Goal: Task Accomplishment & Management: Manage account settings

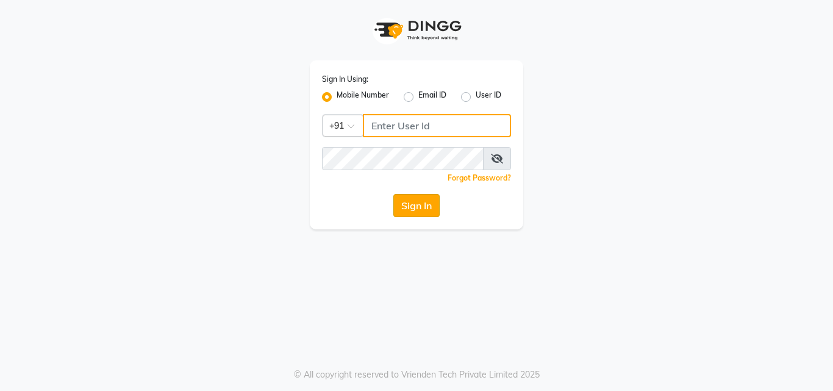
type input "9022292274"
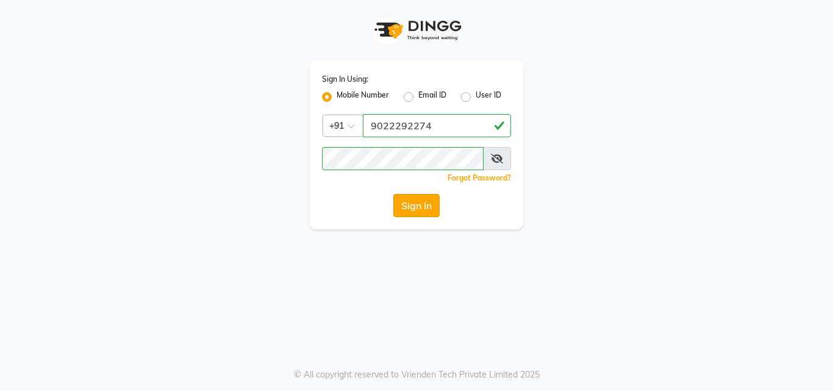
click at [414, 210] on button "Sign In" at bounding box center [416, 205] width 46 height 23
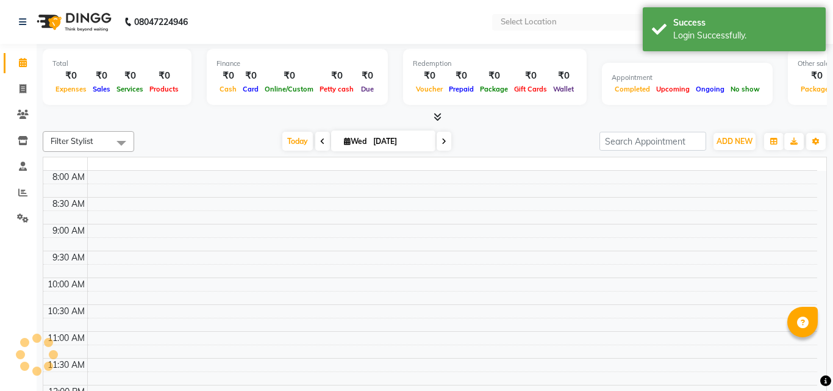
select select "en"
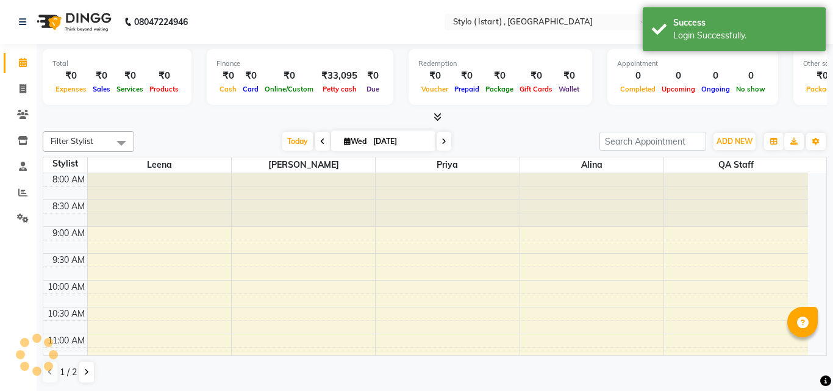
click at [433, 117] on icon at bounding box center [437, 116] width 8 height 9
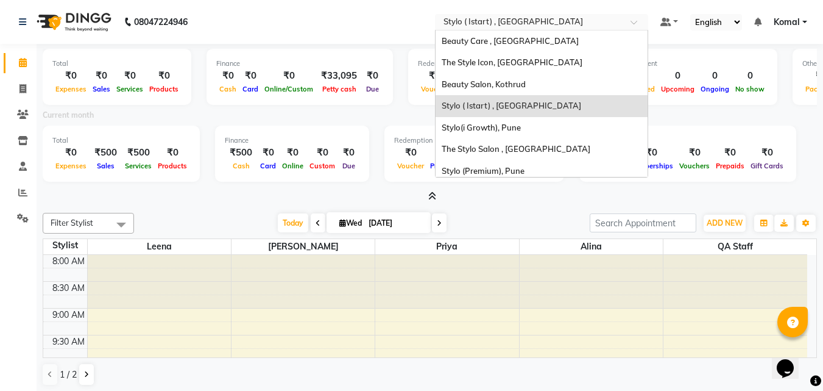
click at [481, 23] on input "text" at bounding box center [529, 23] width 177 height 12
click at [480, 39] on span "Beauty Care , [GEOGRAPHIC_DATA]" at bounding box center [510, 41] width 137 height 10
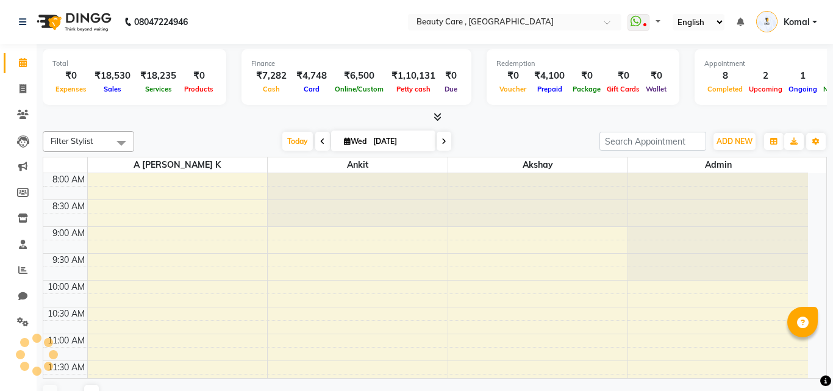
select select "en"
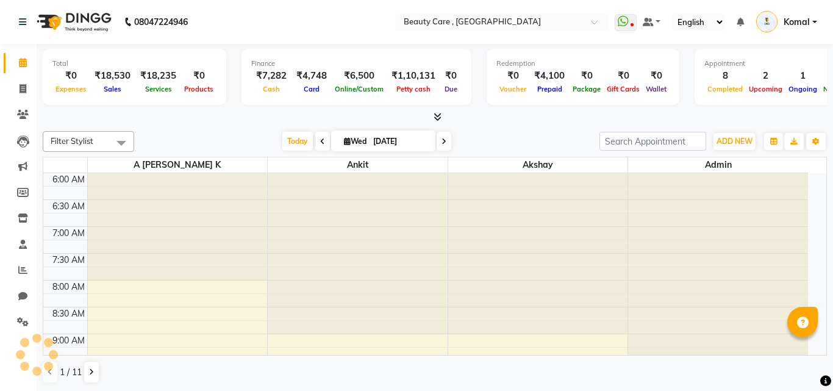
click at [428, 118] on span at bounding box center [434, 117] width 13 height 13
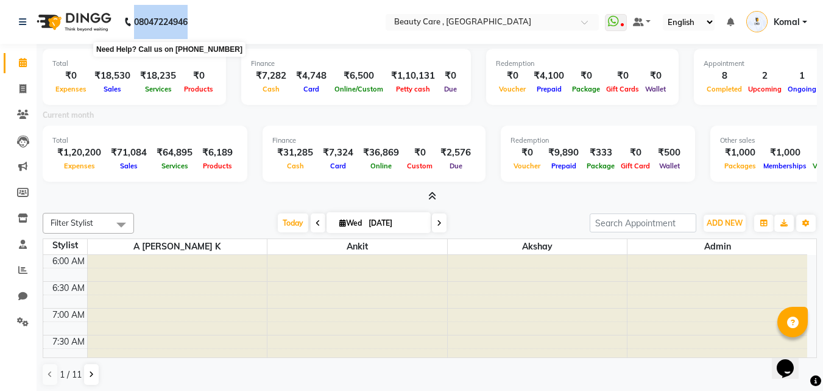
drag, startPoint x: 192, startPoint y: 20, endPoint x: 133, endPoint y: 13, distance: 59.5
click at [133, 13] on div "[PHONE_NUMBER] Need Help? Call us on [PHONE_NUMBER]" at bounding box center [103, 22] width 187 height 34
click at [222, 7] on nav "08047224946 Select Location × Beauty Care , [GEOGRAPHIC_DATA] East WhatsApp Sta…" at bounding box center [411, 22] width 823 height 44
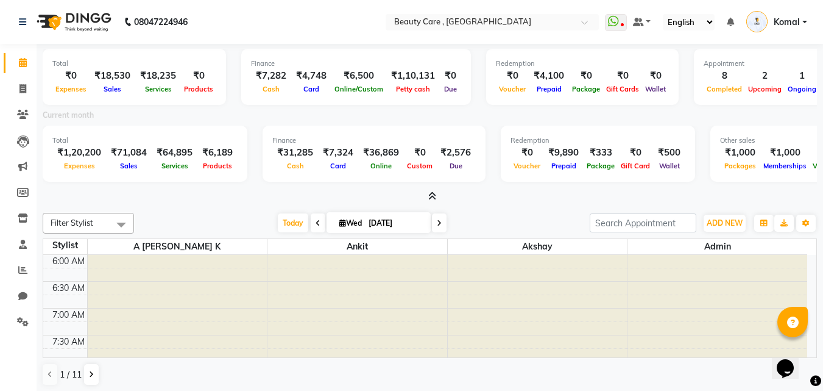
click at [790, 328] on icon at bounding box center [793, 323] width 12 height 12
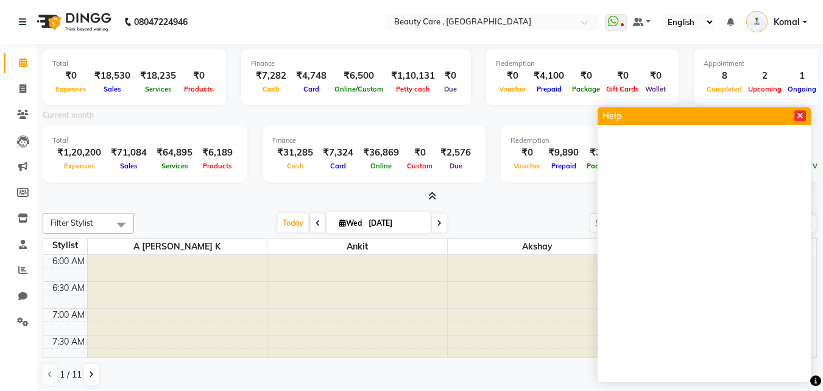
click at [798, 116] on icon at bounding box center [800, 116] width 7 height 9
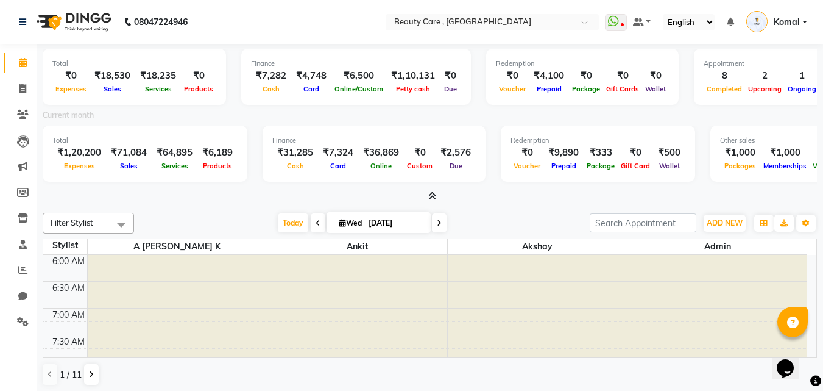
click at [780, 371] on button "Opens Chat This icon Opens the chat window." at bounding box center [785, 368] width 27 height 21
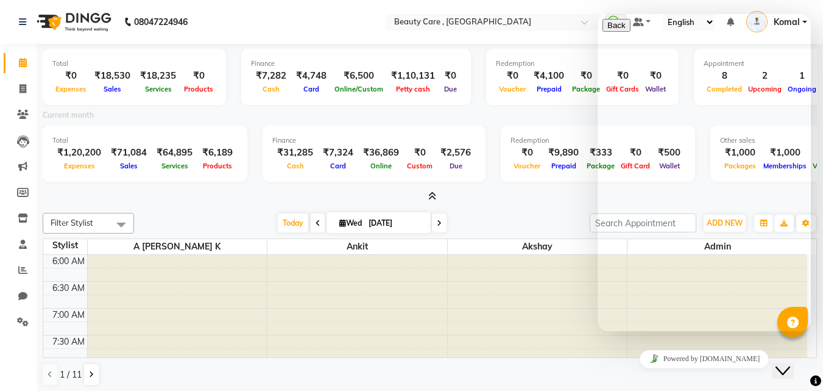
click at [790, 363] on icon "Close Chat This icon closes the chat window." at bounding box center [783, 370] width 15 height 15
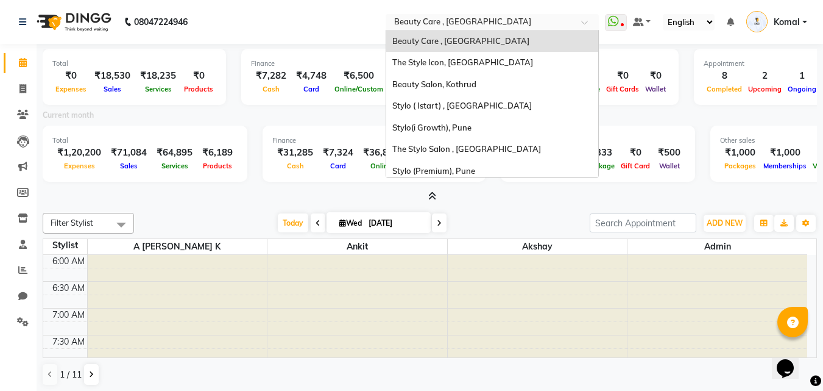
click at [471, 26] on input "text" at bounding box center [480, 23] width 177 height 12
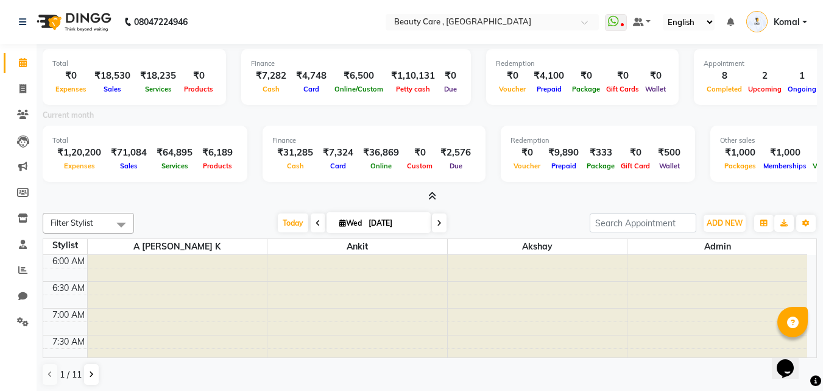
click at [366, 118] on div "Current month" at bounding box center [430, 116] width 793 height 17
click at [443, 24] on input "text" at bounding box center [480, 23] width 177 height 12
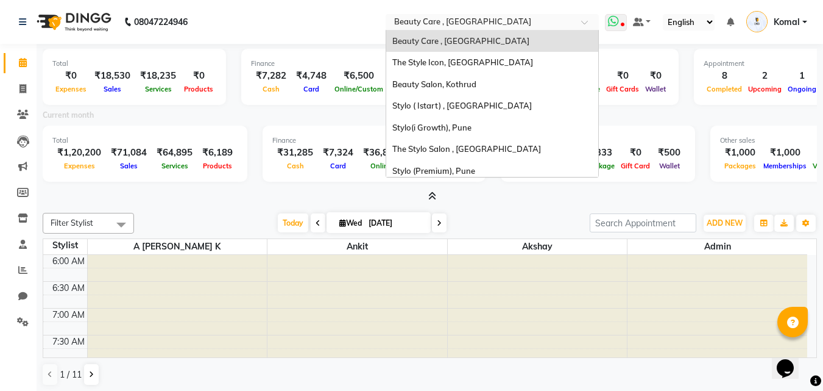
click at [611, 24] on icon at bounding box center [613, 21] width 11 height 12
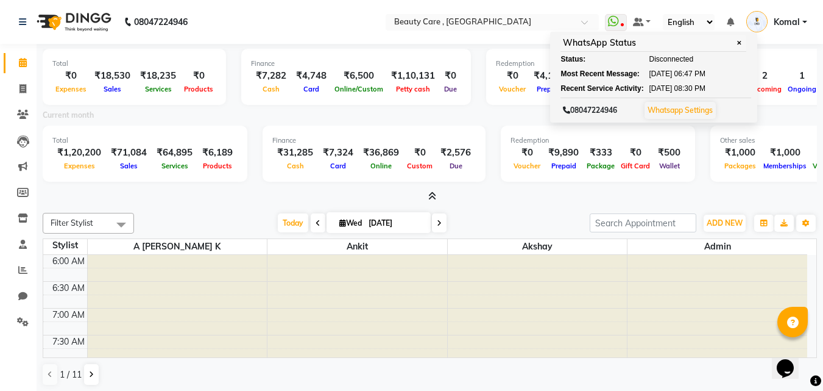
click at [534, 118] on div "Current month" at bounding box center [430, 116] width 793 height 17
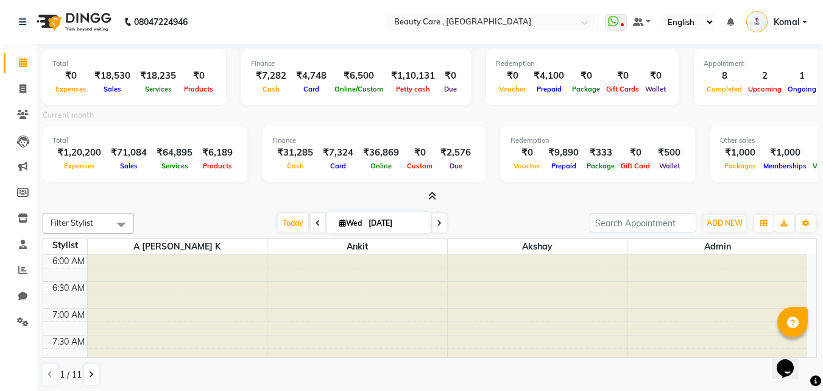
click at [684, 16] on select "English ENGLISH Español العربية मराठी हिंदी ગુજરાતી தமிழ் 中文" at bounding box center [689, 22] width 52 height 16
click at [731, 21] on icon at bounding box center [730, 22] width 7 height 9
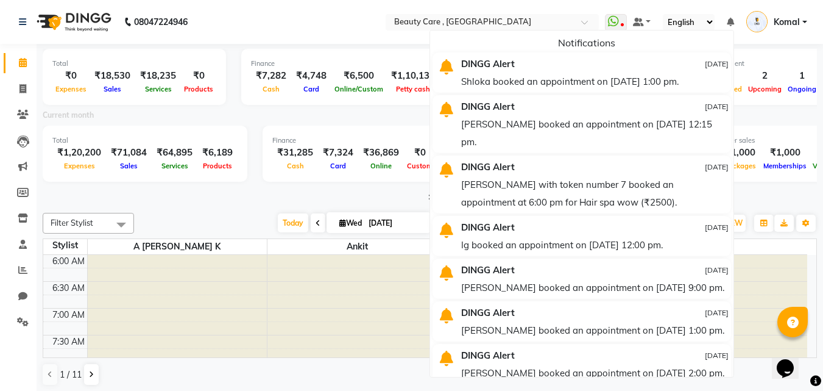
click at [416, 114] on div "Current month" at bounding box center [430, 116] width 793 height 17
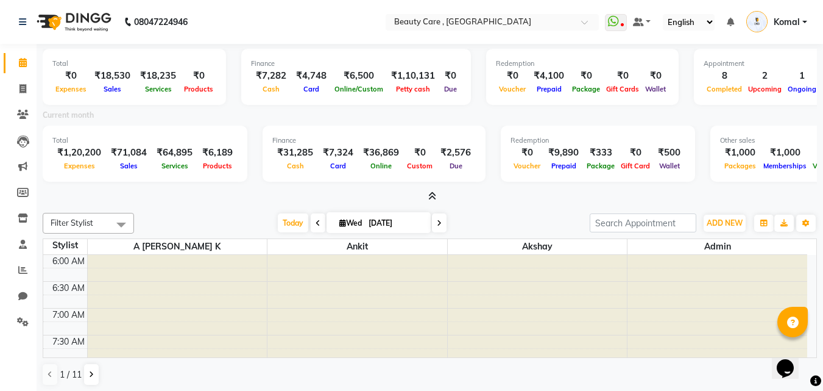
click at [731, 27] on span at bounding box center [730, 21] width 7 height 11
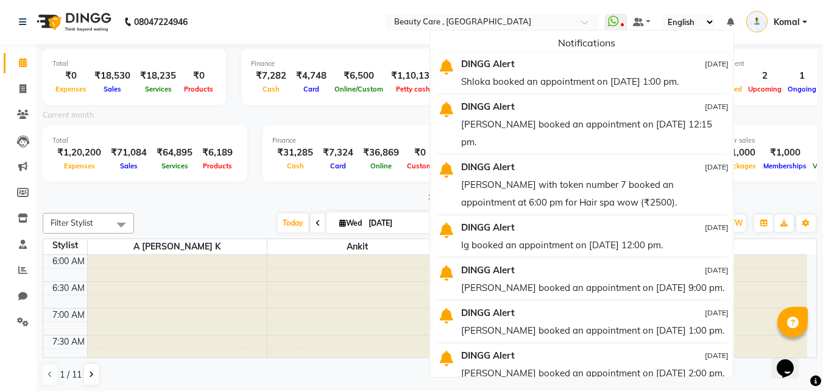
click at [416, 115] on div "Current month" at bounding box center [430, 116] width 793 height 17
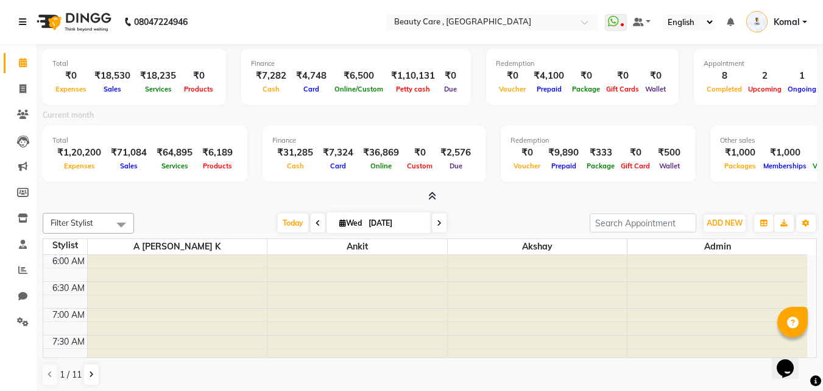
click at [24, 23] on icon at bounding box center [22, 22] width 7 height 9
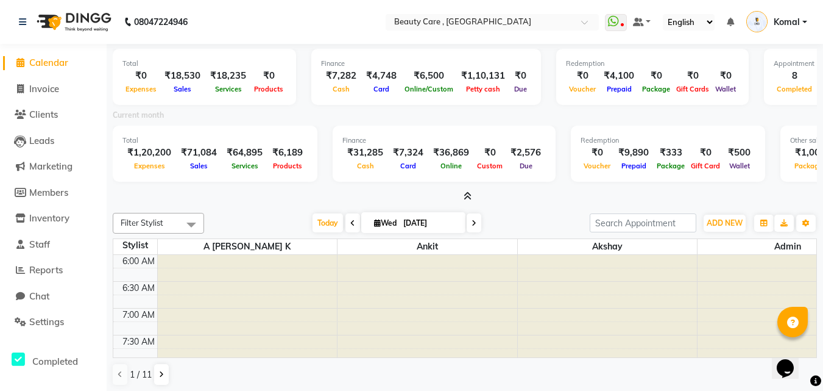
click at [149, 40] on nav "08047224946 Select Location × Beauty Care , [GEOGRAPHIC_DATA] WhatsApp Status ✕…" at bounding box center [411, 22] width 823 height 44
click at [226, 29] on nav "08047224946 Select Location × Beauty Care , [GEOGRAPHIC_DATA] WhatsApp Status ✕…" at bounding box center [411, 22] width 823 height 44
click at [20, 21] on icon at bounding box center [22, 22] width 7 height 9
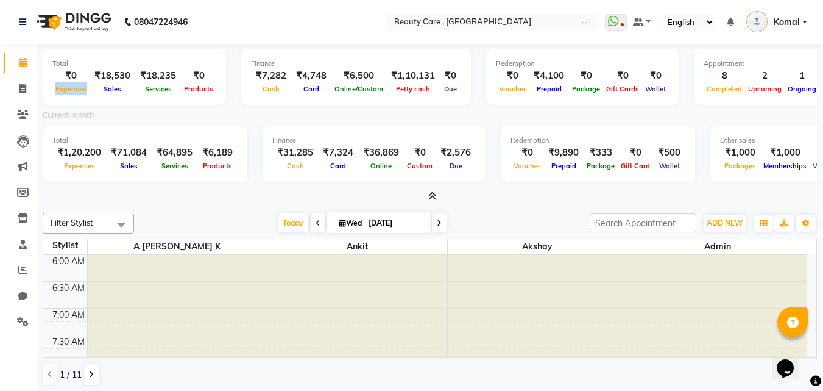
drag, startPoint x: 85, startPoint y: 90, endPoint x: 57, endPoint y: 87, distance: 28.2
click at [57, 87] on span "Expenses" at bounding box center [70, 89] width 37 height 9
drag, startPoint x: 166, startPoint y: 90, endPoint x: 145, endPoint y: 90, distance: 21.3
click at [145, 90] on span "Services" at bounding box center [158, 89] width 33 height 9
drag, startPoint x: 209, startPoint y: 88, endPoint x: 182, endPoint y: 97, distance: 28.1
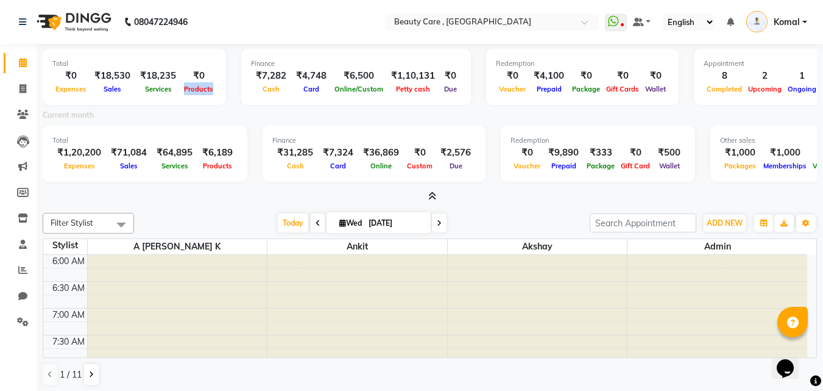
click at [182, 97] on div "Total ₹0 Expenses ₹18,530 Sales ₹18,235 Services ₹0 Products" at bounding box center [134, 77] width 183 height 56
drag, startPoint x: 367, startPoint y: 92, endPoint x: 332, endPoint y: 91, distance: 35.4
click at [332, 91] on span "Online/Custom" at bounding box center [359, 89] width 55 height 9
drag, startPoint x: 425, startPoint y: 88, endPoint x: 391, endPoint y: 93, distance: 33.8
click at [393, 93] on span "Petty cash" at bounding box center [413, 89] width 40 height 9
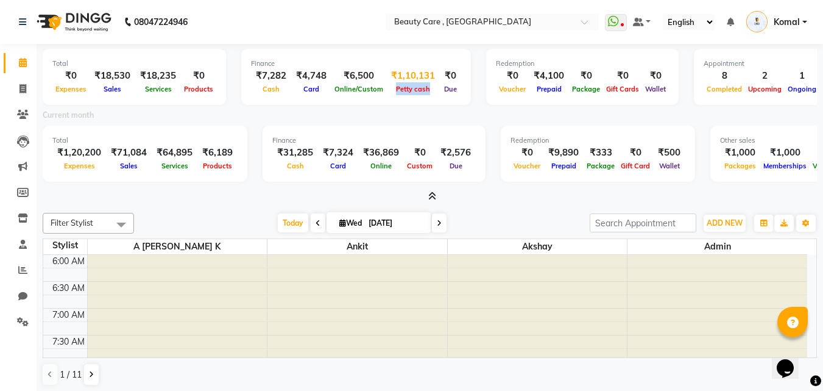
select select "2399"
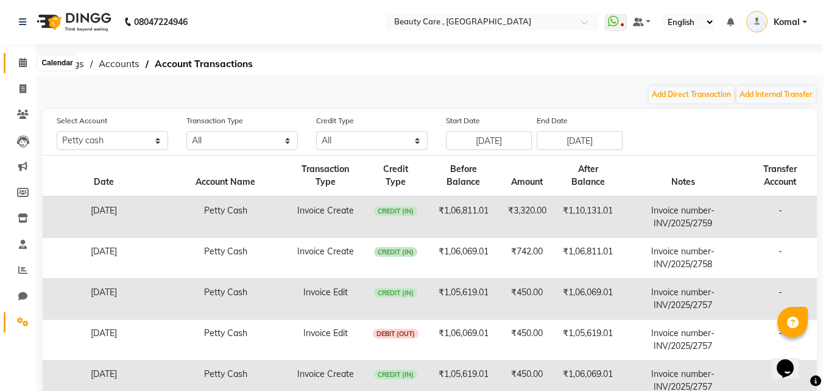
click at [25, 65] on icon at bounding box center [23, 62] width 8 height 9
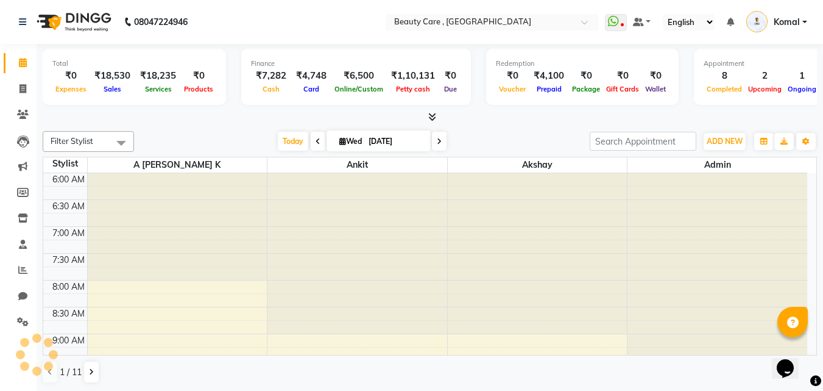
click at [427, 116] on span at bounding box center [430, 117] width 13 height 13
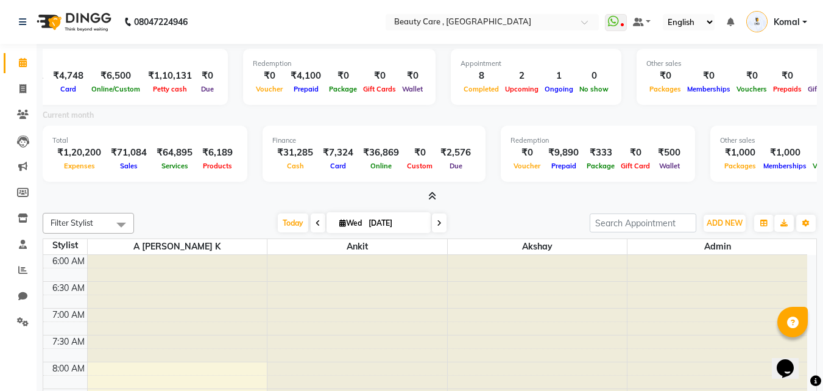
scroll to position [0, 276]
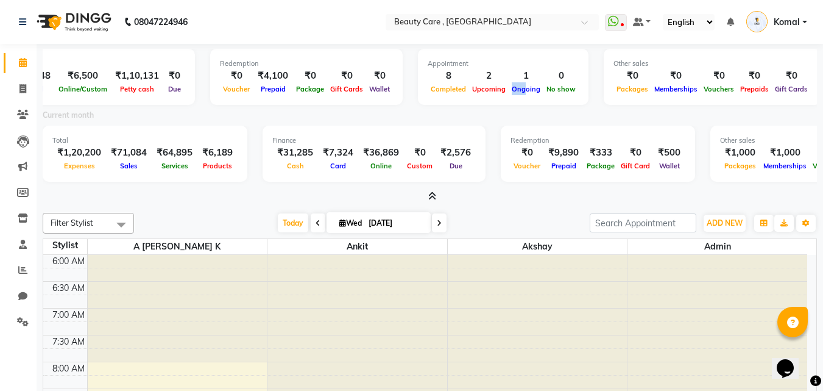
drag, startPoint x: 511, startPoint y: 90, endPoint x: 497, endPoint y: 88, distance: 14.2
click at [509, 88] on span "Ongoing" at bounding box center [526, 89] width 35 height 9
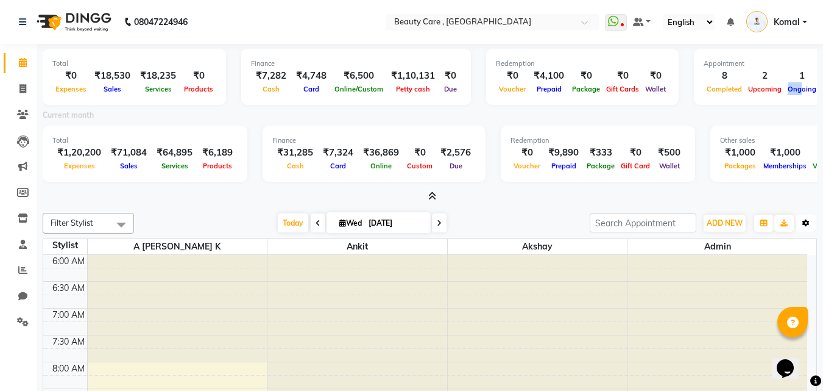
click at [806, 227] on button "Toggle Dropdown" at bounding box center [807, 223] width 20 height 17
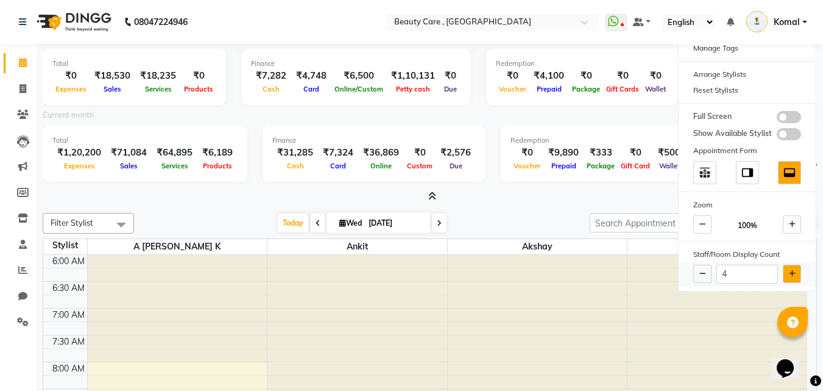
click at [794, 271] on icon at bounding box center [792, 273] width 7 height 7
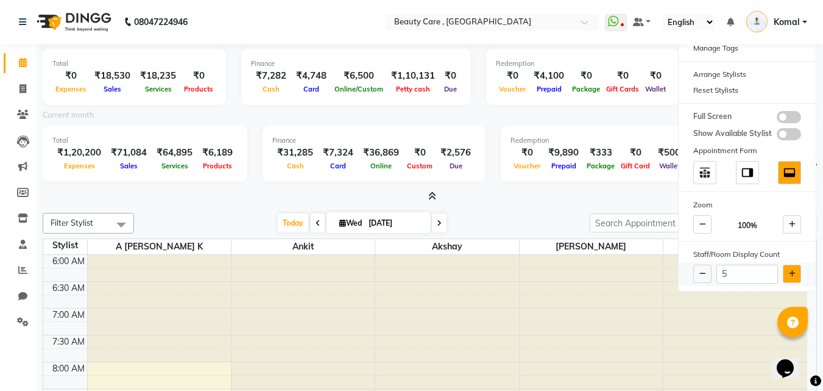
click at [794, 271] on icon at bounding box center [792, 273] width 7 height 7
type input "6"
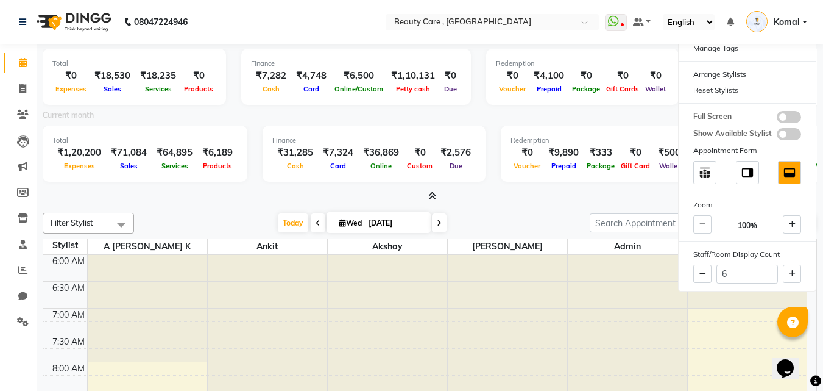
click at [506, 203] on div "Total ₹0 Expenses ₹18,530 Sales ₹18,235 Services ₹0 Products Finance ₹7,282 Cas…" at bounding box center [430, 258] width 787 height 429
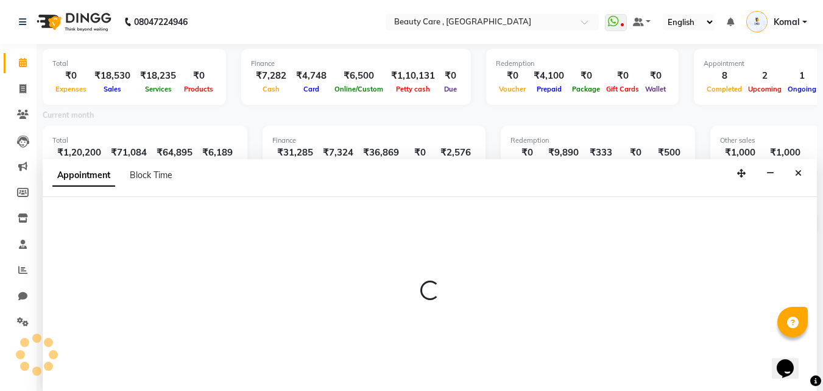
scroll to position [3, 0]
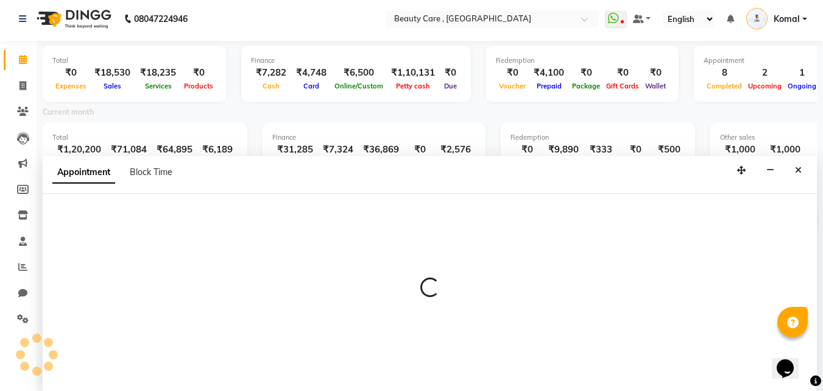
select select "68255"
select select "tentative"
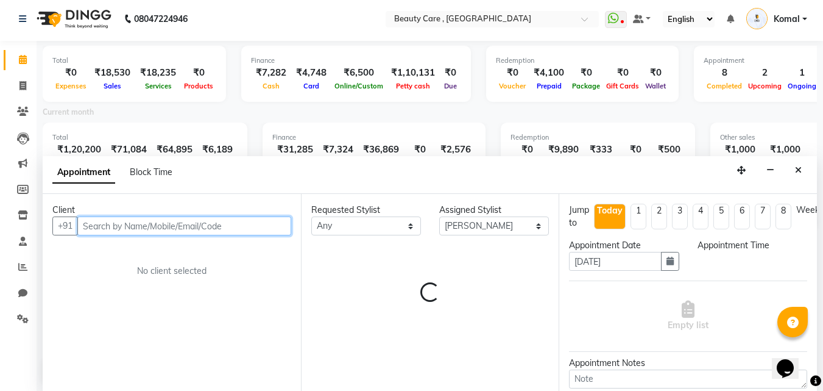
select select "780"
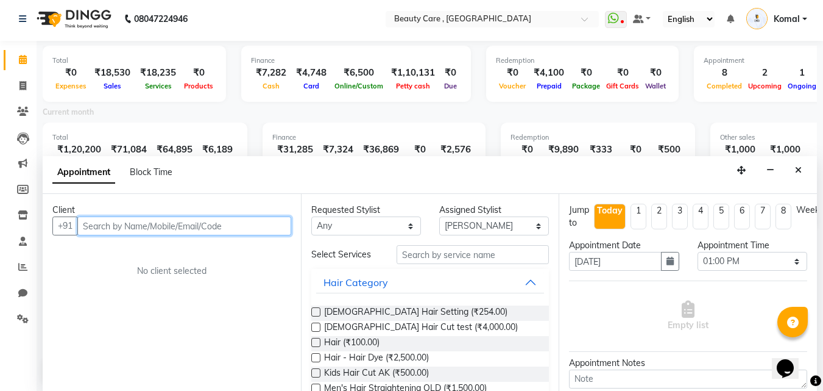
click at [137, 225] on input "text" at bounding box center [184, 225] width 214 height 19
type input "9874557336"
drag, startPoint x: 146, startPoint y: 225, endPoint x: 79, endPoint y: 220, distance: 67.2
click at [79, 220] on input "9874557336" at bounding box center [158, 225] width 163 height 19
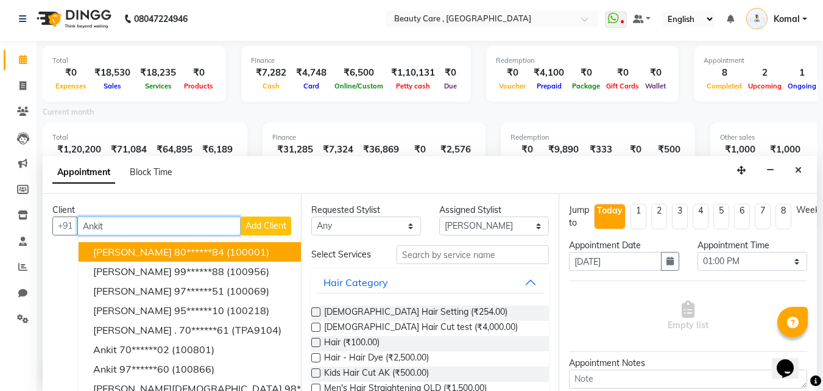
click at [174, 256] on ngb-highlight "80******84" at bounding box center [199, 252] width 50 height 12
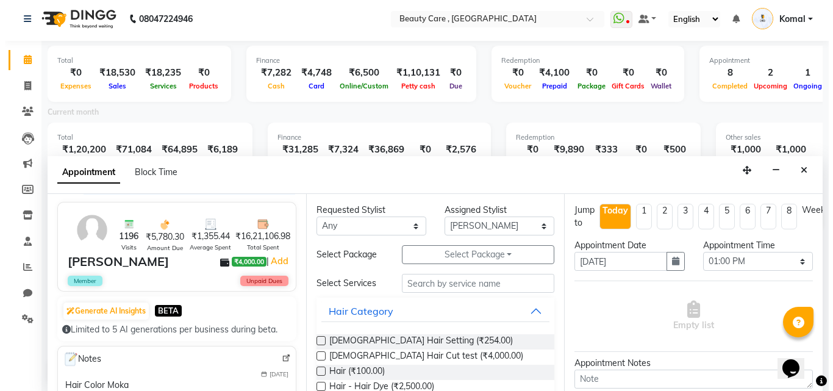
scroll to position [52, 0]
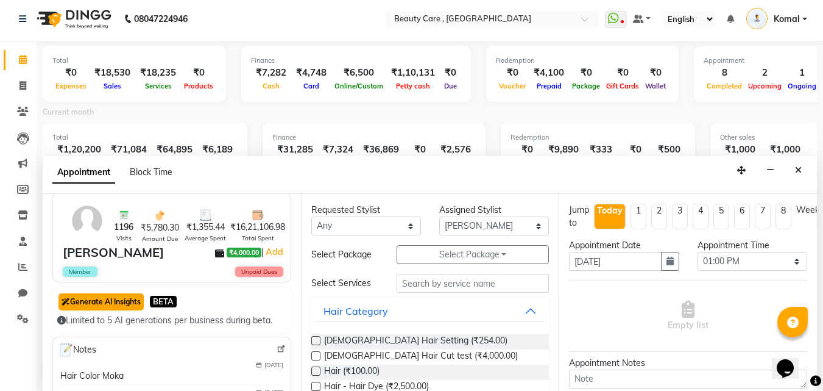
click at [121, 310] on button "Generate AI Insights" at bounding box center [101, 301] width 85 height 17
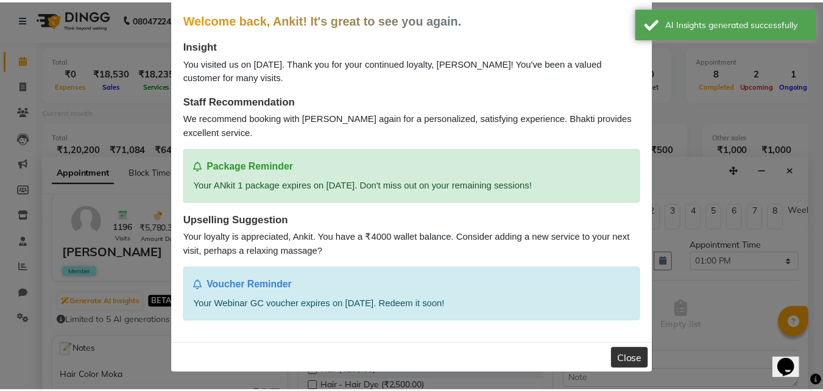
scroll to position [0, 0]
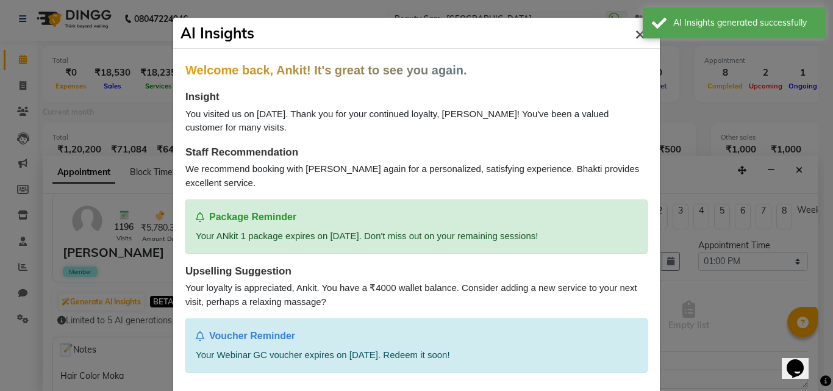
click at [634, 35] on span "×" at bounding box center [639, 33] width 10 height 22
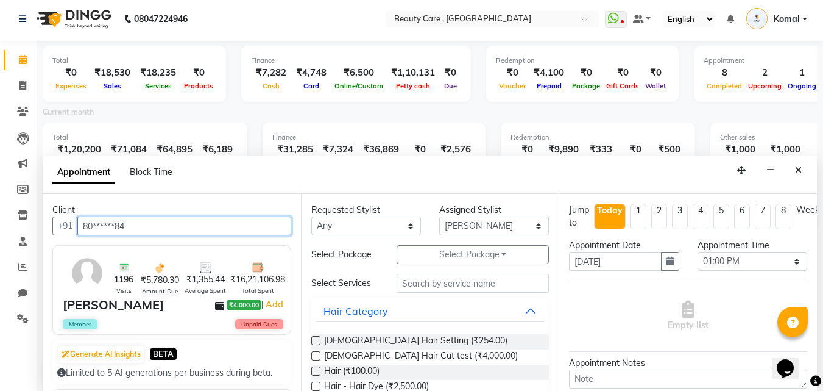
click at [131, 225] on input "80******84" at bounding box center [184, 225] width 214 height 19
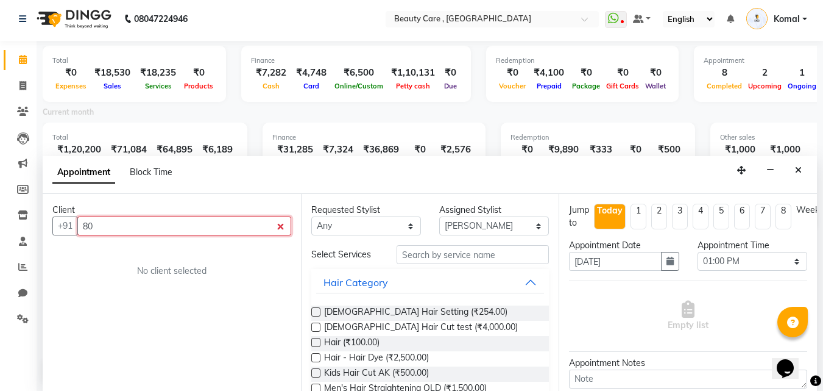
type input "8"
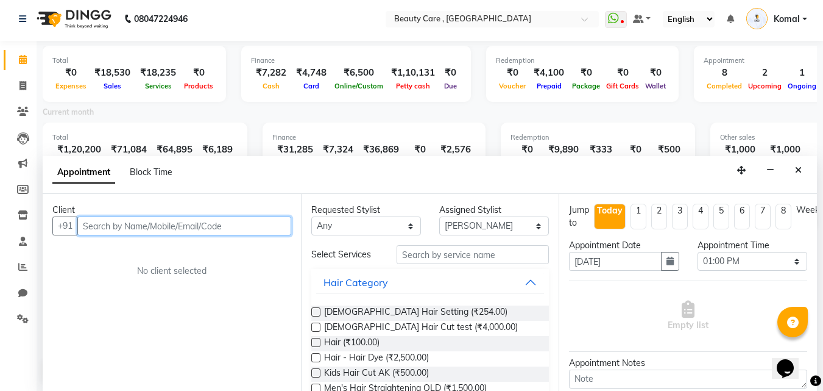
click at [131, 225] on input "text" at bounding box center [184, 225] width 214 height 19
paste input "9874557336"
type input "9874557336"
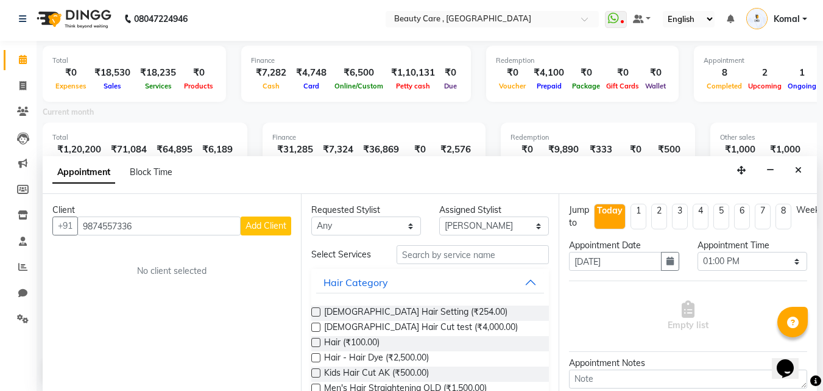
click at [272, 228] on span "Add Client" at bounding box center [266, 225] width 41 height 11
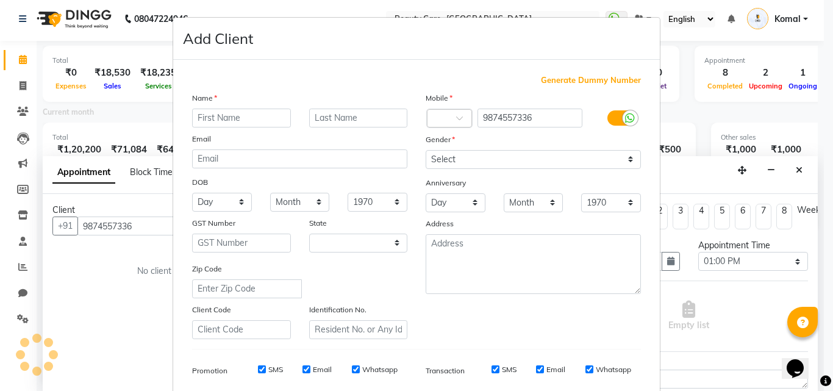
select select "22"
type input "[PERSON_NAME]"
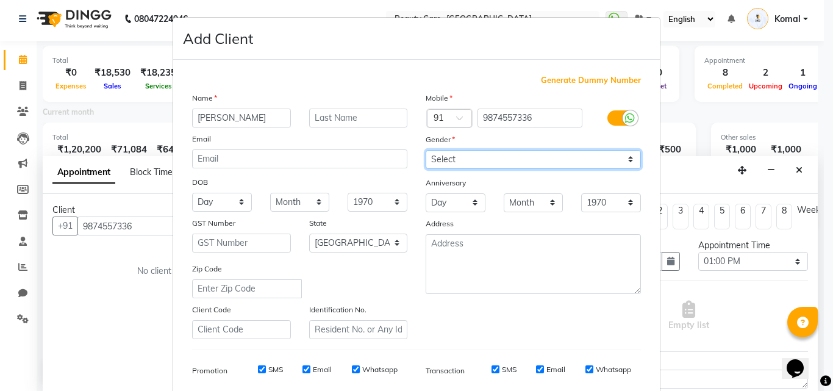
click at [494, 158] on select "Select [DEMOGRAPHIC_DATA] [DEMOGRAPHIC_DATA] Other Prefer Not To Say" at bounding box center [532, 159] width 215 height 19
select select "[DEMOGRAPHIC_DATA]"
click at [425, 150] on select "Select [DEMOGRAPHIC_DATA] [DEMOGRAPHIC_DATA] Other Prefer Not To Say" at bounding box center [532, 159] width 215 height 19
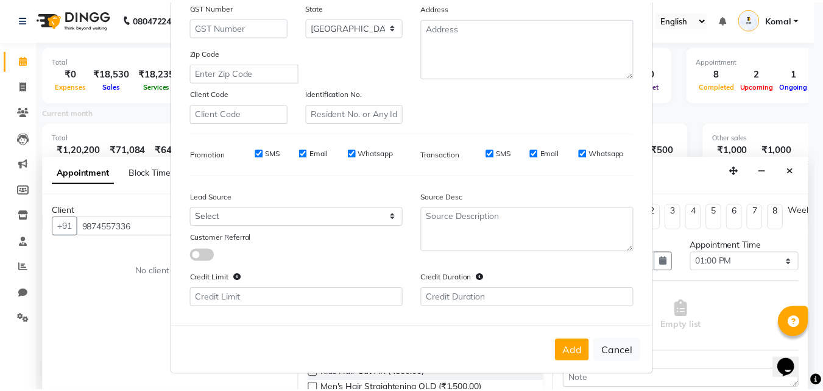
scroll to position [218, 0]
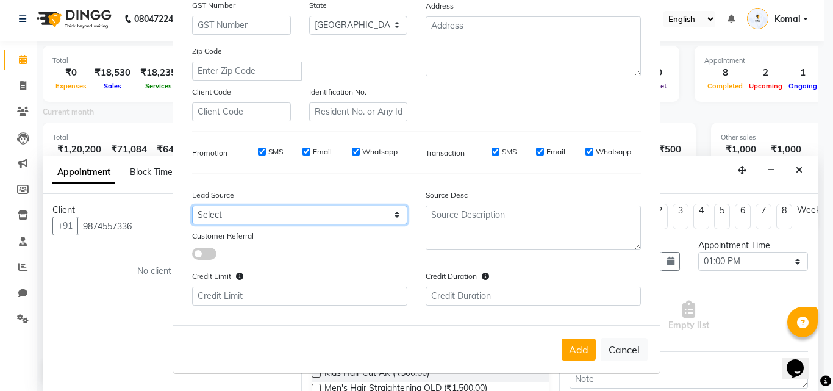
click at [343, 216] on select "Select Walk-in Internet Friend Word of Mouth Advertisement Facebook Justdial Go…" at bounding box center [299, 214] width 215 height 19
select select "541"
click at [192, 205] on select "Select Walk-in Internet Friend Word of Mouth Advertisement Facebook Justdial Go…" at bounding box center [299, 214] width 215 height 19
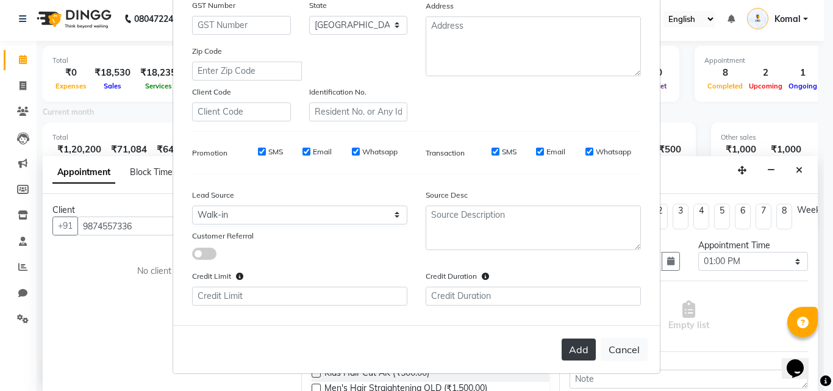
click at [570, 350] on button "Add" at bounding box center [578, 349] width 34 height 22
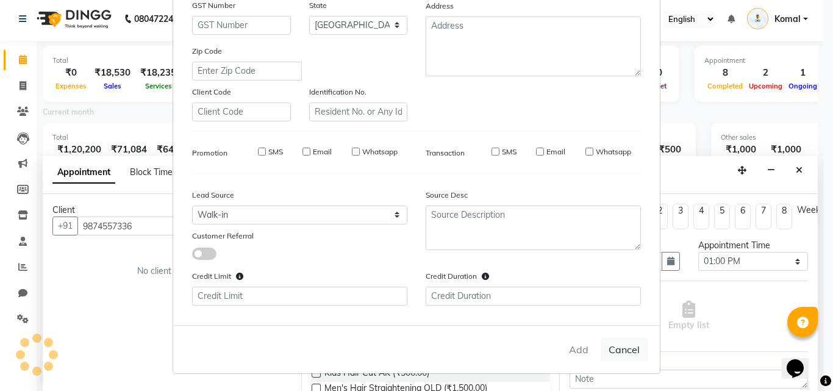
type input "98******36"
select select
select select "null"
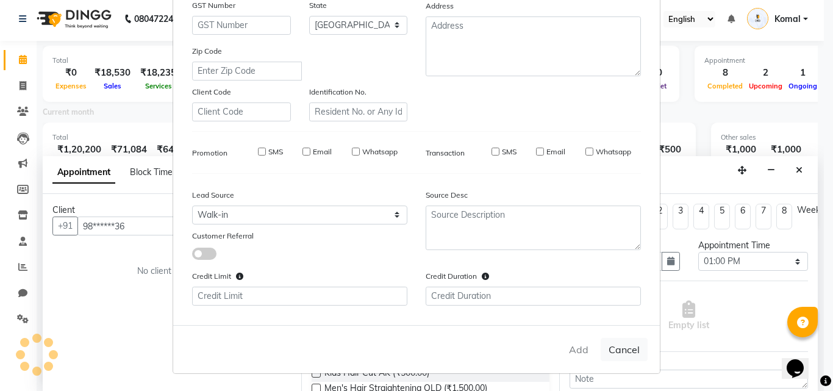
select select
checkbox input "false"
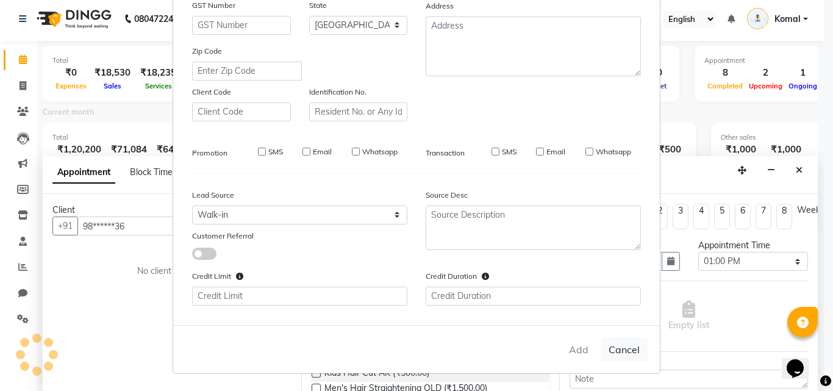
checkbox input "false"
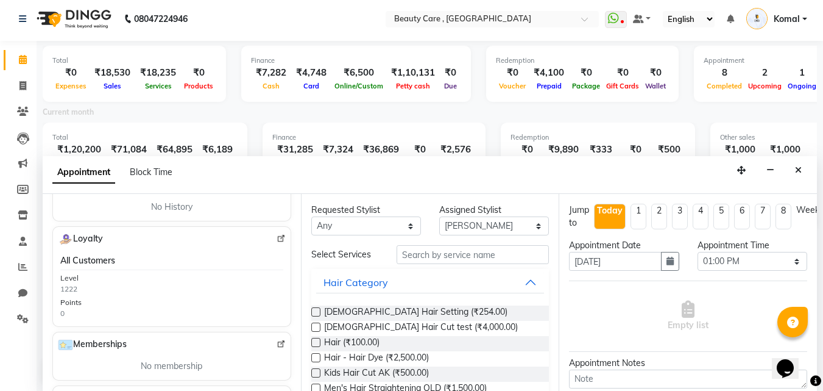
scroll to position [0, 0]
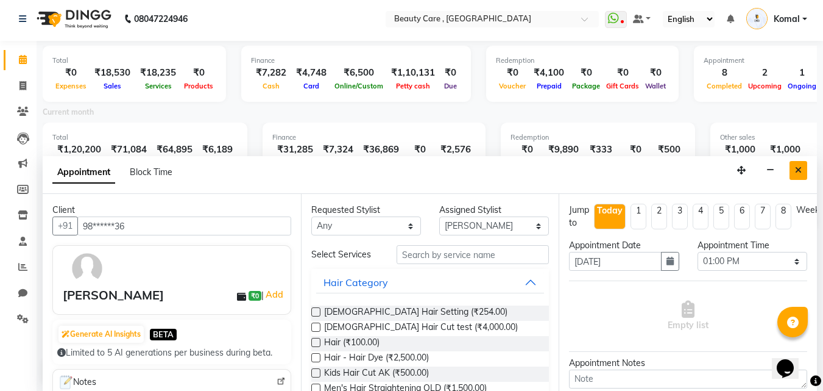
click at [801, 168] on icon "Close" at bounding box center [798, 170] width 7 height 9
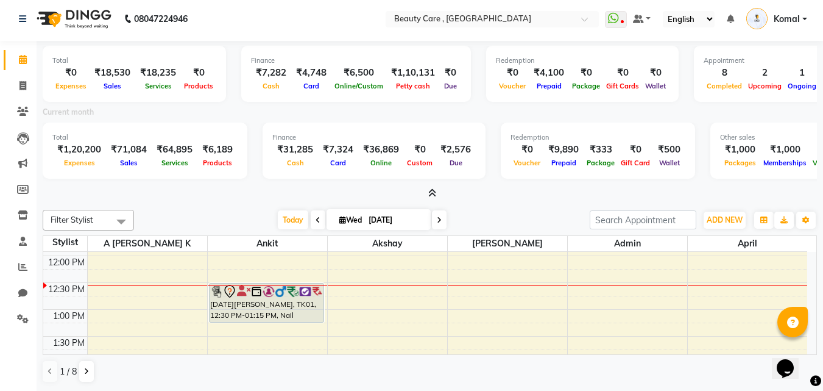
scroll to position [327, 0]
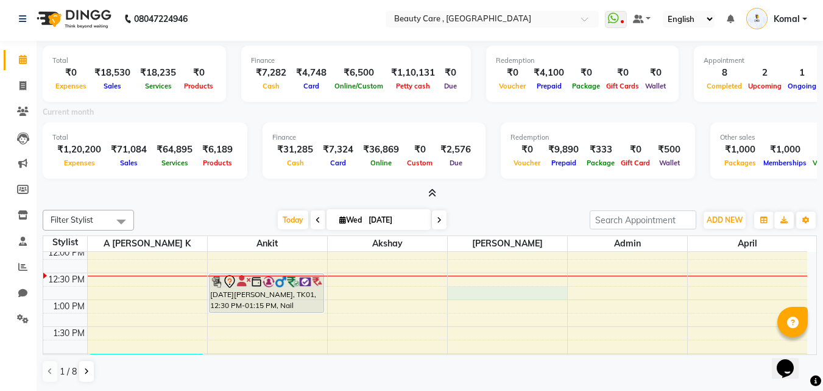
click at [480, 291] on div "6:00 AM 6:30 AM 7:00 AM 7:30 AM 8:00 AM 8:30 AM 9:00 AM 9:30 AM 10:00 AM 10:30 …" at bounding box center [425, 353] width 764 height 858
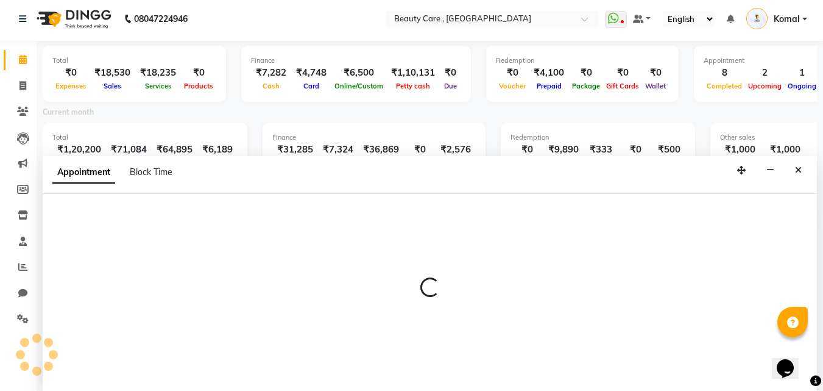
select select "68255"
select select "765"
select select "tentative"
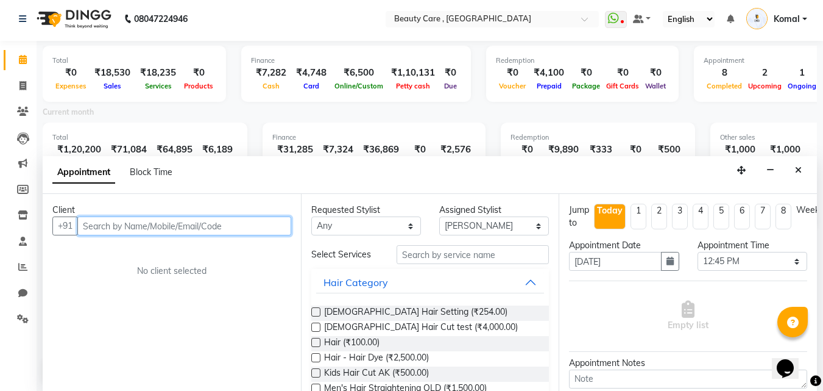
click at [127, 224] on input "text" at bounding box center [184, 225] width 214 height 19
paste input "9874557336"
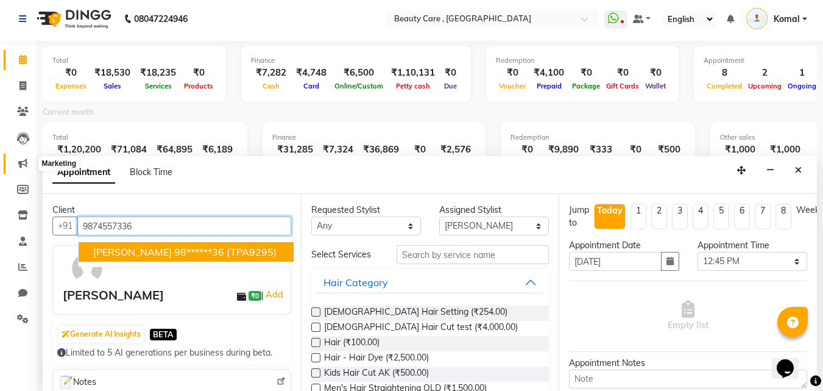
type input "9874557336"
click at [20, 158] on span at bounding box center [22, 164] width 21 height 14
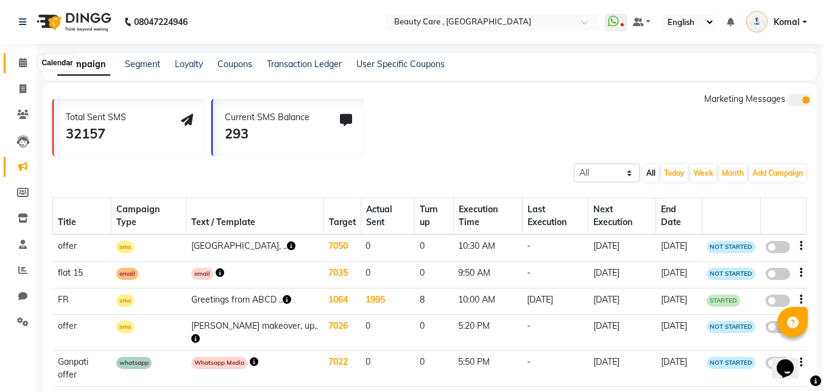
click at [21, 66] on icon at bounding box center [23, 62] width 8 height 9
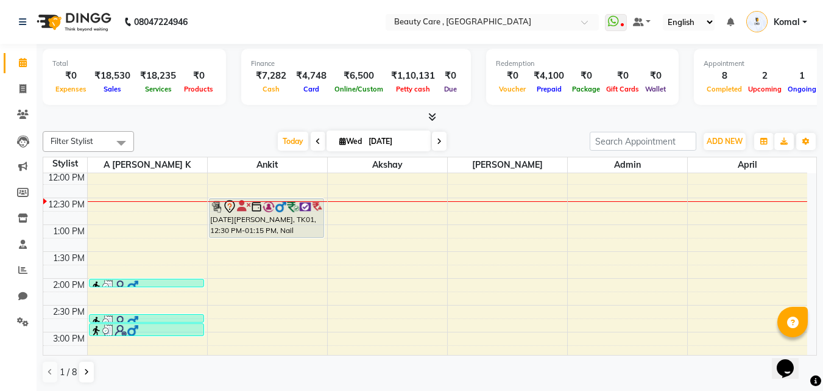
scroll to position [322, 0]
click at [467, 260] on div "6:00 AM 6:30 AM 7:00 AM 7:30 AM 8:00 AM 8:30 AM 9:00 AM 9:30 AM 10:00 AM 10:30 …" at bounding box center [425, 280] width 764 height 858
select select "68255"
select select "tentative"
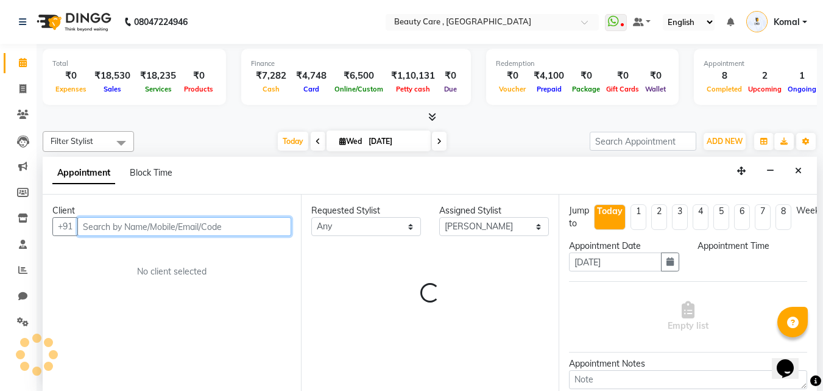
select select "810"
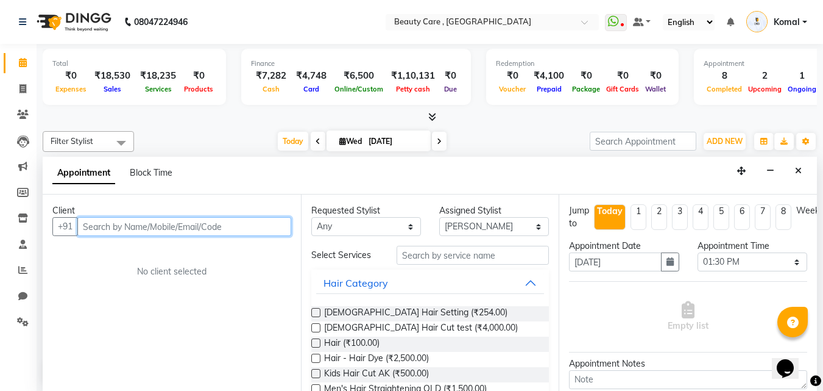
scroll to position [1, 0]
click at [124, 229] on input "text" at bounding box center [184, 225] width 214 height 19
paste input "9874557336"
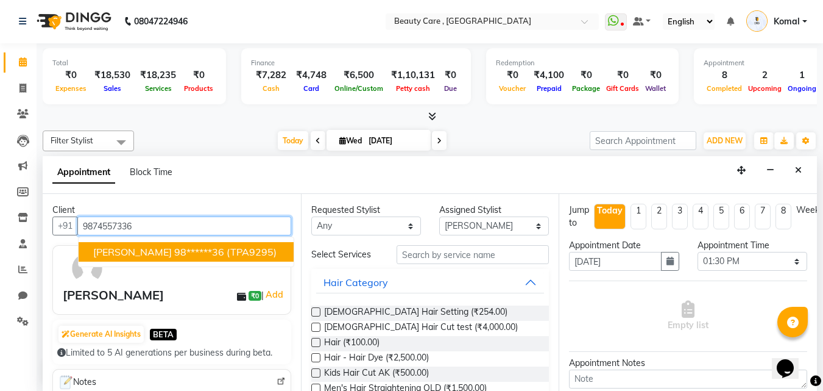
click at [174, 255] on ngb-highlight "98******36" at bounding box center [199, 252] width 50 height 12
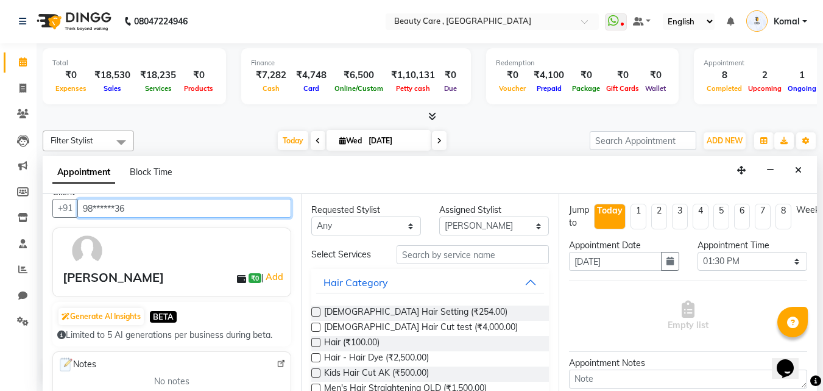
scroll to position [0, 0]
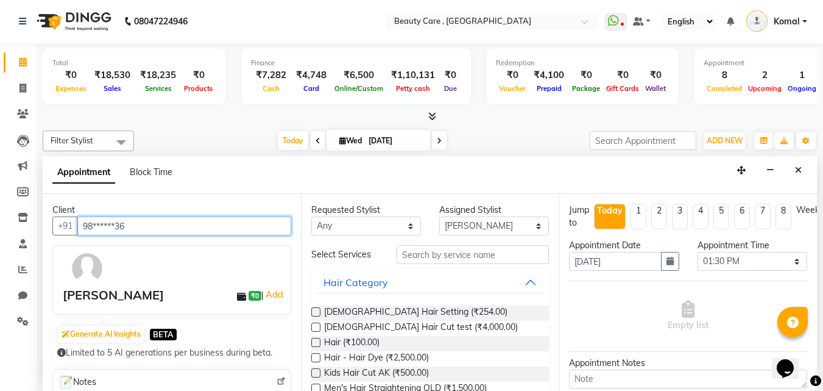
click at [144, 224] on input "98******36" at bounding box center [184, 225] width 214 height 19
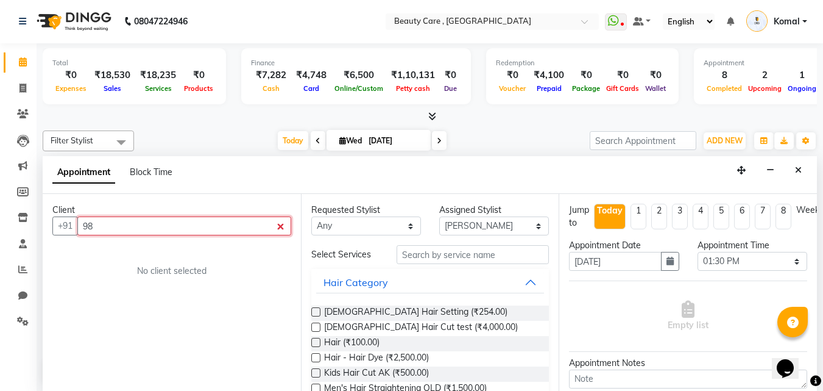
type input "9"
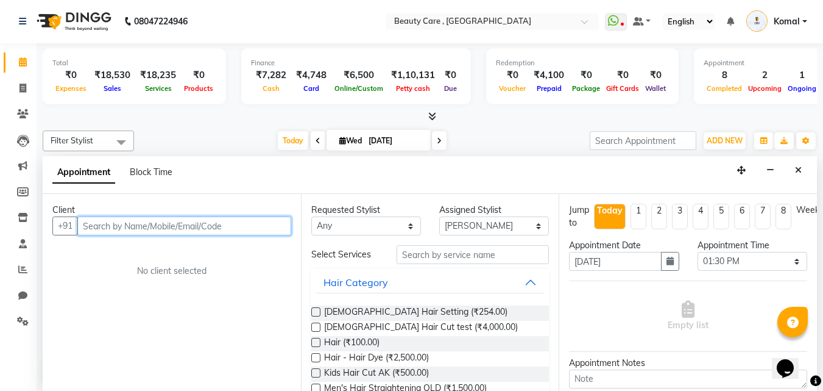
paste input "9874557336"
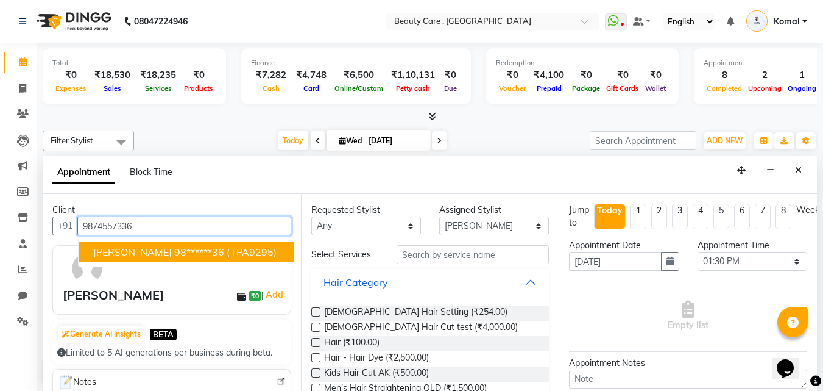
click at [174, 253] on ngb-highlight "98******36" at bounding box center [199, 252] width 50 height 12
type input "98******36"
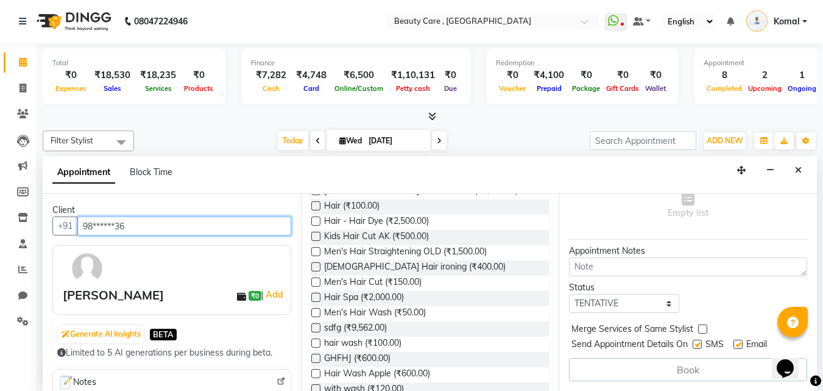
scroll to position [138, 0]
click at [317, 313] on label at bounding box center [315, 311] width 9 height 9
click at [317, 313] on input "checkbox" at bounding box center [315, 312] width 8 height 8
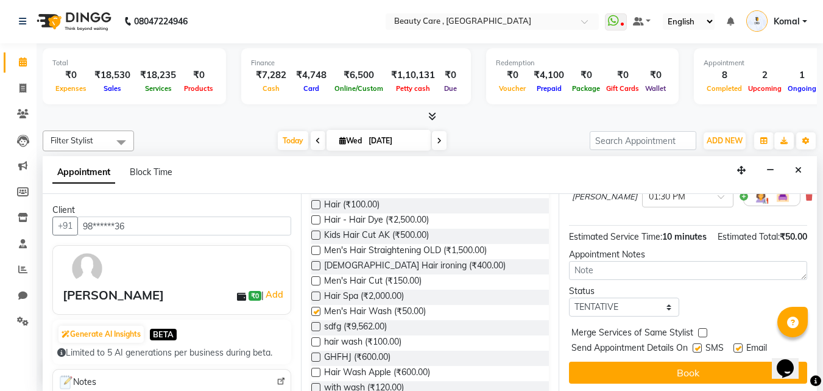
checkbox input "false"
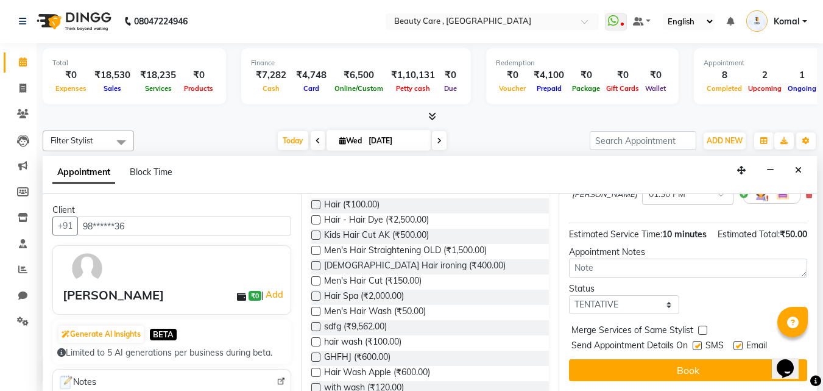
scroll to position [146, 0]
click at [621, 295] on select "Select TENTATIVE CONFIRM CHECK-IN UPCOMING" at bounding box center [624, 304] width 110 height 19
select select "confirm booking"
click at [569, 295] on select "Select TENTATIVE CONFIRM CHECK-IN UPCOMING" at bounding box center [624, 304] width 110 height 19
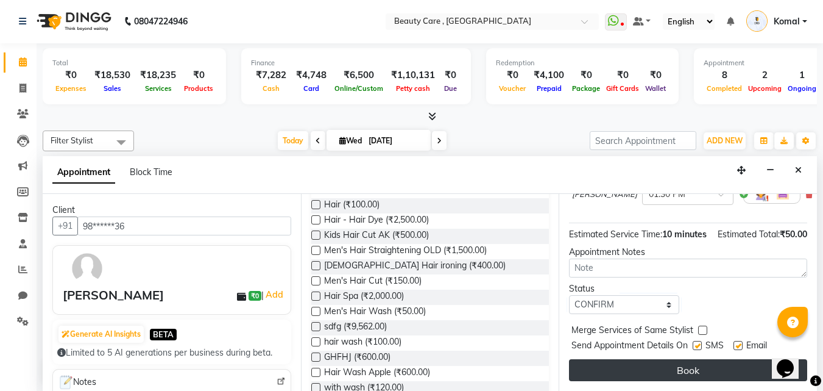
click at [647, 361] on button "Book" at bounding box center [688, 370] width 238 height 22
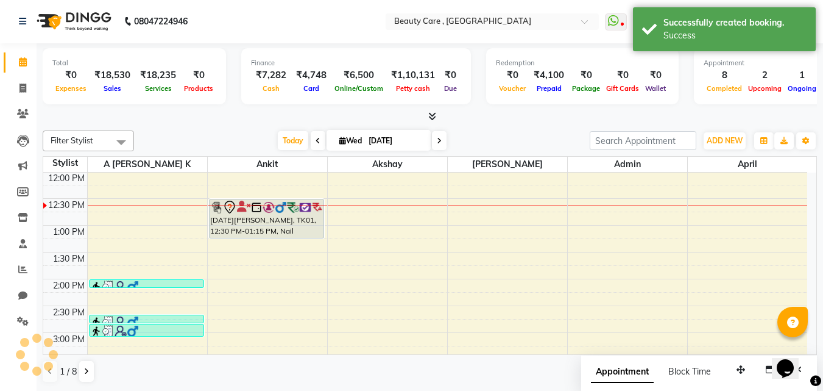
scroll to position [0, 0]
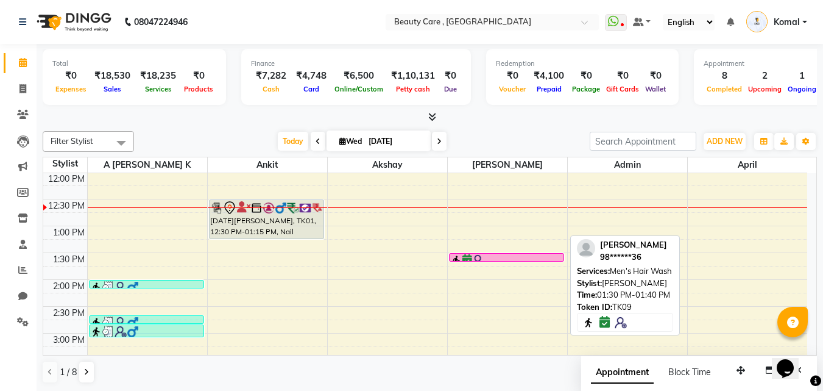
click at [534, 254] on div "[PERSON_NAME], TK09, 01:30 PM-01:40 PM, Men's Hair Wash" at bounding box center [507, 257] width 114 height 7
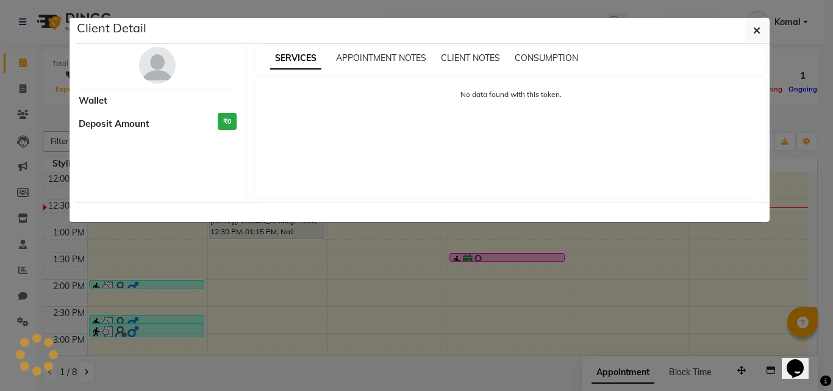
select select "6"
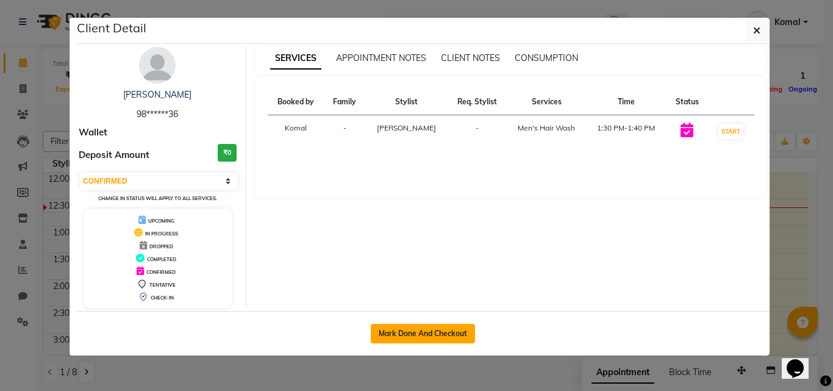
click at [442, 330] on button "Mark Done And Checkout" at bounding box center [423, 334] width 104 height 20
select select "service"
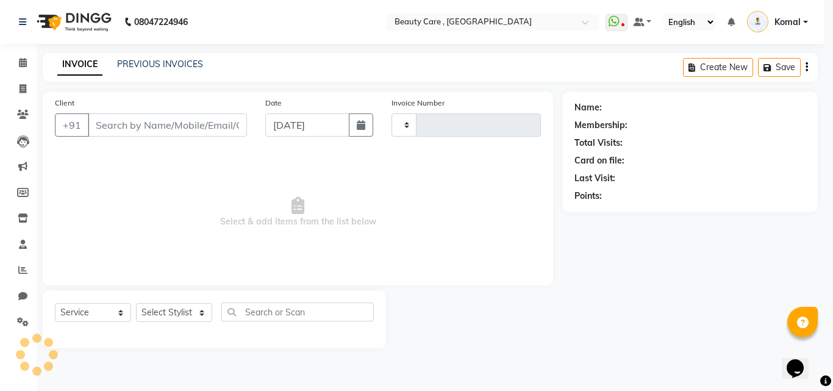
type input "2760"
select select "5646"
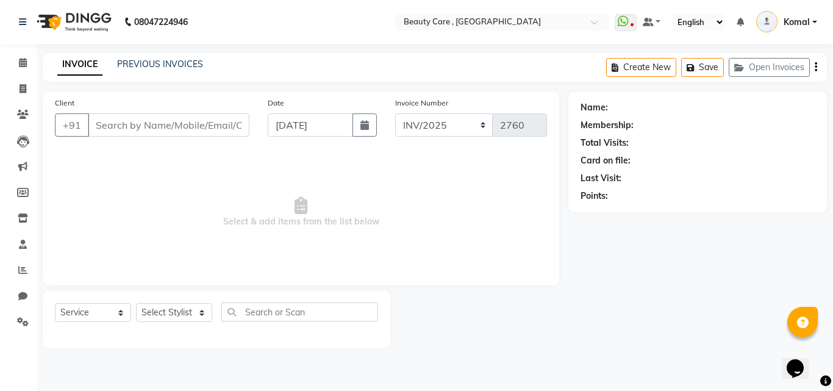
select select "35489"
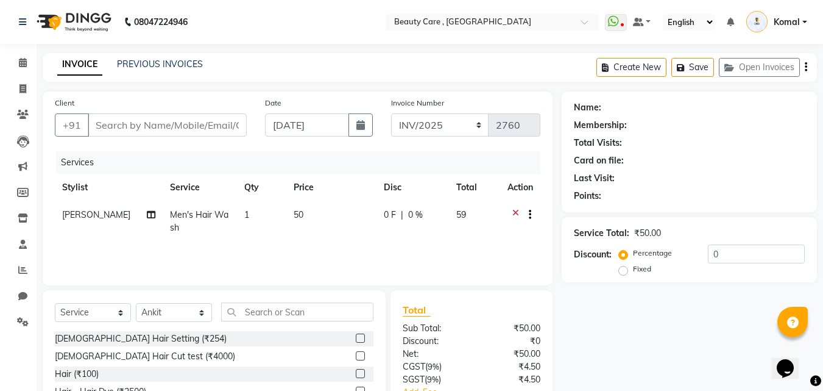
type input "98******36"
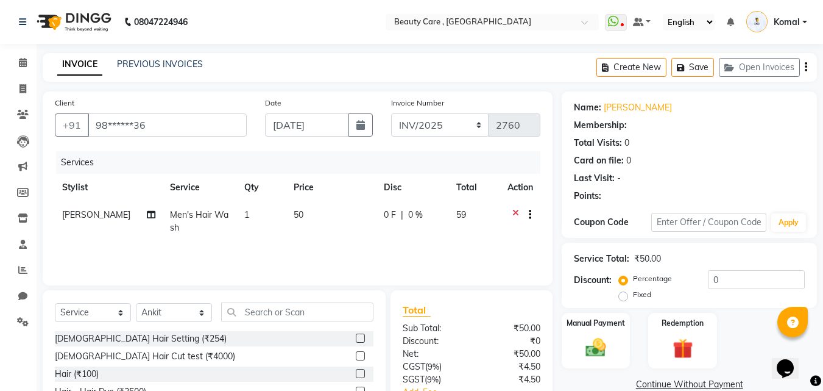
select select "2: Object"
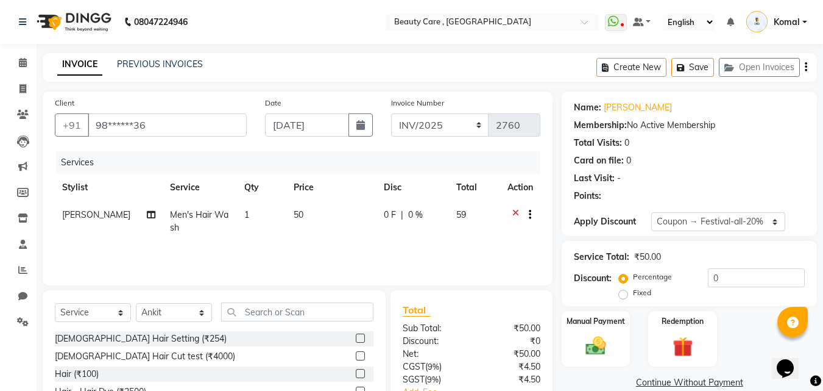
type input "20"
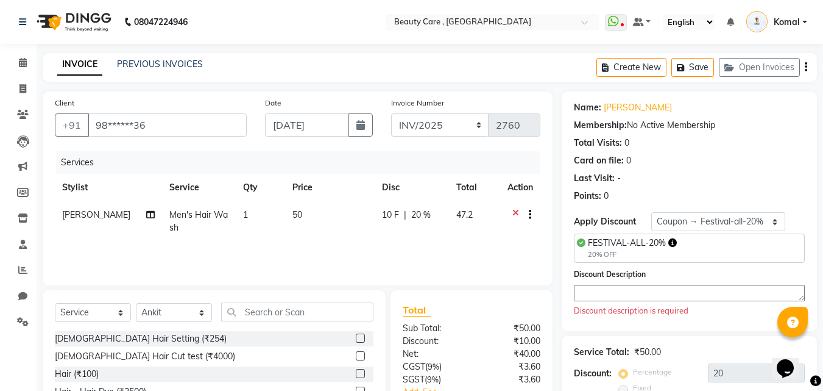
scroll to position [33, 0]
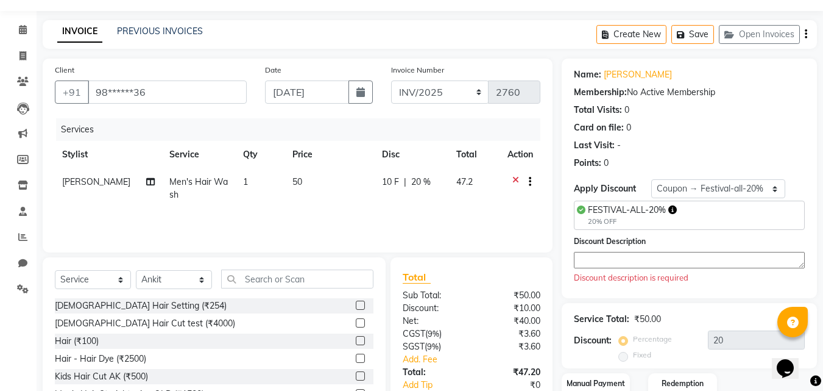
click at [307, 182] on td "50" at bounding box center [330, 188] width 90 height 40
select select "68255"
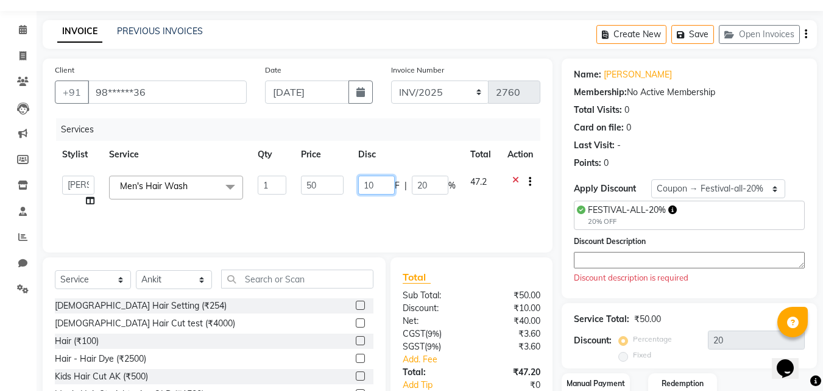
click at [388, 188] on input "10" at bounding box center [376, 185] width 37 height 19
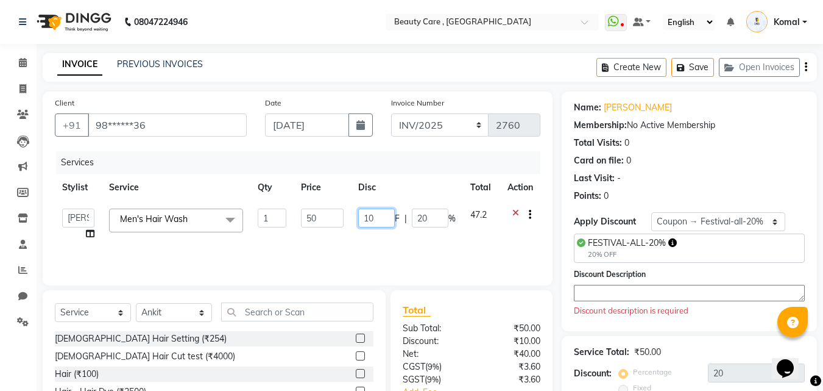
scroll to position [85, 0]
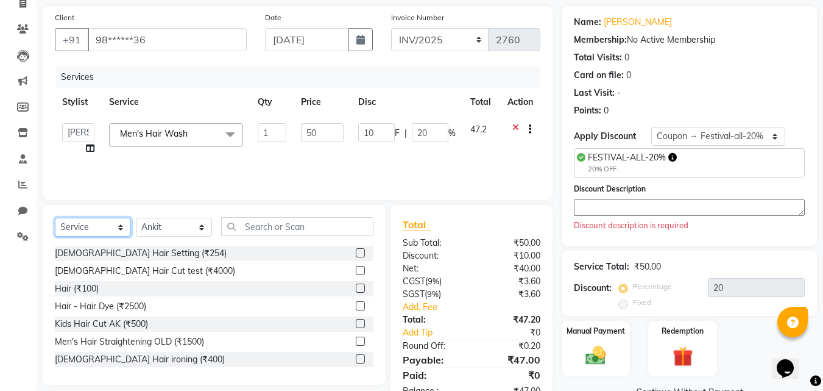
click at [114, 232] on select "Select Service Product Membership Package Voucher Prepaid Gift Card" at bounding box center [93, 227] width 76 height 19
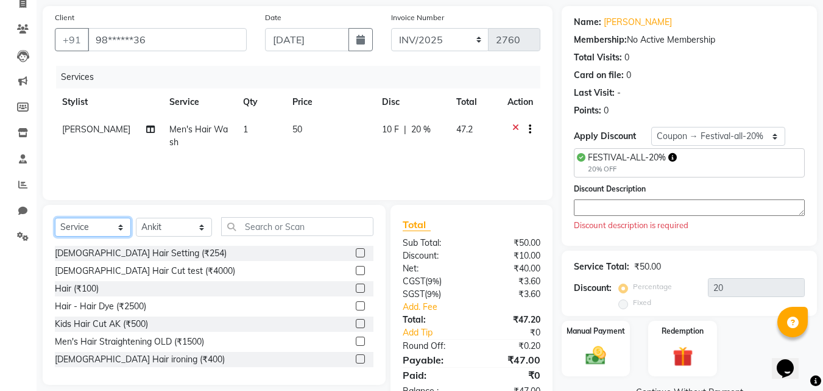
select select "product"
click at [55, 218] on select "Select Service Product Membership Package Voucher Prepaid Gift Card" at bounding box center [93, 227] width 76 height 19
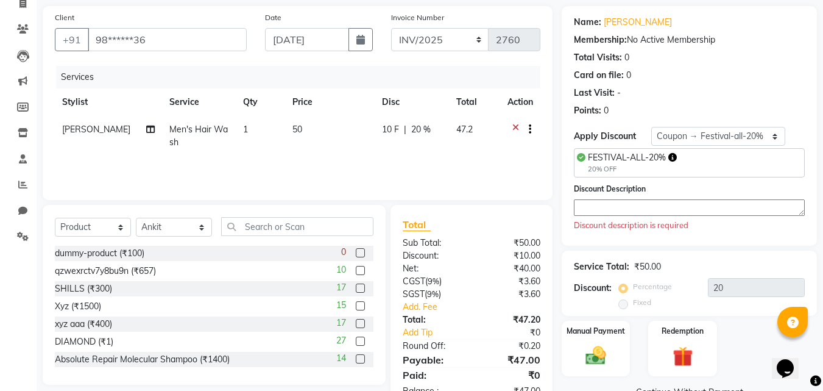
click at [356, 272] on label at bounding box center [360, 270] width 9 height 9
click at [356, 272] on input "checkbox" at bounding box center [360, 271] width 8 height 8
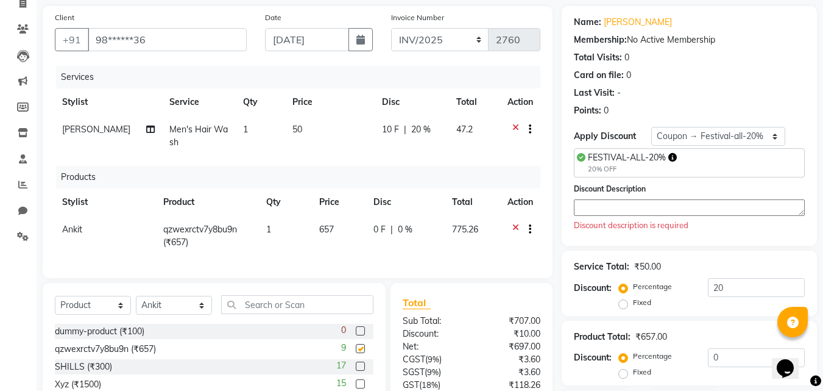
checkbox input "false"
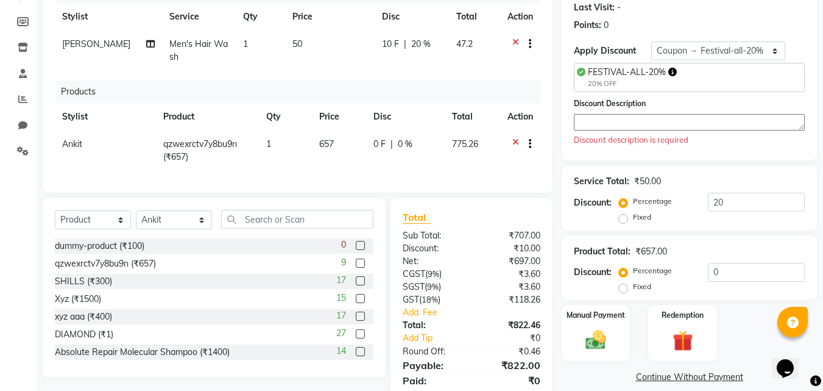
click at [517, 143] on icon at bounding box center [516, 145] width 7 height 15
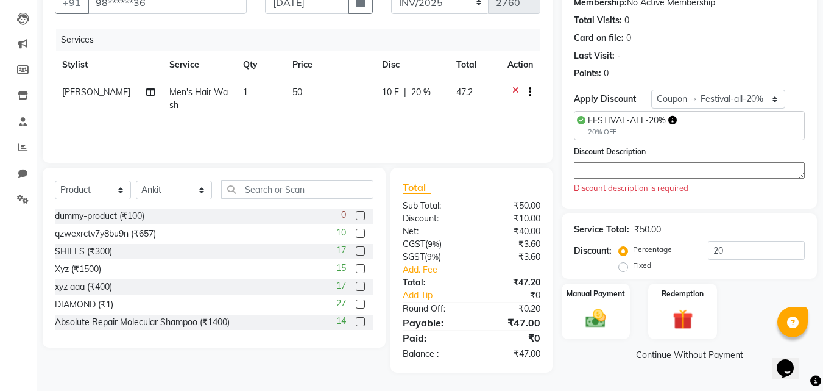
scroll to position [0, 0]
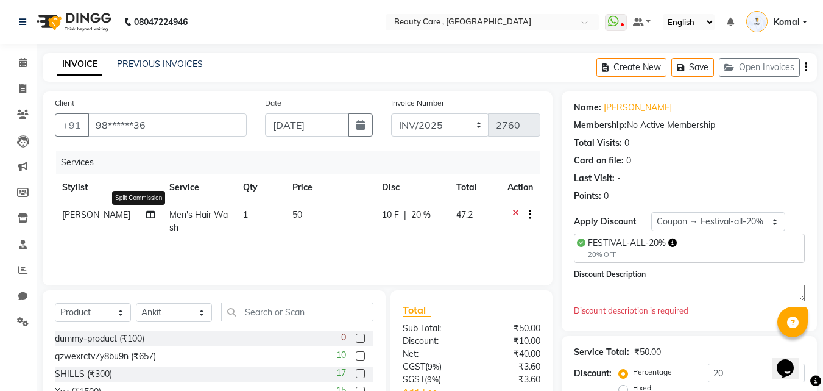
click at [146, 216] on icon at bounding box center [150, 214] width 9 height 9
select select "68255"
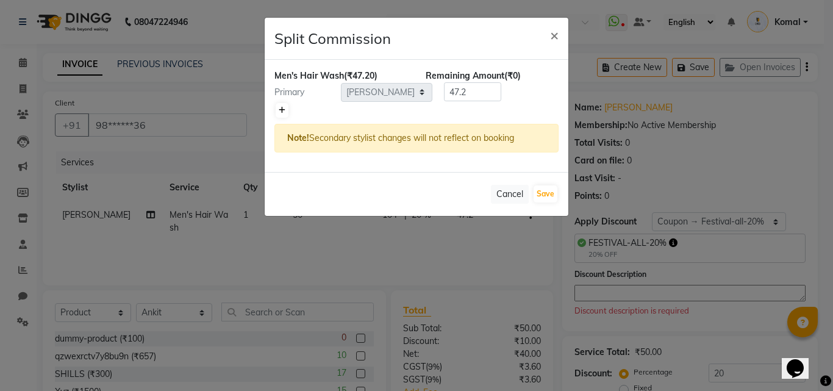
click at [283, 111] on icon at bounding box center [282, 110] width 7 height 7
type input "23.6"
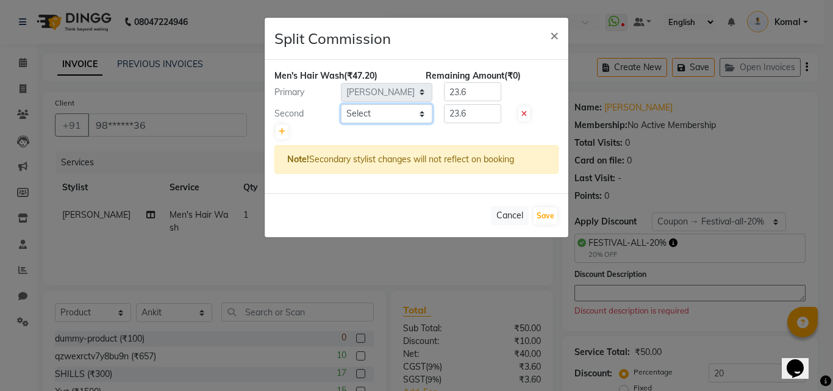
click at [360, 116] on select "Select Admin A [PERSON_NAME] K Akshay [PERSON_NAME] April [PERSON_NAME] [DATE][…" at bounding box center [386, 113] width 91 height 19
select select "35489"
click at [341, 104] on select "Select Admin A [PERSON_NAME] K Akshay [PERSON_NAME] April [PERSON_NAME] [DATE][…" at bounding box center [386, 113] width 91 height 19
click at [280, 135] on icon at bounding box center [282, 131] width 7 height 7
type input "15.73"
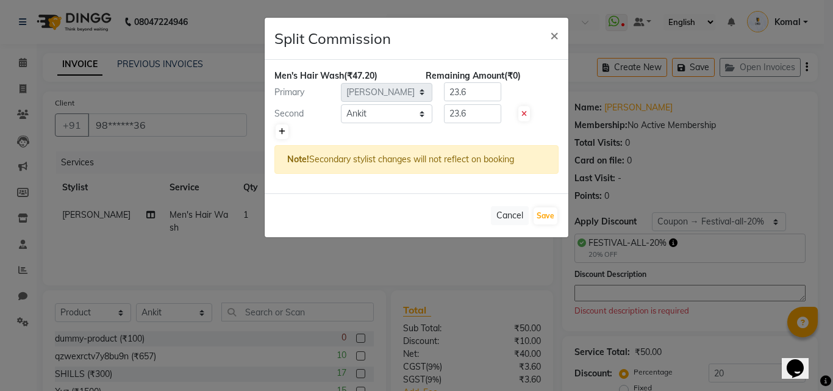
type input "15.73"
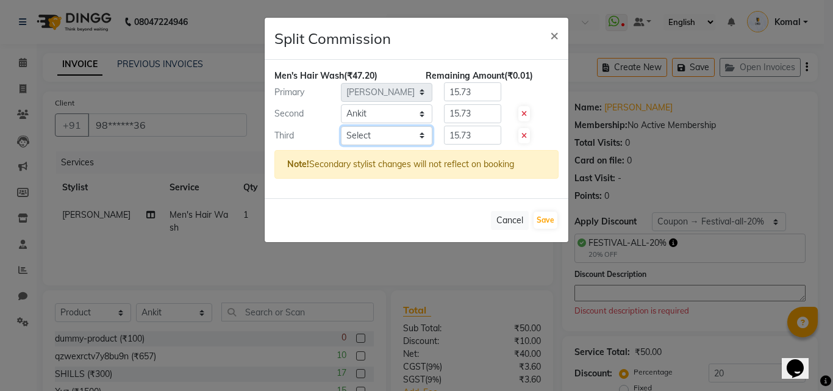
click at [358, 136] on select "Select Admin A [PERSON_NAME] K Akshay [PERSON_NAME] April [PERSON_NAME] [DATE][…" at bounding box center [386, 135] width 91 height 19
select select "85052"
click at [341, 126] on select "Select Admin A [PERSON_NAME] K Akshay [PERSON_NAME] April [PERSON_NAME] [DATE][…" at bounding box center [386, 135] width 91 height 19
click at [473, 91] on input "15.73" at bounding box center [472, 91] width 57 height 19
type input "1"
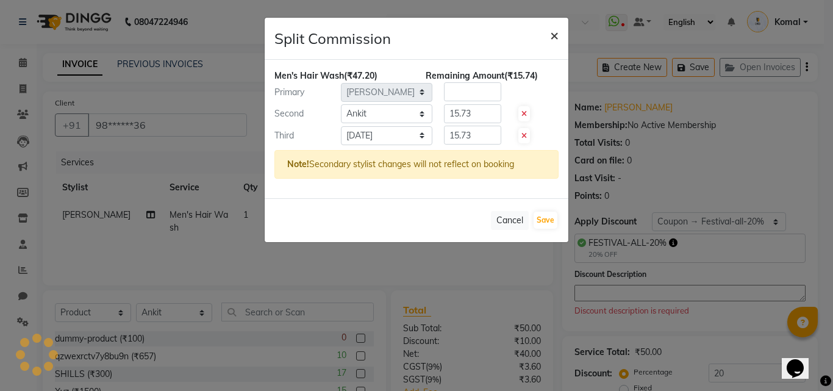
click at [556, 34] on span "×" at bounding box center [554, 35] width 9 height 18
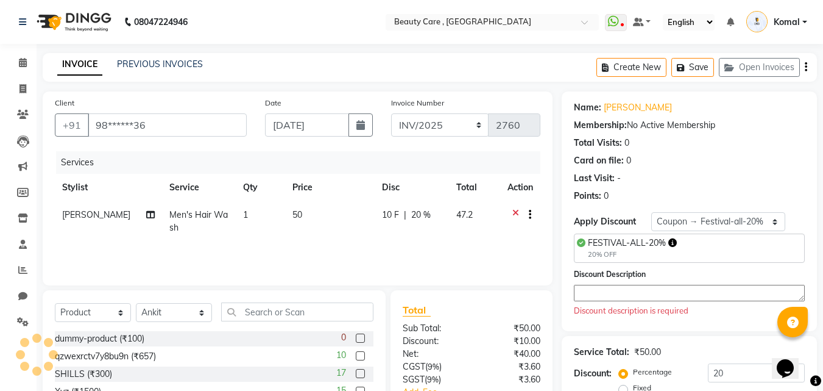
click at [806, 68] on icon "button" at bounding box center [806, 67] width 2 height 1
select select "35489"
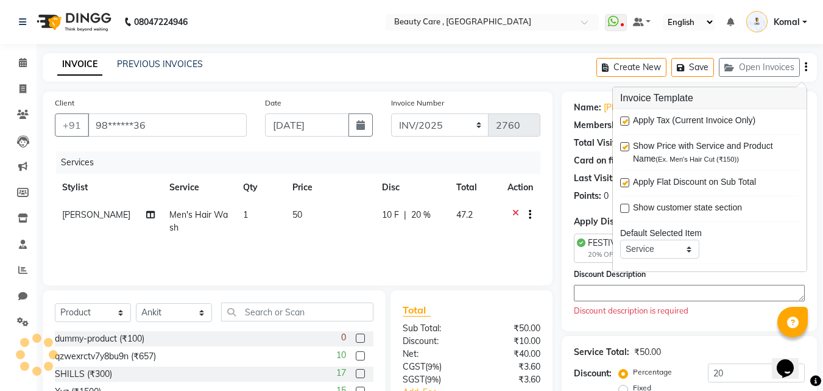
click at [624, 120] on label at bounding box center [624, 120] width 9 height 9
click at [624, 120] on input "checkbox" at bounding box center [624, 122] width 8 height 8
checkbox input "false"
click at [546, 236] on div "Client +91 98******36 Date [DATE] Invoice Number INV/2025 SER-25 INV/2025-2026 …" at bounding box center [298, 188] width 510 height 194
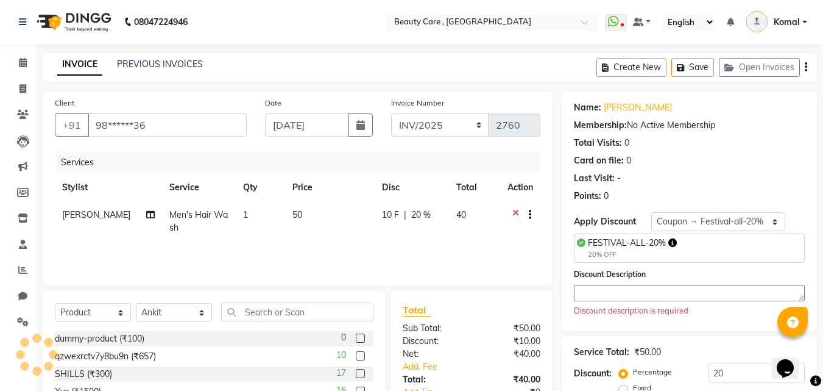
scroll to position [114, 0]
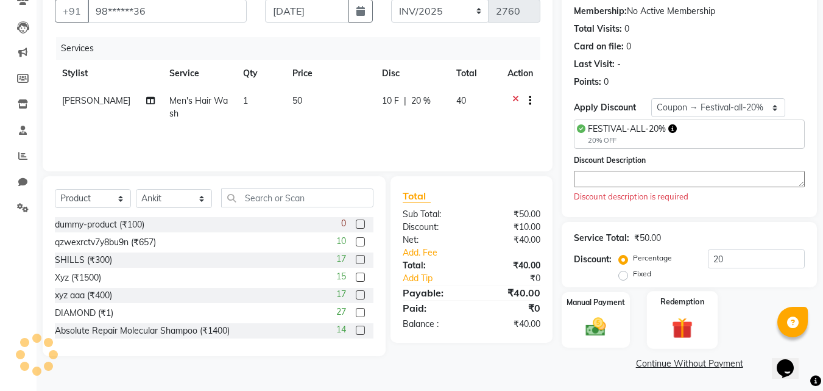
click at [653, 321] on div "Redemption" at bounding box center [682, 320] width 71 height 58
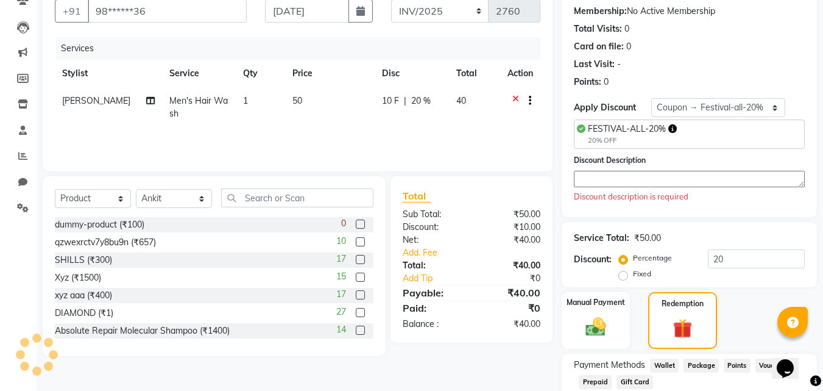
scroll to position [193, 0]
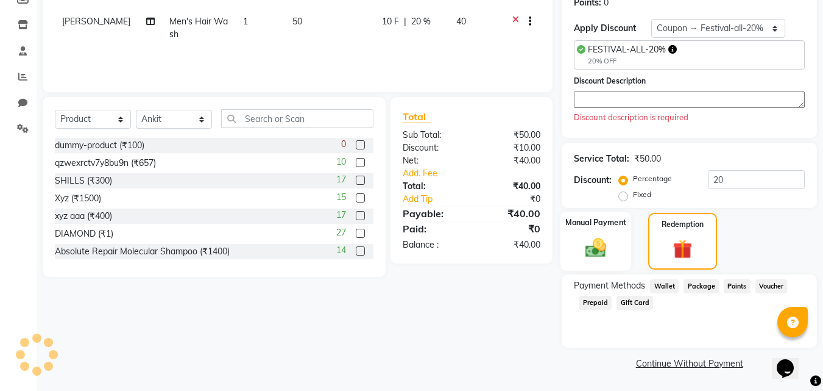
click at [619, 254] on div "Manual Payment" at bounding box center [596, 240] width 71 height 59
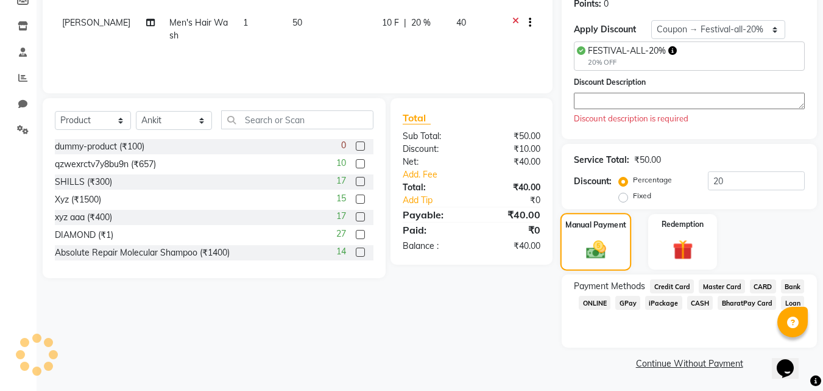
scroll to position [192, 0]
click at [696, 300] on span "CASH" at bounding box center [700, 303] width 26 height 14
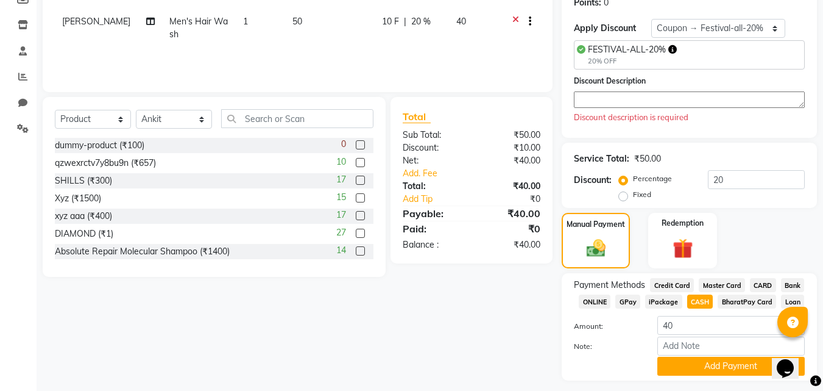
scroll to position [226, 0]
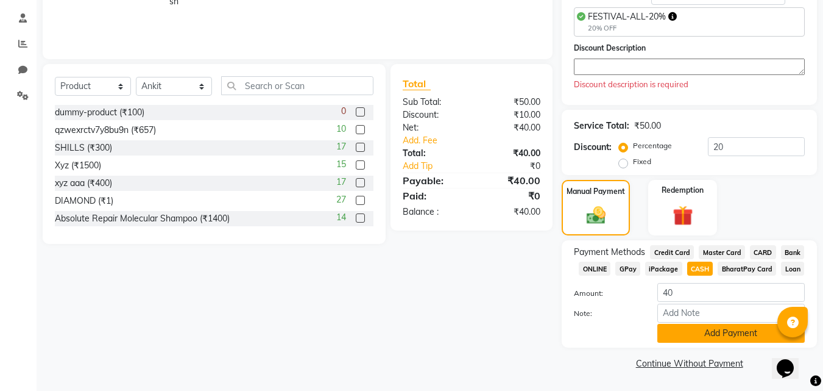
click at [679, 338] on button "Add Payment" at bounding box center [731, 333] width 147 height 19
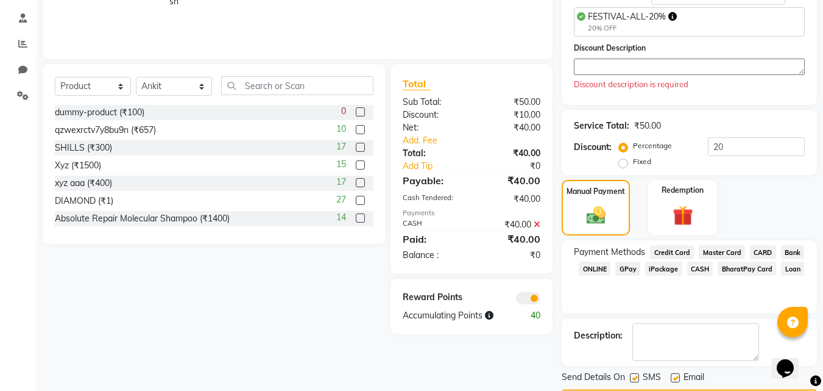
scroll to position [109, 0]
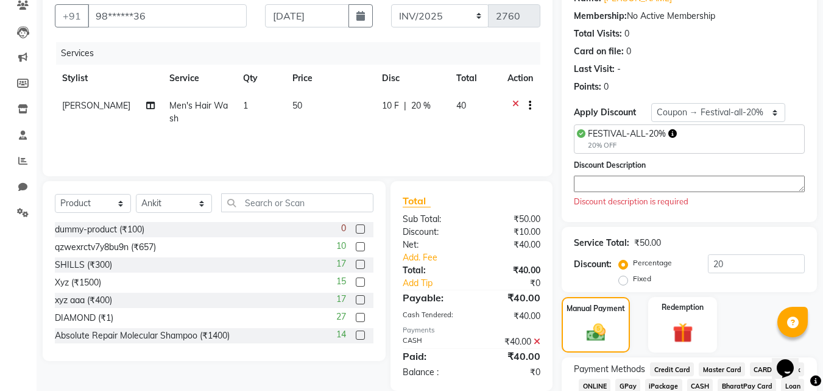
click at [602, 186] on textarea at bounding box center [689, 184] width 231 height 16
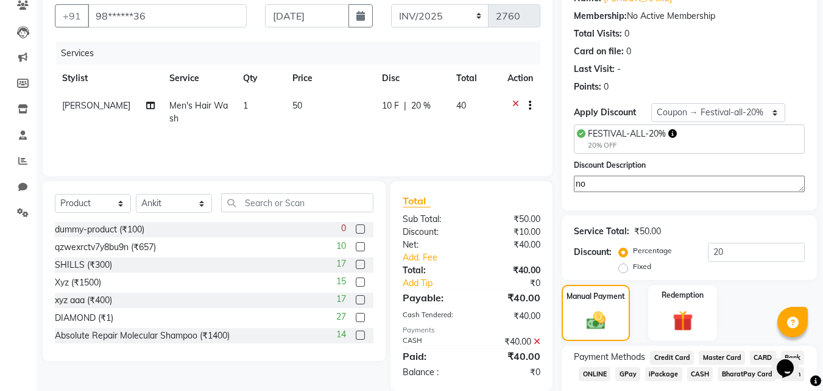
scroll to position [249, 0]
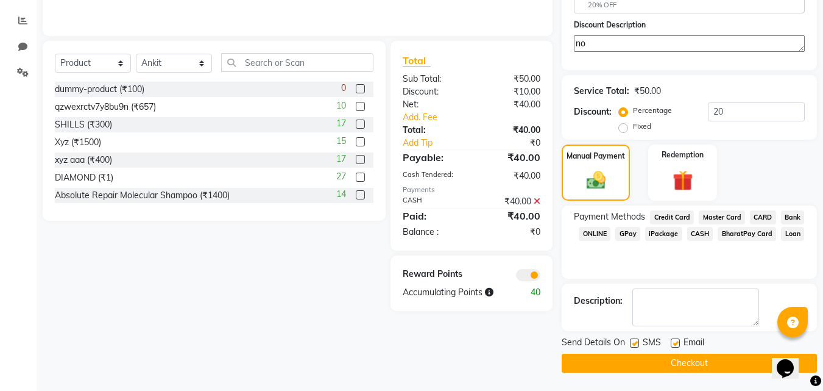
type textarea "no"
click at [636, 363] on button "Checkout" at bounding box center [689, 362] width 255 height 19
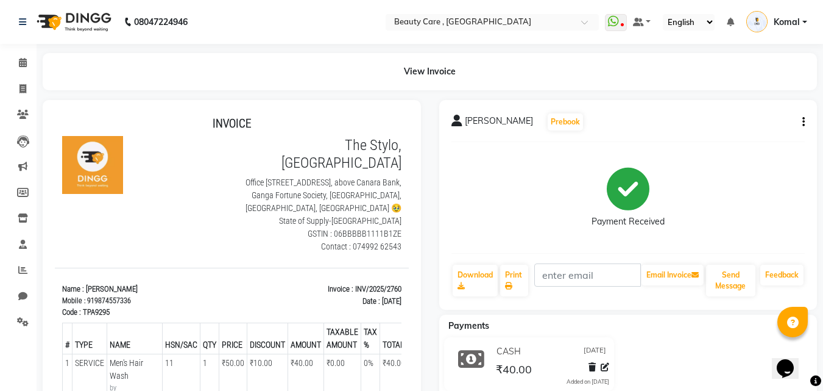
click at [539, 82] on div "View Invoice" at bounding box center [430, 71] width 775 height 37
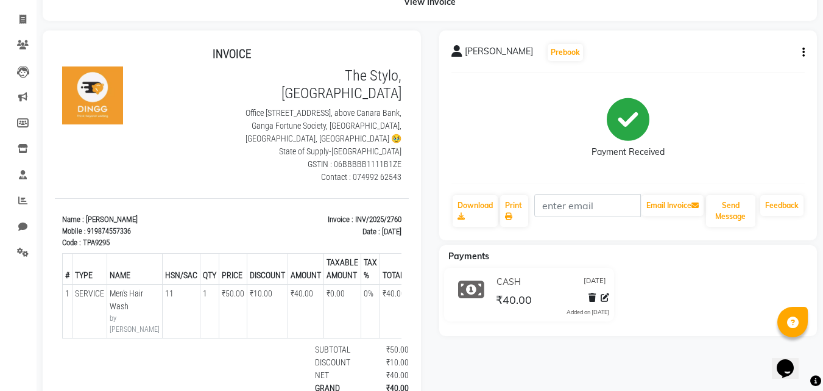
scroll to position [27, 0]
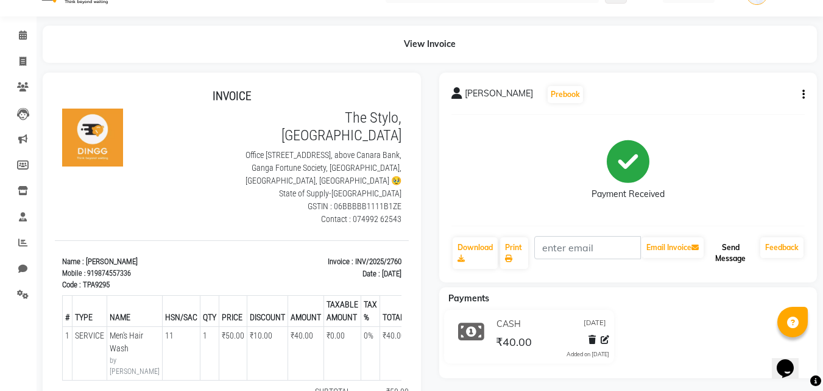
click at [726, 249] on button "Send Message" at bounding box center [730, 253] width 49 height 32
click at [777, 251] on link "Feedback" at bounding box center [782, 247] width 43 height 21
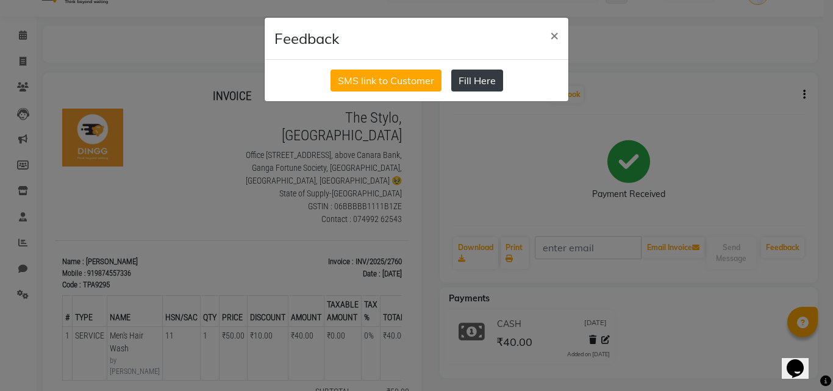
click at [461, 91] on button "Fill Here" at bounding box center [477, 80] width 52 height 22
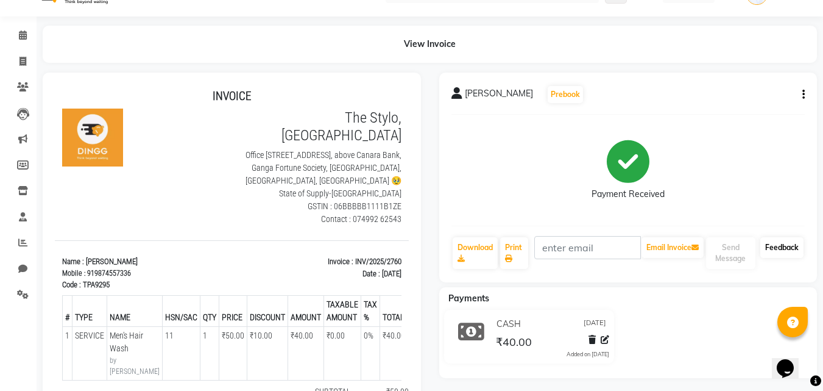
click at [785, 250] on link "Feedback" at bounding box center [782, 247] width 43 height 21
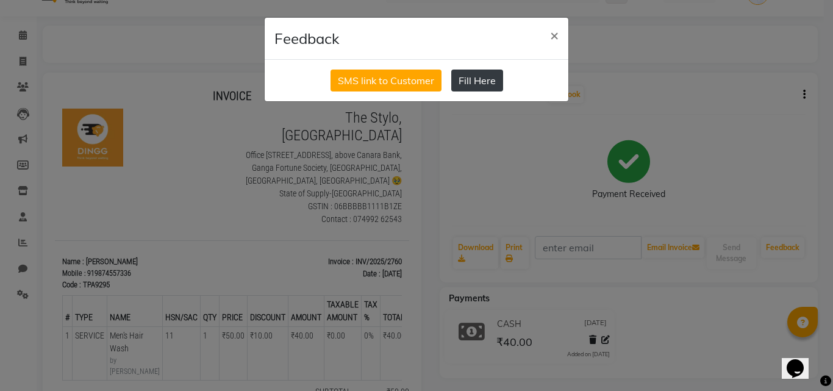
click at [487, 88] on button "Fill Here" at bounding box center [477, 80] width 52 height 22
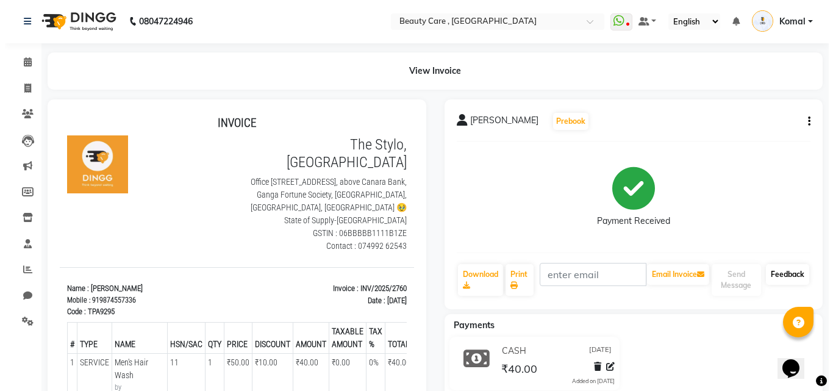
scroll to position [0, 0]
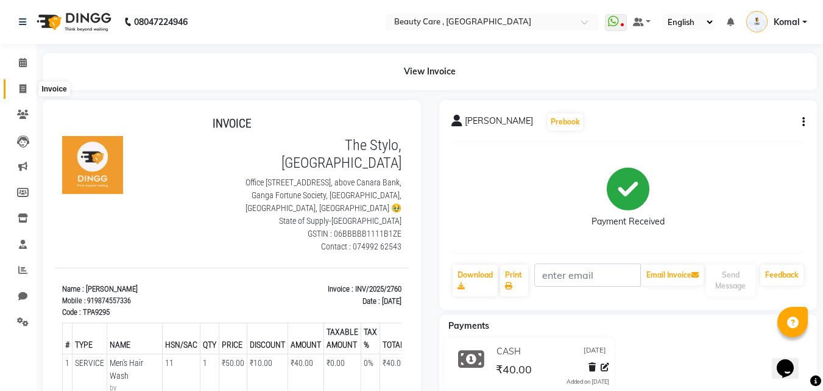
click at [21, 90] on icon at bounding box center [23, 88] width 7 height 9
select select "service"
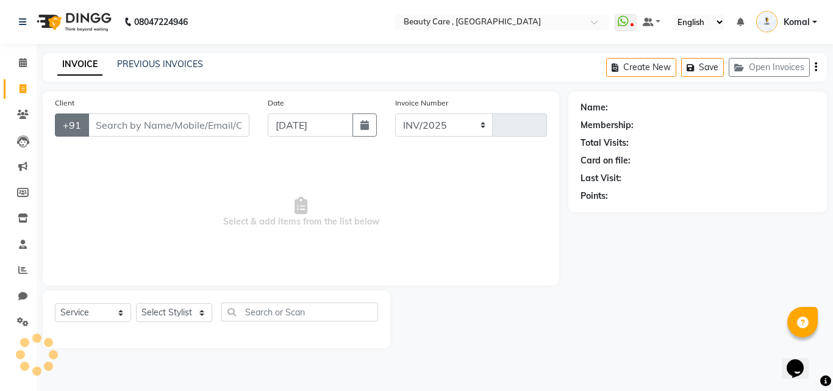
select select "5646"
type input "2761"
select select "35489"
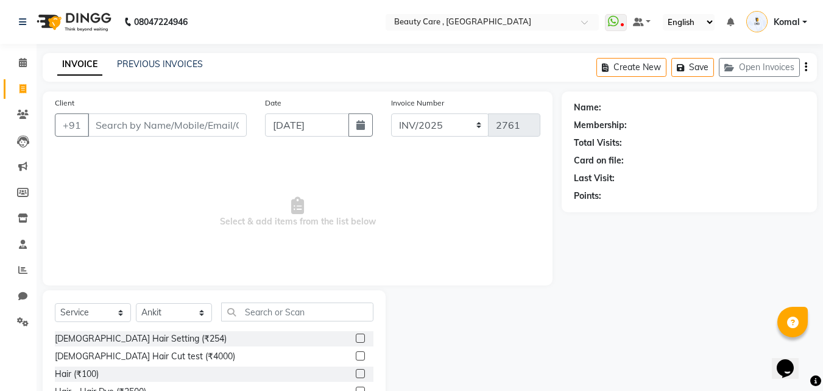
click at [127, 130] on input "Client" at bounding box center [167, 124] width 159 height 23
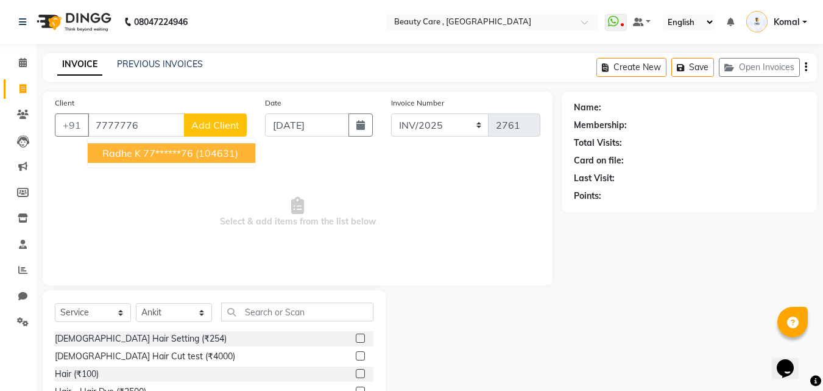
type input "7777776"
click at [93, 313] on select "Select Service Product Membership Package Voucher Prepaid Gift Card" at bounding box center [93, 312] width 76 height 19
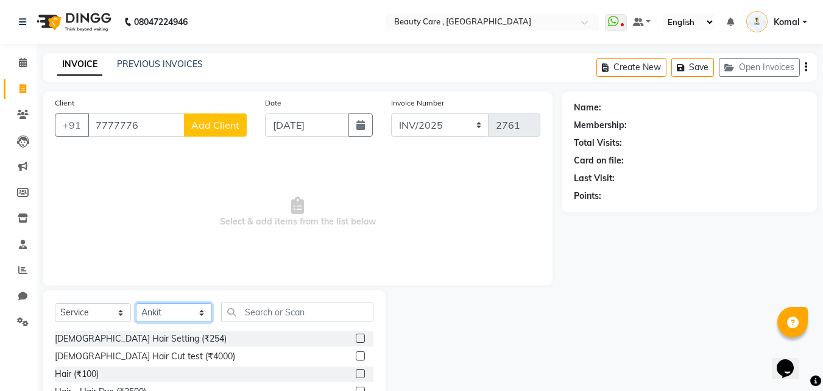
click at [168, 313] on select "Select Stylist Admin A [PERSON_NAME] K Akshay Ankit [PERSON_NAME] April [PERSON…" at bounding box center [174, 312] width 76 height 19
click at [265, 246] on span "Select & add items from the list below" at bounding box center [298, 212] width 486 height 122
click at [166, 65] on link "PREVIOUS INVOICES" at bounding box center [160, 64] width 86 height 11
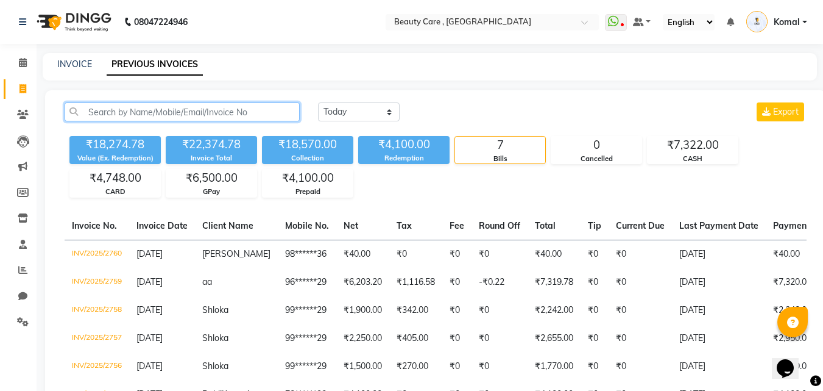
click at [174, 113] on input "text" at bounding box center [182, 111] width 235 height 19
click at [160, 110] on input "text" at bounding box center [182, 111] width 235 height 19
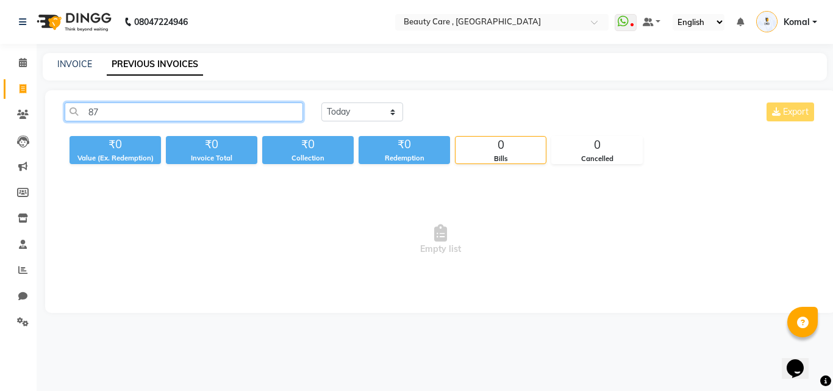
type input "8"
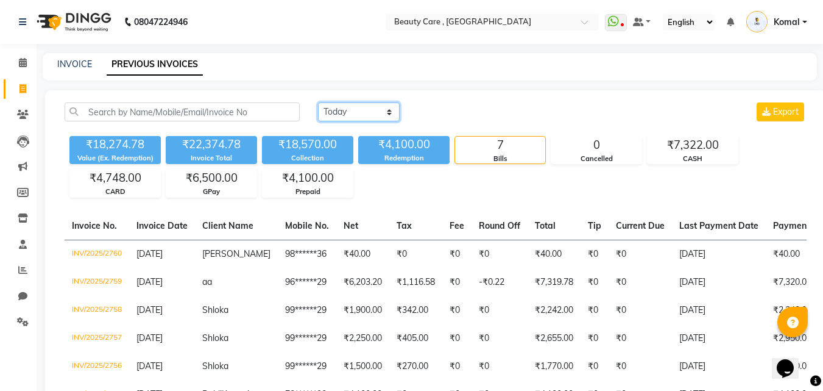
click at [346, 112] on select "[DATE] [DATE] Custom Range" at bounding box center [359, 111] width 82 height 19
click at [431, 109] on div "[DATE] [DATE] Custom Range Export" at bounding box center [562, 111] width 489 height 19
click at [20, 114] on icon at bounding box center [23, 114] width 12 height 9
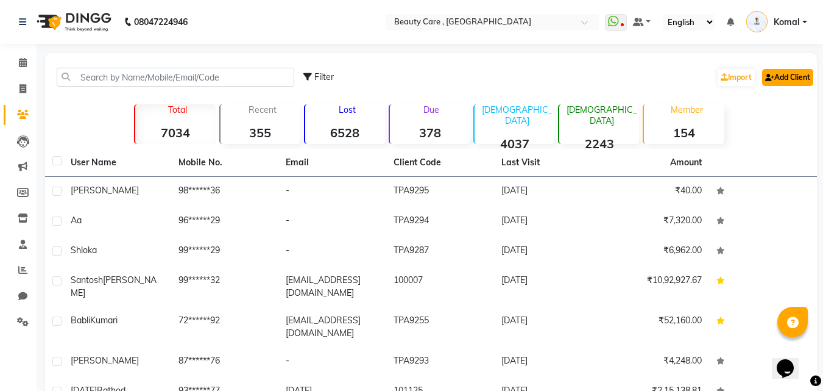
click at [776, 78] on link "Add Client" at bounding box center [787, 77] width 51 height 17
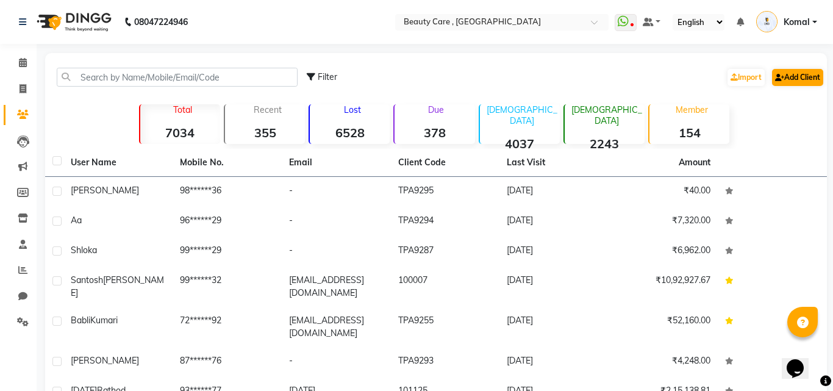
select select "22"
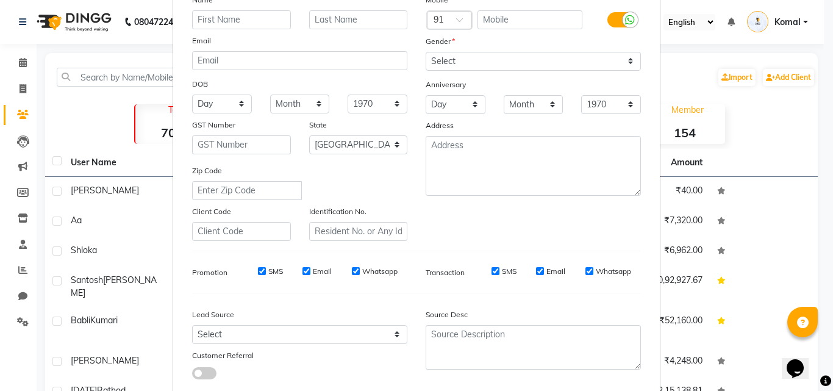
scroll to position [218, 0]
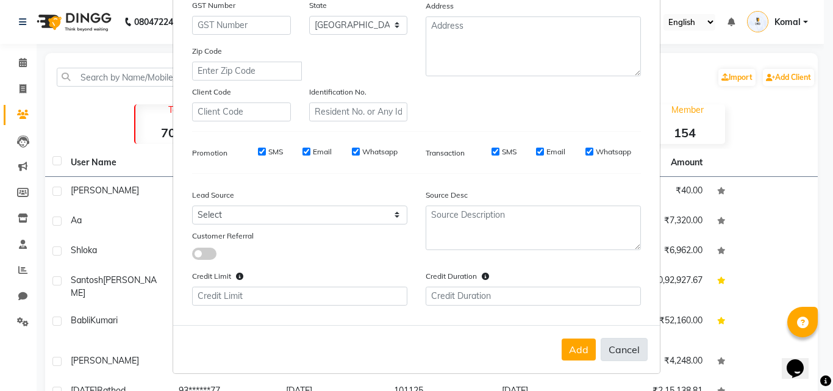
click at [618, 352] on button "Cancel" at bounding box center [623, 349] width 47 height 23
select select
select select "null"
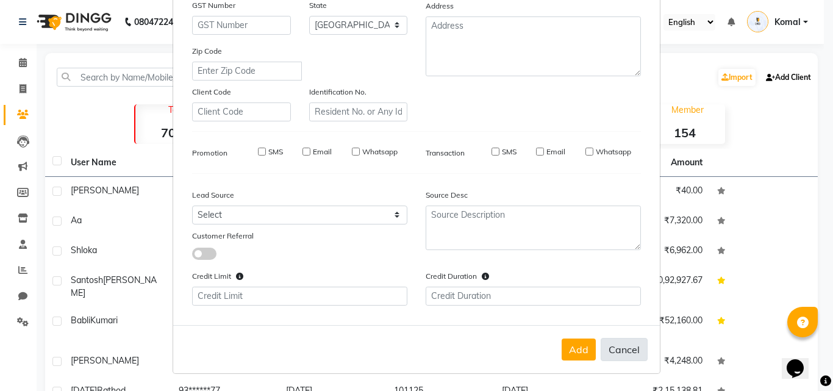
select select
checkbox input "false"
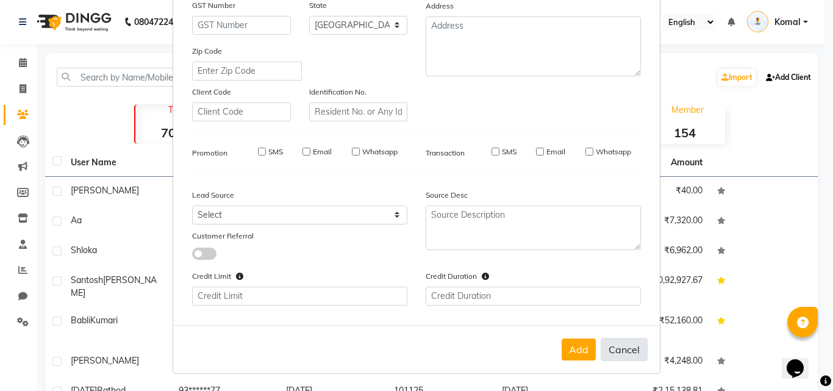
checkbox input "false"
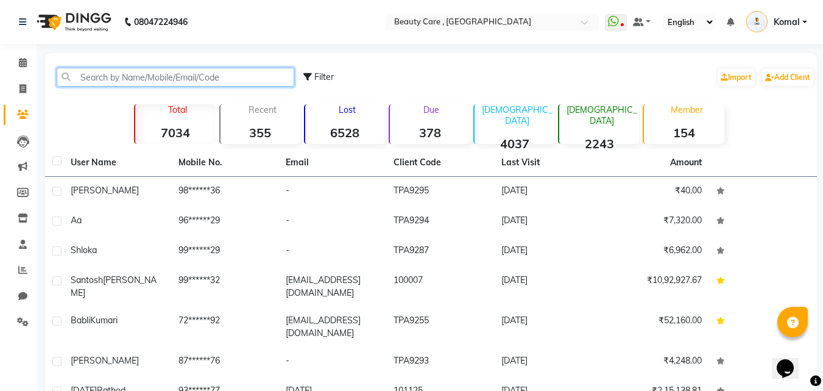
click at [190, 74] on input "text" at bounding box center [176, 77] width 238 height 19
click at [168, 82] on input "text" at bounding box center [176, 77] width 238 height 19
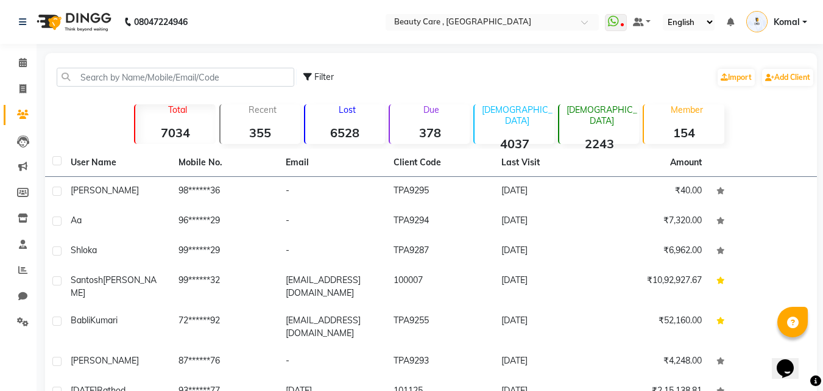
click at [176, 132] on strong "7034" at bounding box center [175, 132] width 80 height 15
click at [261, 133] on strong "355" at bounding box center [261, 132] width 80 height 15
click at [262, 129] on strong "355" at bounding box center [261, 132] width 80 height 15
click at [343, 137] on strong "6528" at bounding box center [345, 132] width 80 height 15
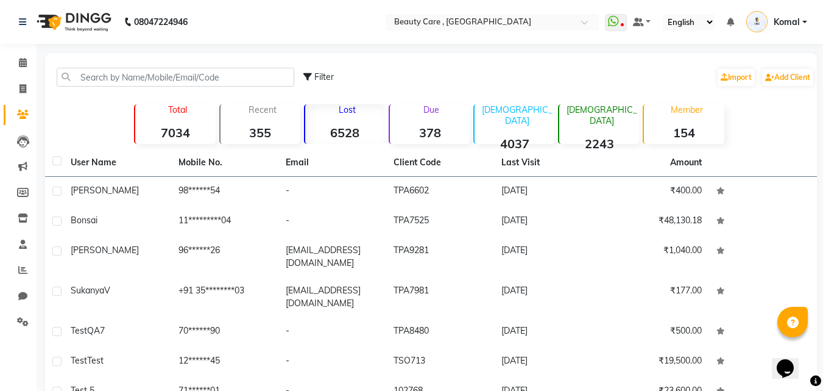
click at [342, 135] on strong "6528" at bounding box center [345, 132] width 80 height 15
click at [430, 132] on strong "378" at bounding box center [430, 132] width 80 height 15
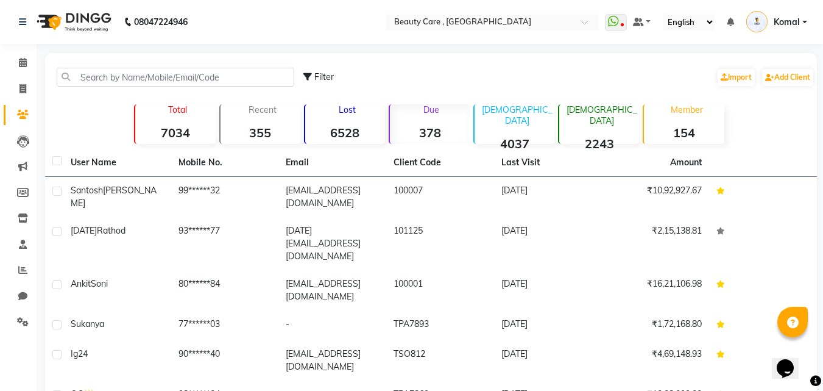
click at [688, 130] on strong "154" at bounding box center [684, 132] width 80 height 15
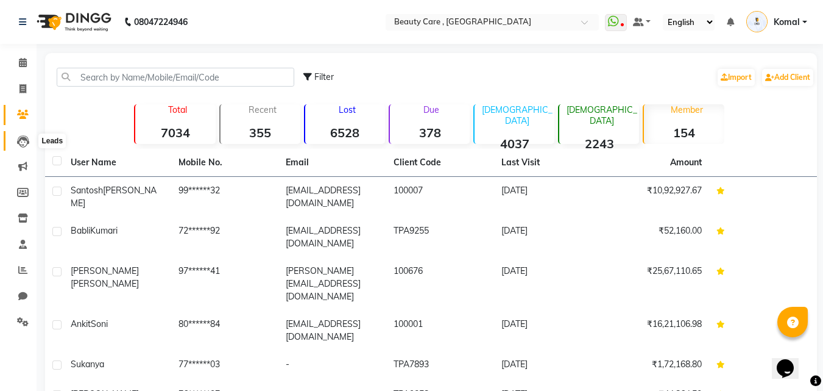
click at [19, 138] on icon at bounding box center [23, 141] width 12 height 12
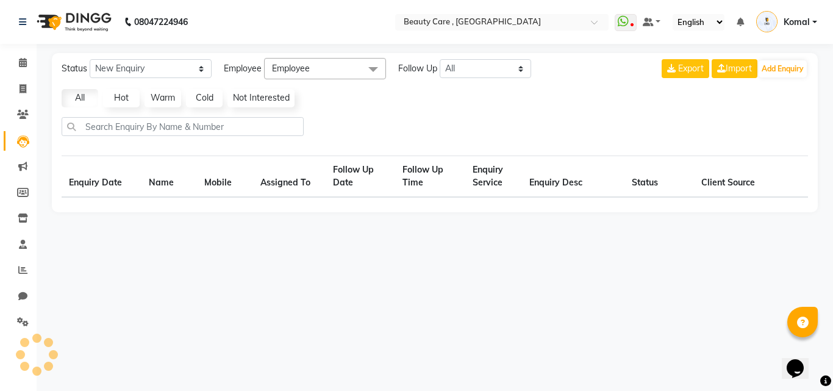
select select "10"
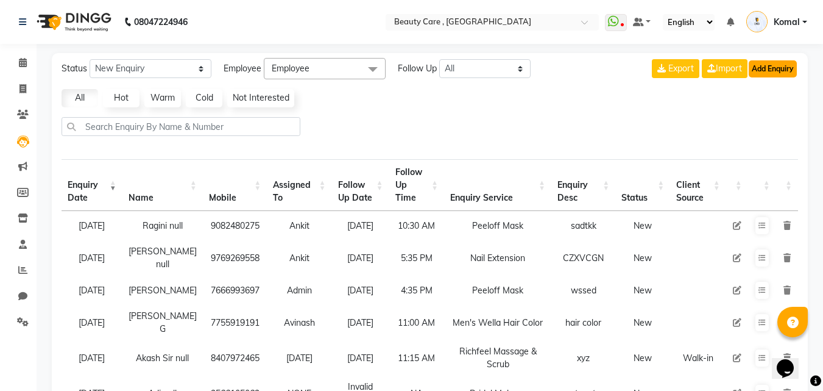
click at [762, 68] on button "Add Enquiry" at bounding box center [773, 68] width 48 height 17
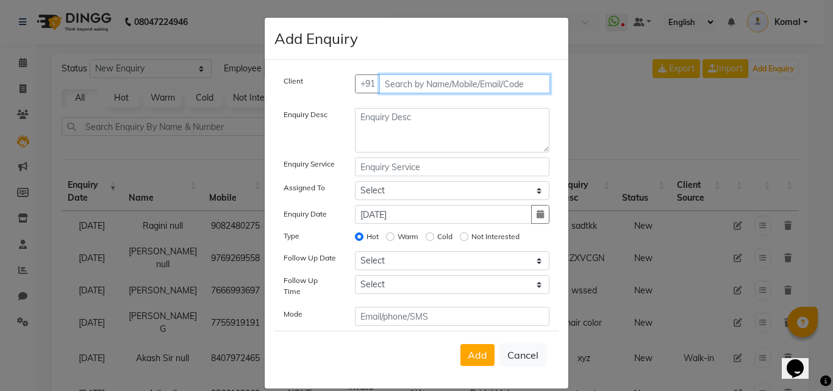
click at [397, 84] on input "text" at bounding box center [464, 83] width 171 height 19
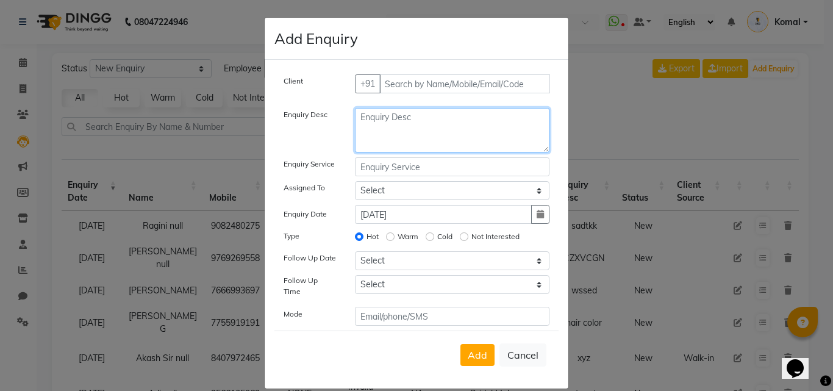
click at [391, 127] on textarea at bounding box center [452, 130] width 195 height 44
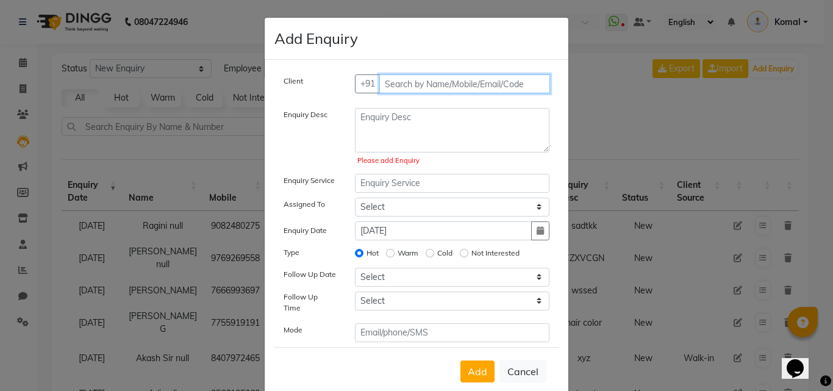
click at [400, 85] on input "text" at bounding box center [464, 83] width 171 height 19
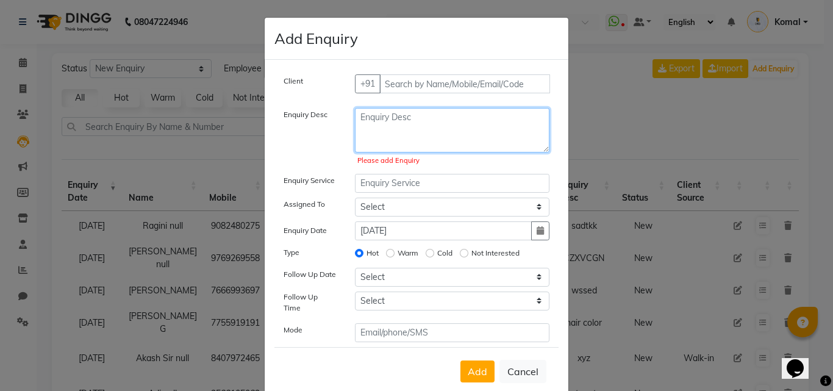
click at [413, 130] on textarea at bounding box center [452, 130] width 195 height 44
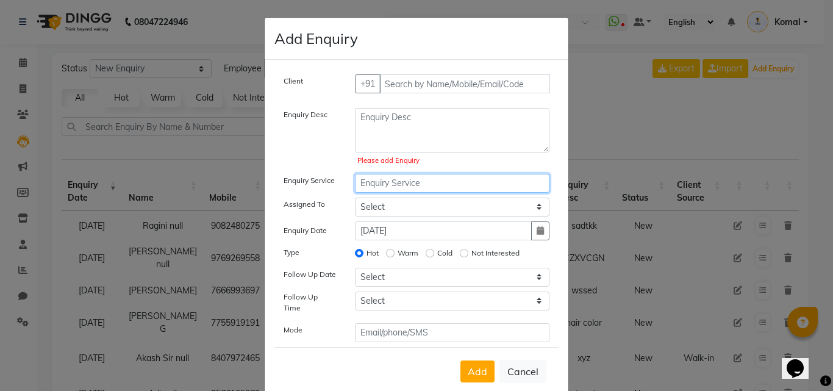
click at [408, 180] on input "text" at bounding box center [452, 183] width 195 height 19
click at [397, 205] on select "Select [PERSON_NAME] Admin A [PERSON_NAME] K Akshay [PERSON_NAME] April [PERSON…" at bounding box center [452, 206] width 195 height 19
select select "85052"
click at [355, 197] on select "Select [PERSON_NAME] Admin A [PERSON_NAME] K Akshay [PERSON_NAME] April [PERSON…" at bounding box center [452, 206] width 195 height 19
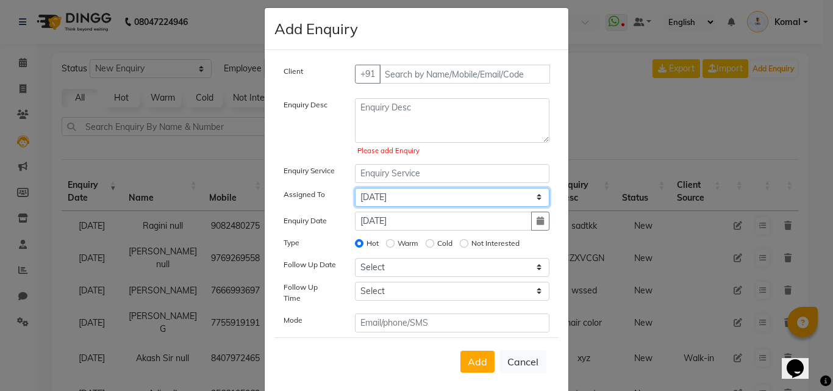
scroll to position [24, 0]
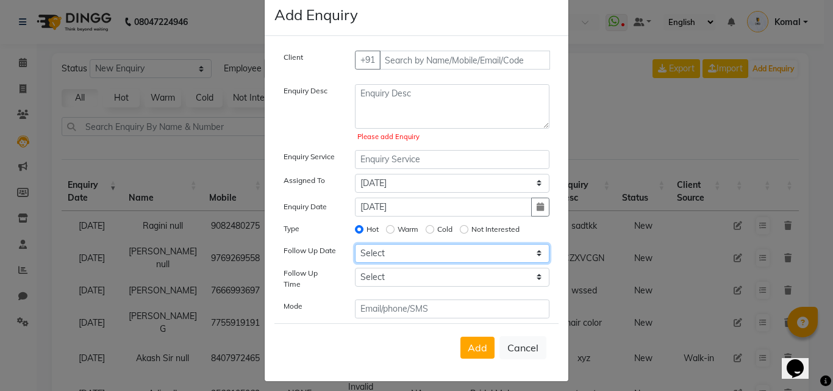
click at [439, 257] on select "Select [DATE] [DATE] [DATE] ([DATE]) [DATE] ([DATE]) [DATE] ([DATE]) [DATE] ([D…" at bounding box center [452, 253] width 195 height 19
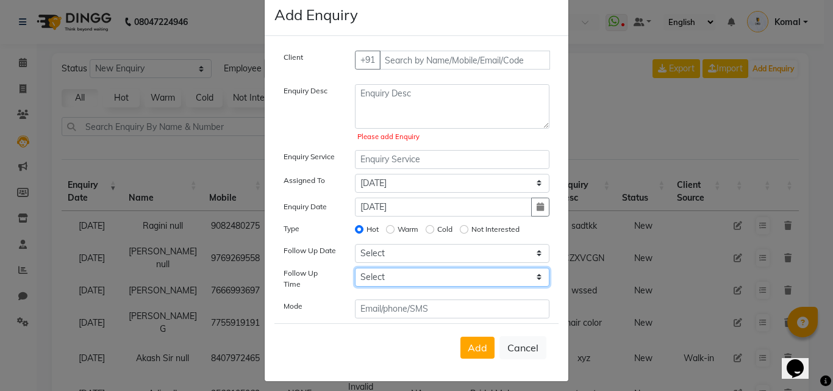
click at [443, 282] on select "Select 07:00 AM 07:05 AM 07:10 AM 07:15 AM 07:20 AM 07:25 AM 07:30 AM 07:35 AM …" at bounding box center [452, 277] width 195 height 19
click at [411, 327] on div "Add Cancel" at bounding box center [416, 347] width 284 height 48
click at [508, 341] on button "Cancel" at bounding box center [522, 347] width 47 height 23
select select
radio input "false"
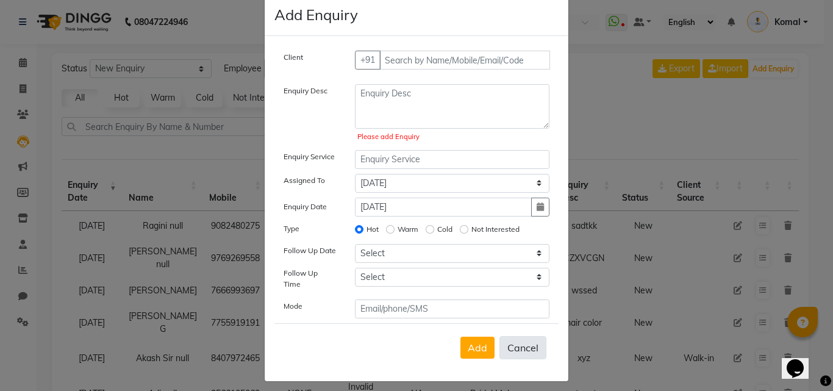
select select
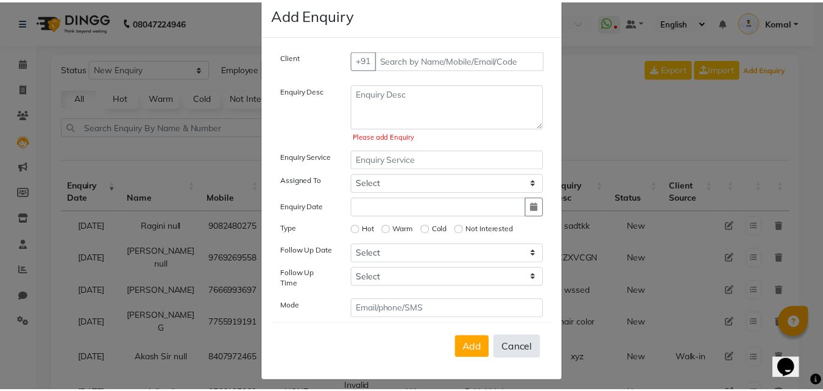
scroll to position [7, 0]
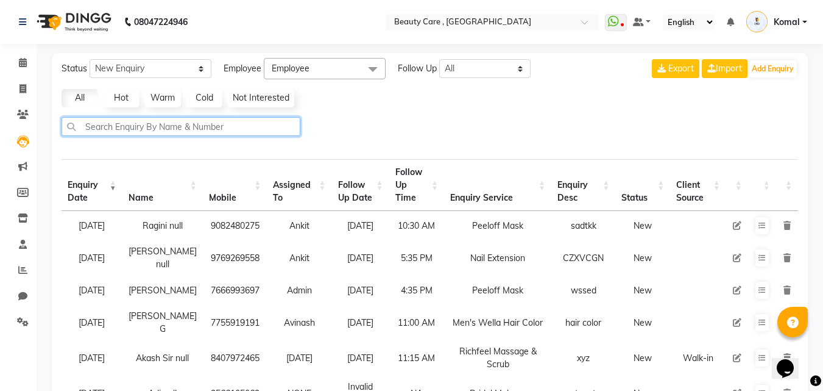
click at [254, 129] on input "text" at bounding box center [181, 126] width 239 height 19
click at [307, 69] on span "Employee" at bounding box center [291, 68] width 38 height 11
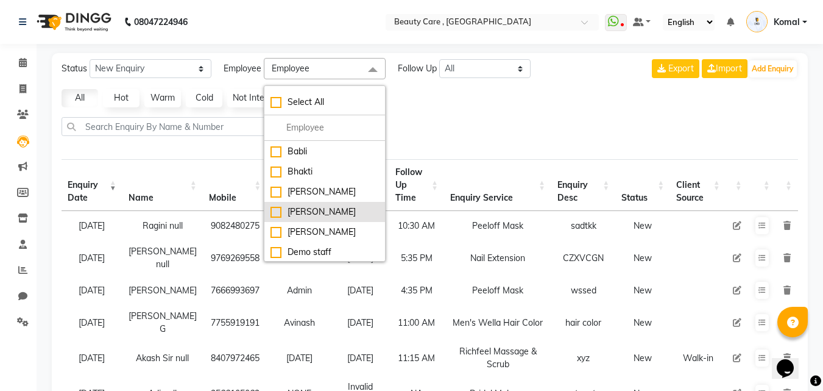
scroll to position [0, 0]
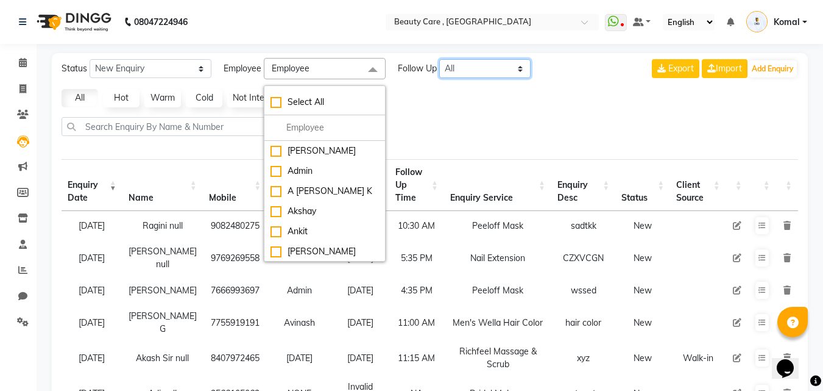
click at [475, 69] on select "All [DATE] [DATE] This Week This Month Custom" at bounding box center [484, 68] width 91 height 19
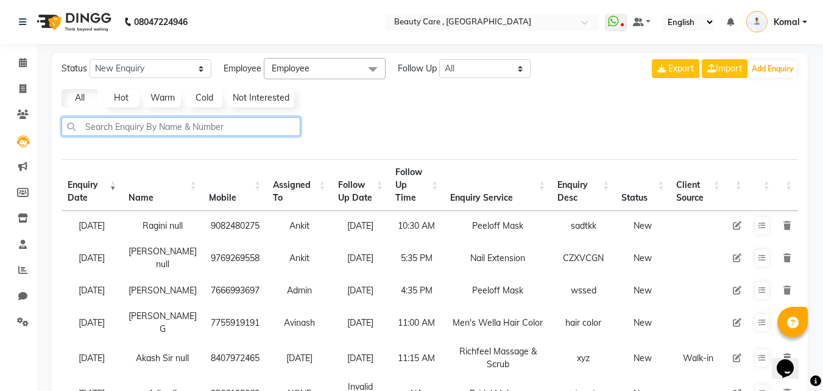
click at [219, 121] on input "text" at bounding box center [181, 126] width 239 height 19
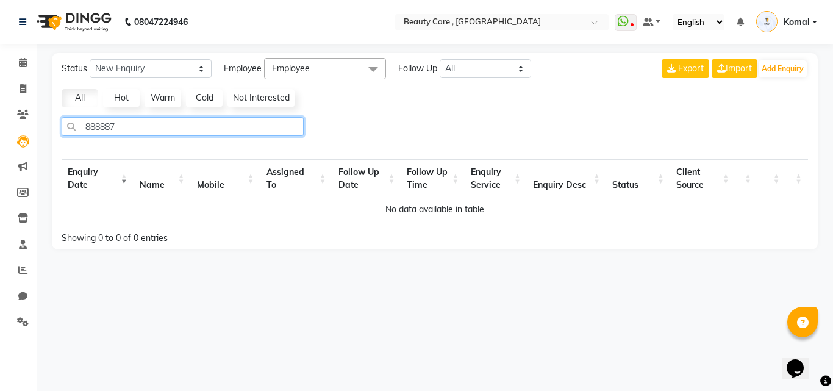
click at [138, 127] on input "888887" at bounding box center [183, 126] width 242 height 19
type input "8"
select select "10"
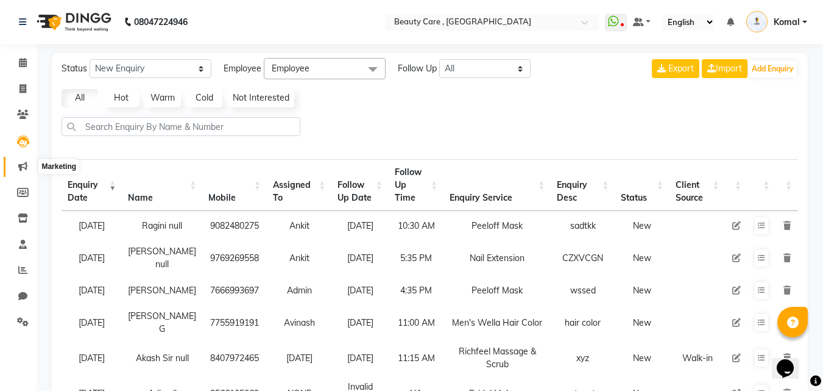
click at [23, 169] on icon at bounding box center [22, 166] width 9 height 9
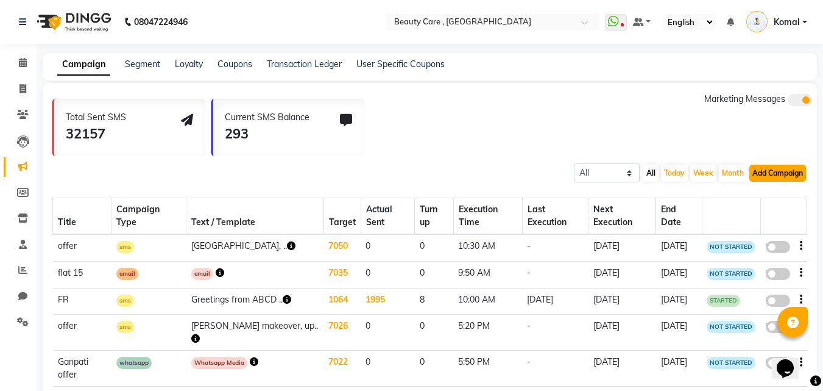
click at [765, 168] on button "Add Campaign" at bounding box center [778, 173] width 57 height 17
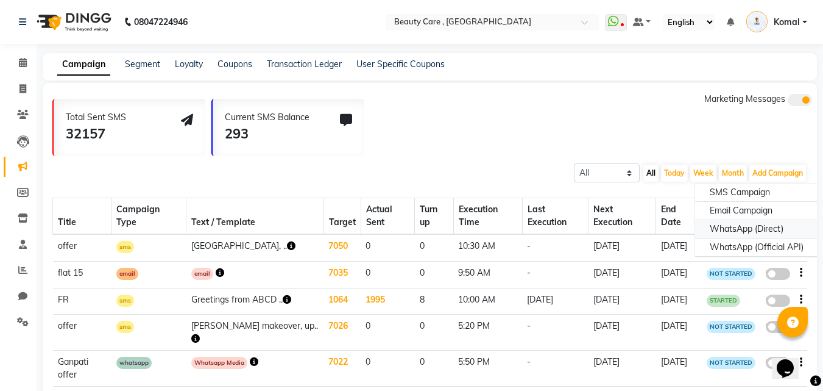
click at [745, 230] on div "WhatsApp (Direct)" at bounding box center [756, 229] width 123 height 18
select select "2"
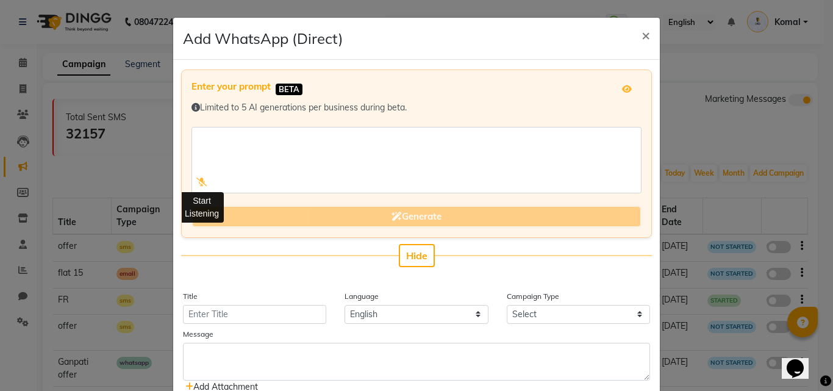
click at [196, 182] on icon at bounding box center [201, 181] width 11 height 9
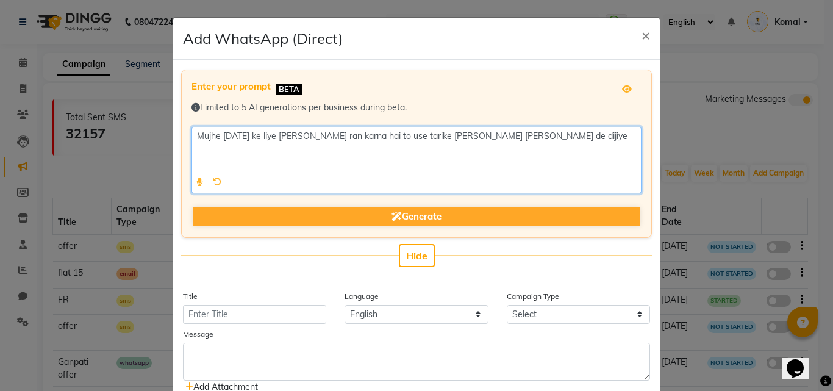
click at [191, 182] on div at bounding box center [208, 182] width 35 height 23
click at [197, 185] on div at bounding box center [208, 182] width 35 height 23
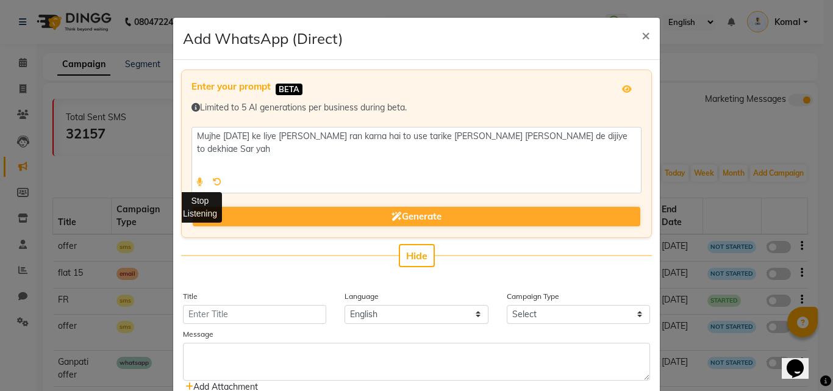
click at [197, 185] on icon at bounding box center [199, 181] width 7 height 9
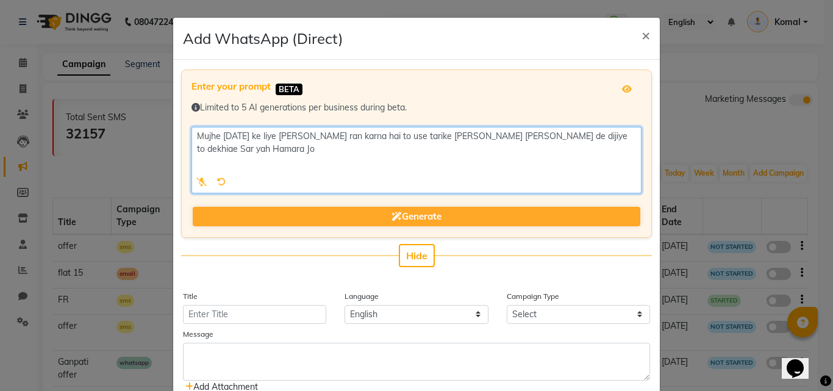
type textarea "Mujhe [DATE] ke liye [PERSON_NAME] ran karna hai to use tarike [PERSON_NAME] [P…"
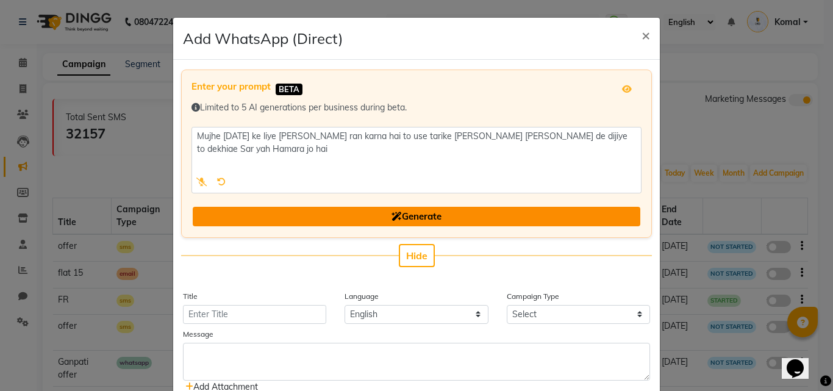
click at [373, 222] on button "Generate" at bounding box center [416, 217] width 447 height 20
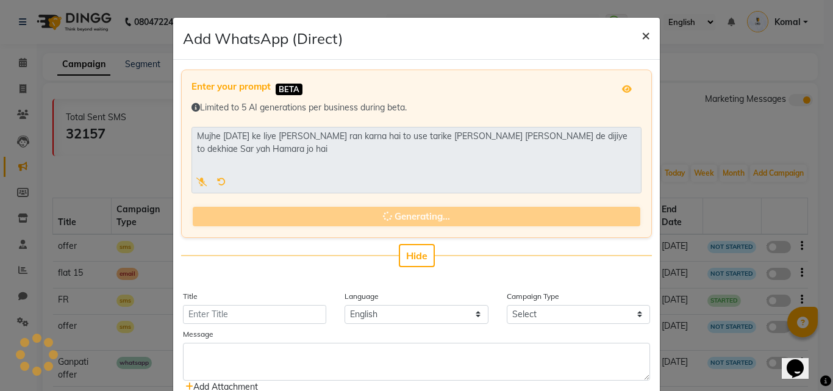
click at [642, 34] on span "×" at bounding box center [645, 35] width 9 height 18
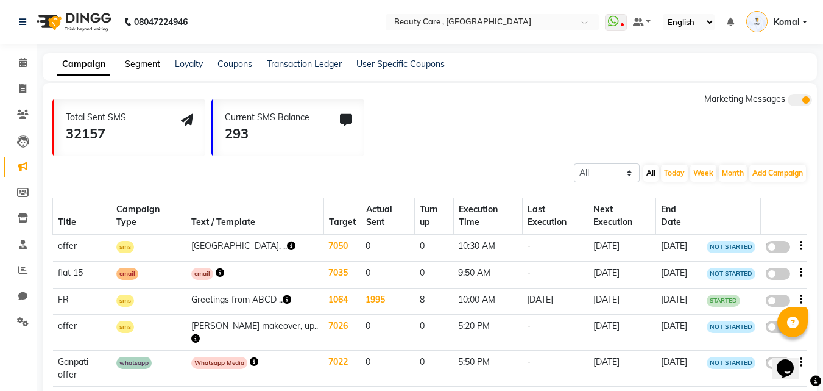
click at [147, 66] on link "Segment" at bounding box center [142, 64] width 35 height 11
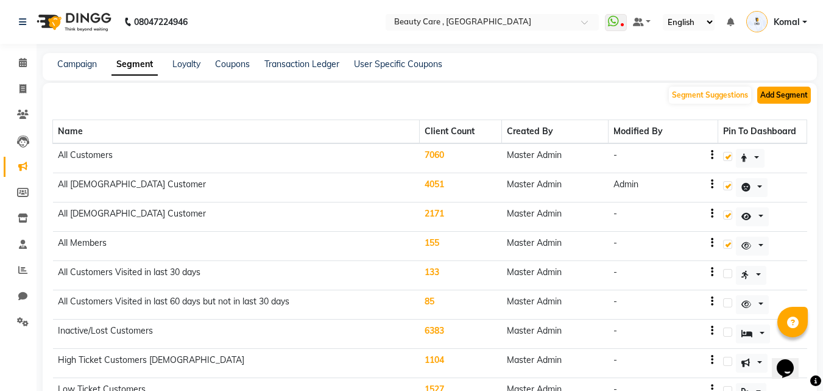
click at [782, 94] on button "Add Segment" at bounding box center [785, 95] width 54 height 17
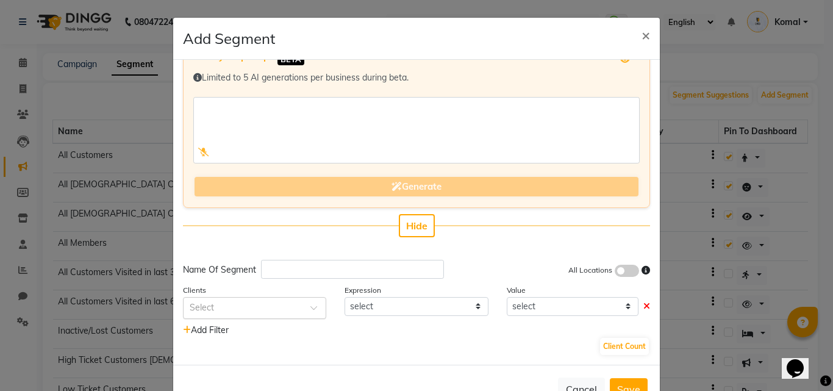
scroll to position [31, 0]
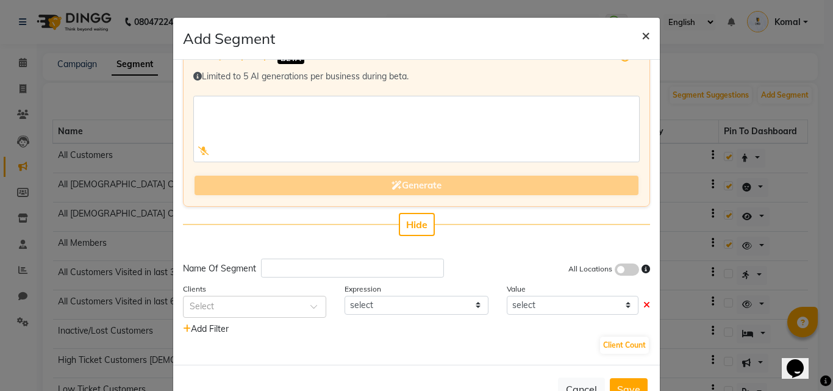
click at [641, 36] on span "×" at bounding box center [645, 35] width 9 height 18
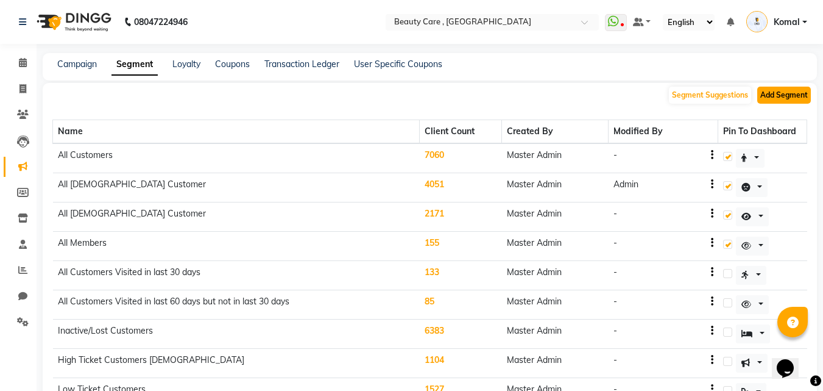
click at [785, 96] on button "Add Segment" at bounding box center [785, 95] width 54 height 17
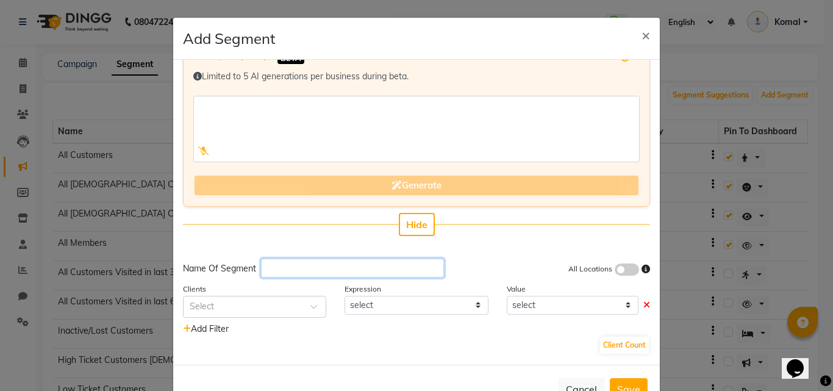
click at [307, 268] on input "text" at bounding box center [352, 267] width 183 height 19
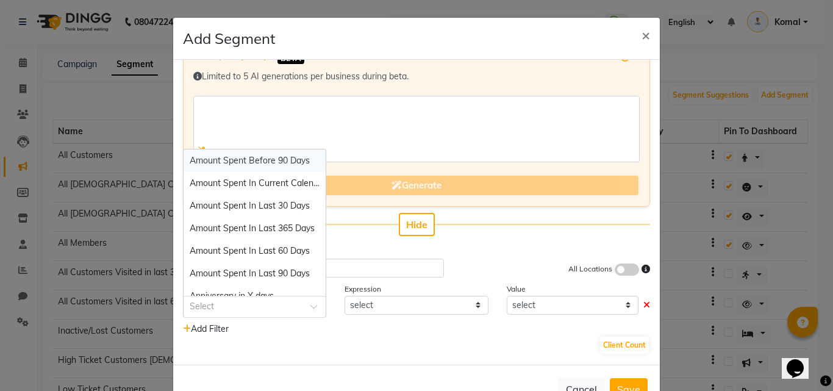
click at [288, 309] on div at bounding box center [254, 305] width 142 height 13
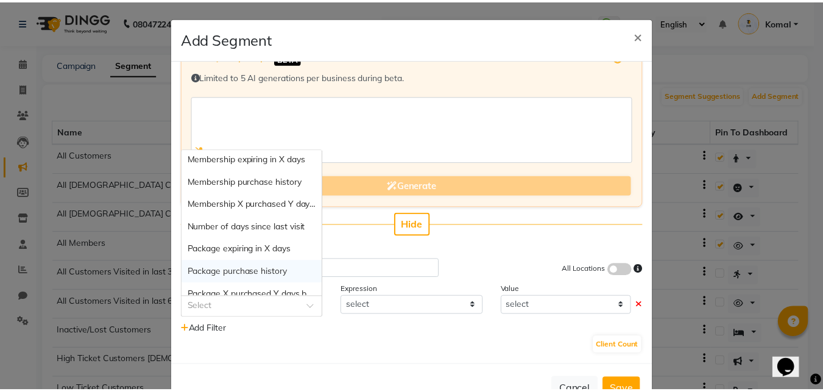
scroll to position [863, 0]
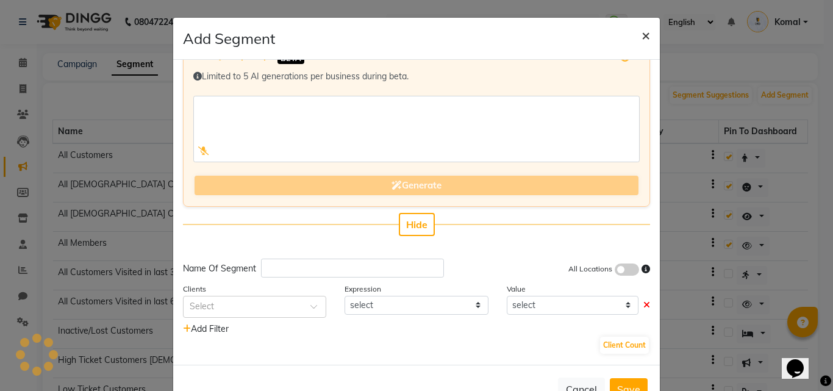
click at [636, 36] on button "×" at bounding box center [645, 35] width 28 height 34
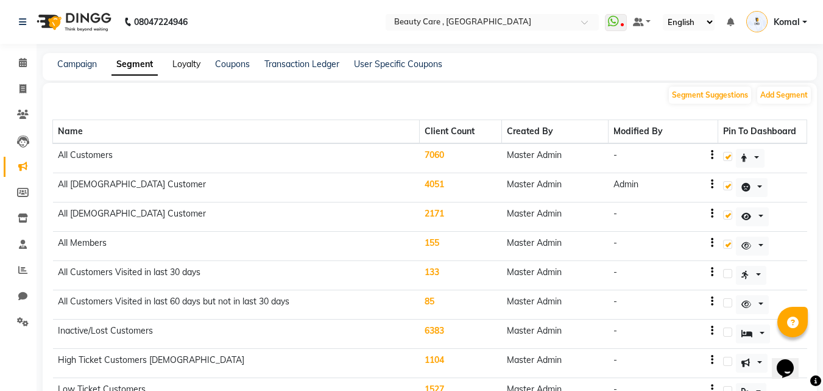
click at [194, 69] on link "Loyalty" at bounding box center [186, 64] width 28 height 11
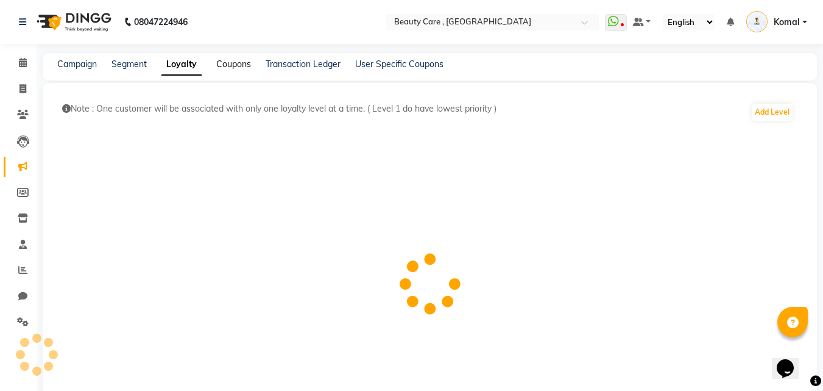
click at [227, 59] on link "Coupons" at bounding box center [233, 64] width 35 height 11
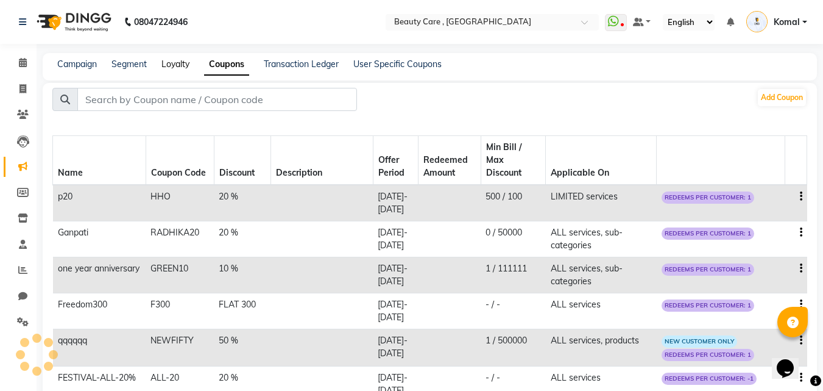
click at [182, 68] on link "Loyalty" at bounding box center [176, 64] width 28 height 11
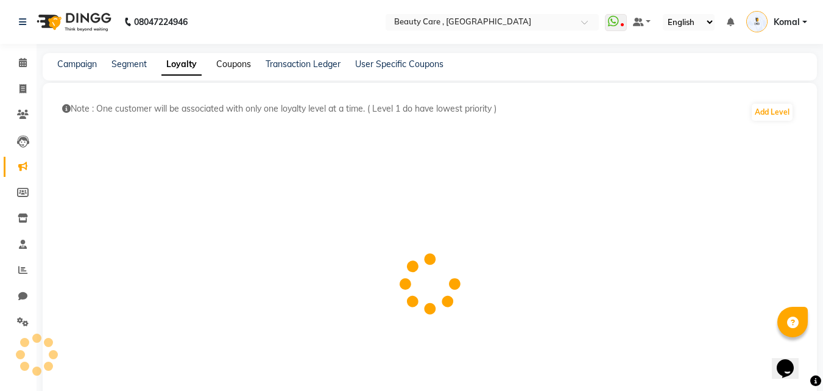
click at [226, 63] on link "Coupons" at bounding box center [233, 64] width 35 height 11
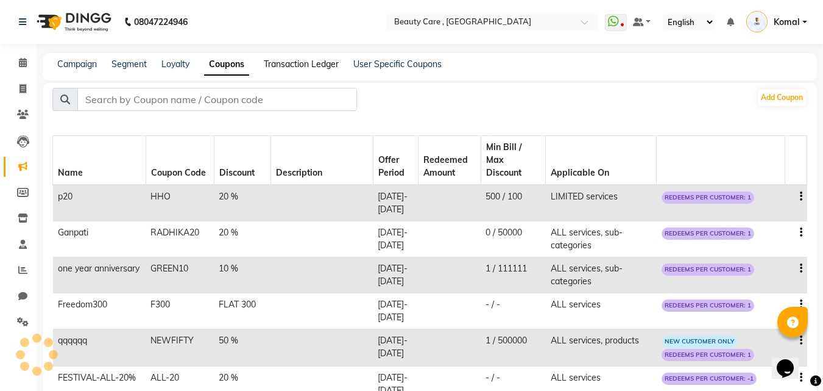
click at [302, 65] on link "Transaction Ledger" at bounding box center [301, 64] width 75 height 11
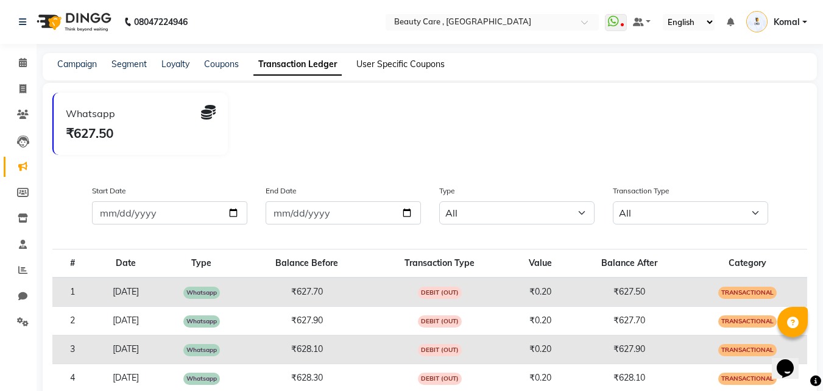
click at [386, 65] on link "User Specific Coupons" at bounding box center [401, 64] width 88 height 11
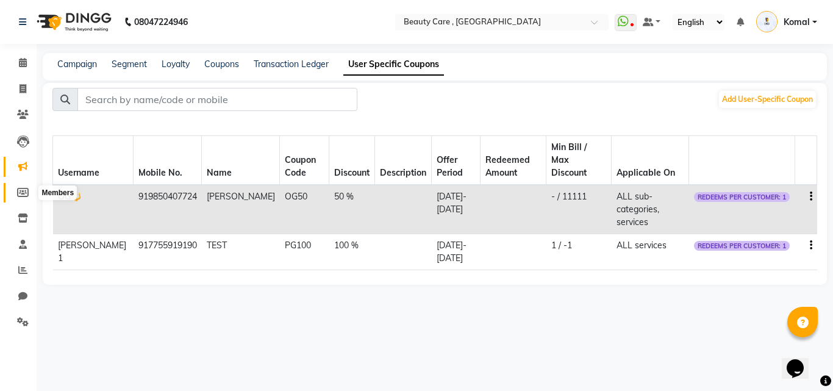
click at [21, 196] on icon at bounding box center [23, 192] width 12 height 9
select select
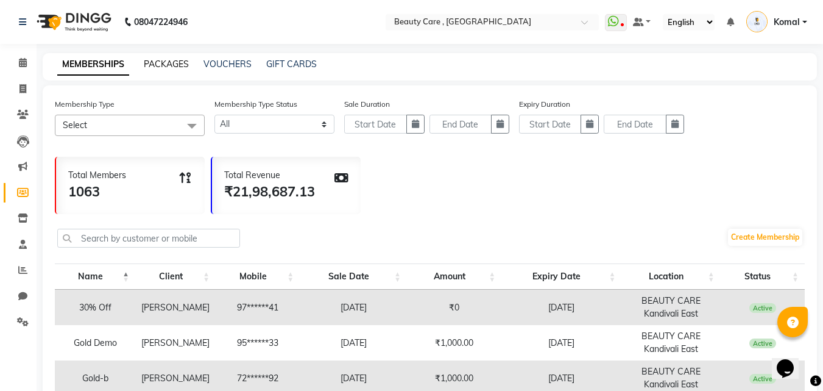
click at [160, 63] on link "PACKAGES" at bounding box center [166, 64] width 45 height 11
select select
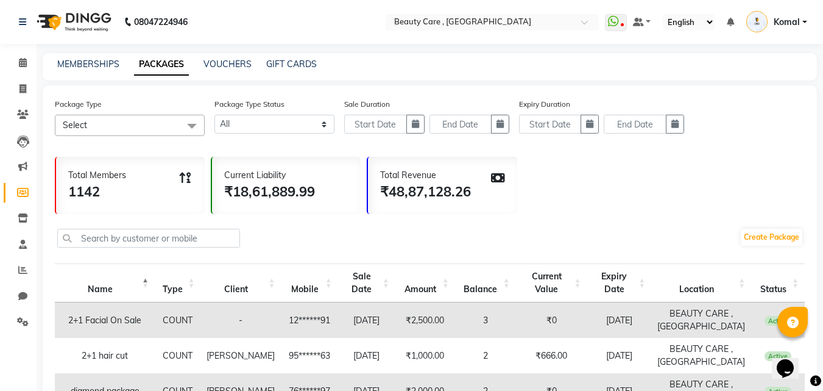
click at [222, 71] on div "MEMBERSHIPS PACKAGES VOUCHERS GIFT CARDS" at bounding box center [430, 66] width 775 height 27
click at [227, 69] on div "VOUCHERS" at bounding box center [228, 64] width 48 height 13
click at [227, 64] on link "VOUCHERS" at bounding box center [228, 64] width 48 height 11
select select
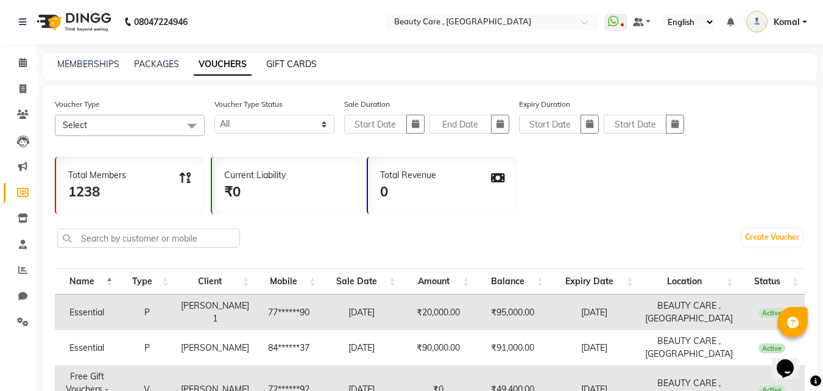
click at [286, 68] on link "GIFT CARDS" at bounding box center [291, 64] width 51 height 11
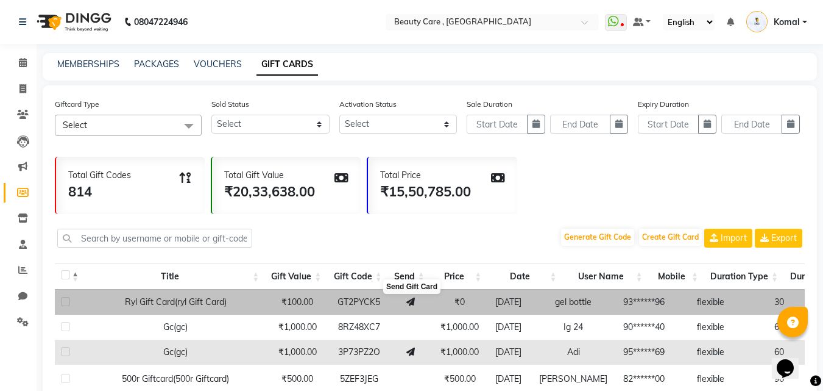
click at [411, 299] on icon at bounding box center [411, 301] width 9 height 9
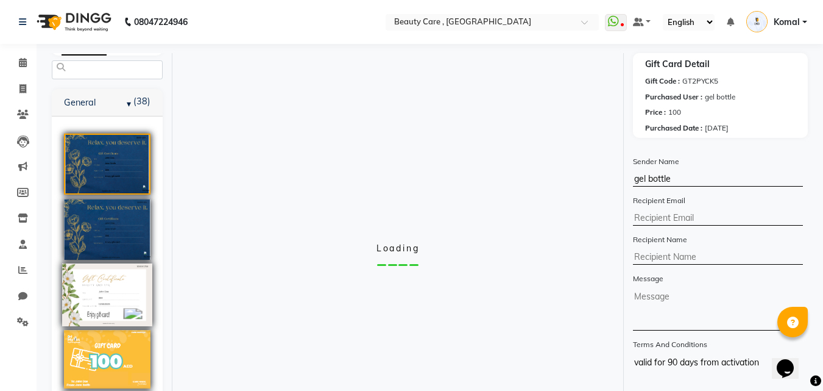
scroll to position [76, 0]
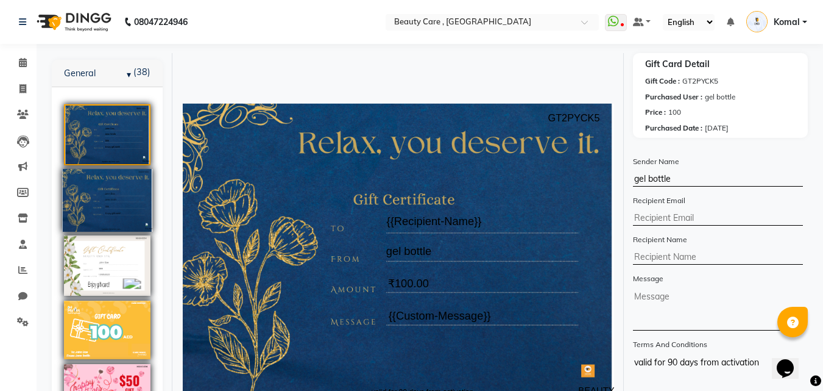
click at [74, 169] on img at bounding box center [107, 200] width 90 height 63
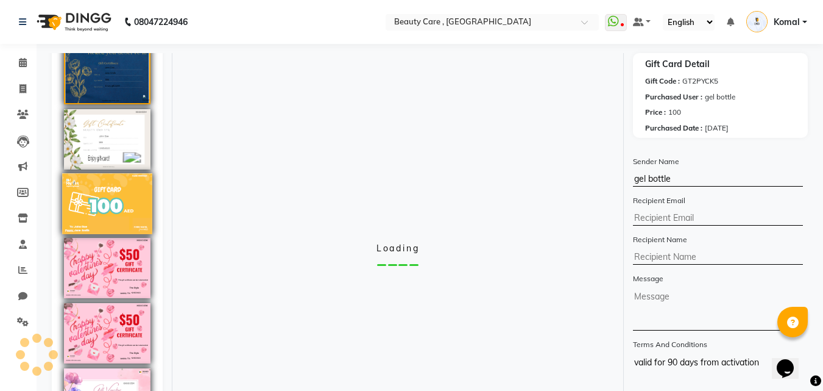
scroll to position [227, 0]
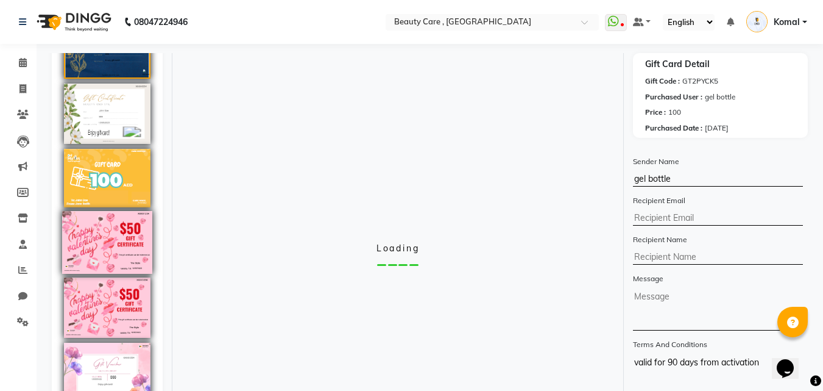
click at [81, 213] on img at bounding box center [107, 242] width 90 height 63
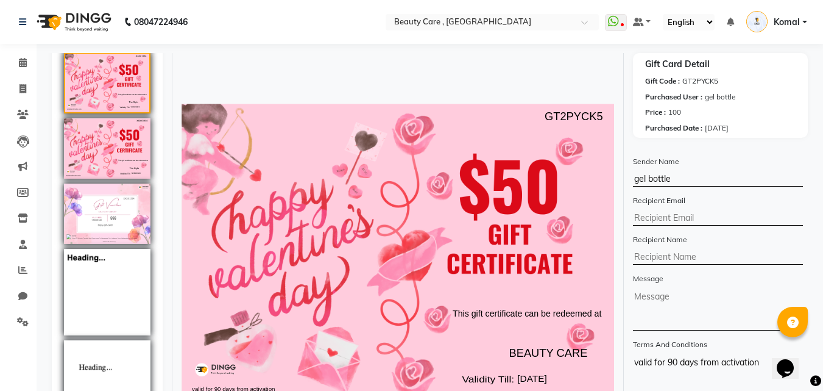
scroll to position [507, 0]
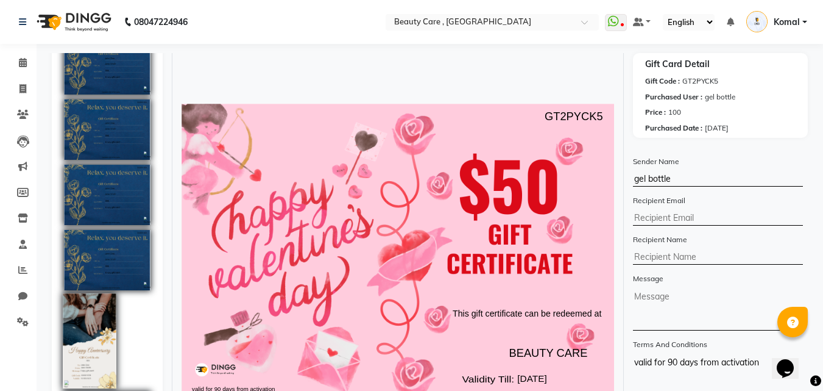
click at [90, 293] on img at bounding box center [89, 340] width 53 height 95
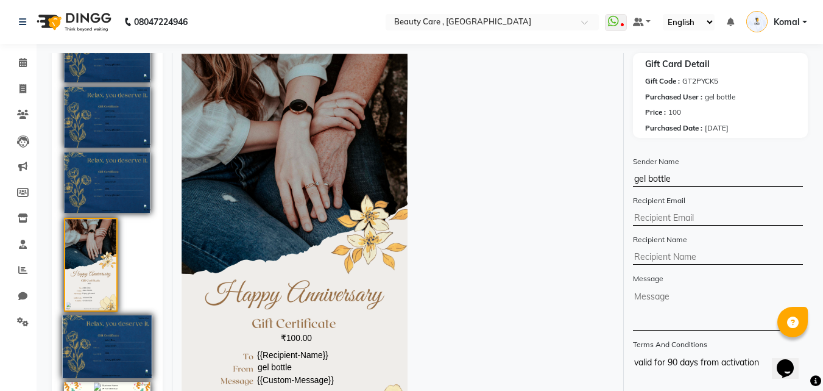
scroll to position [1028, 0]
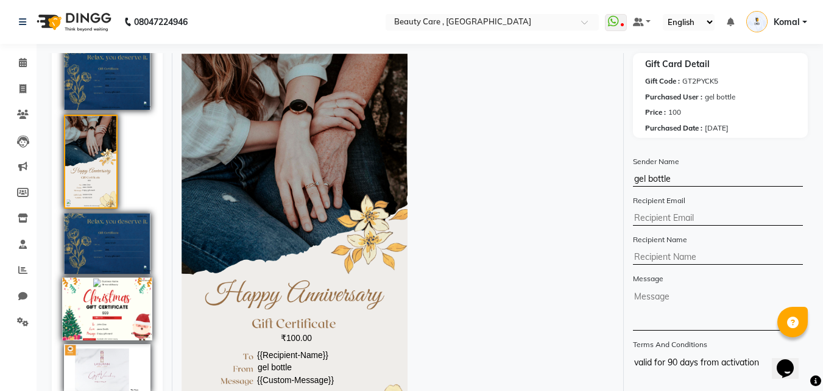
click at [99, 277] on img at bounding box center [107, 308] width 90 height 63
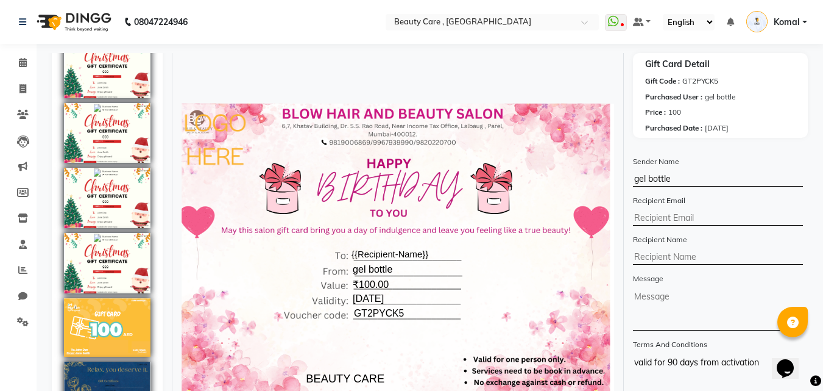
scroll to position [1737, 0]
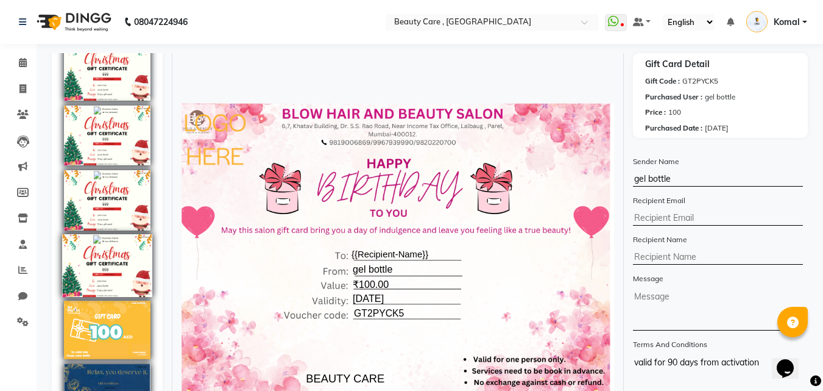
click at [86, 234] on img at bounding box center [107, 265] width 90 height 63
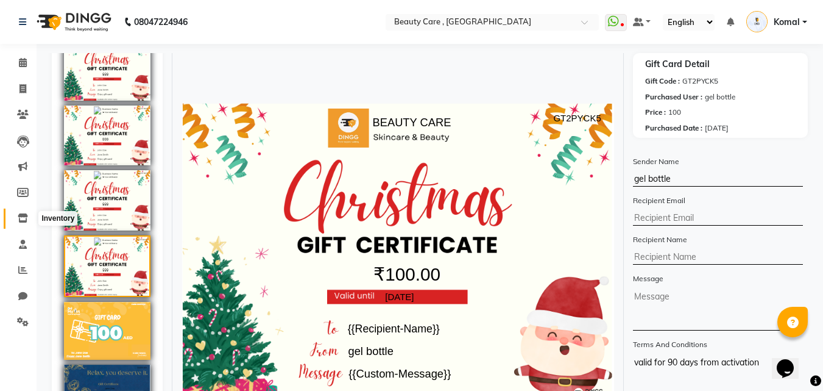
click at [22, 218] on icon at bounding box center [23, 217] width 10 height 9
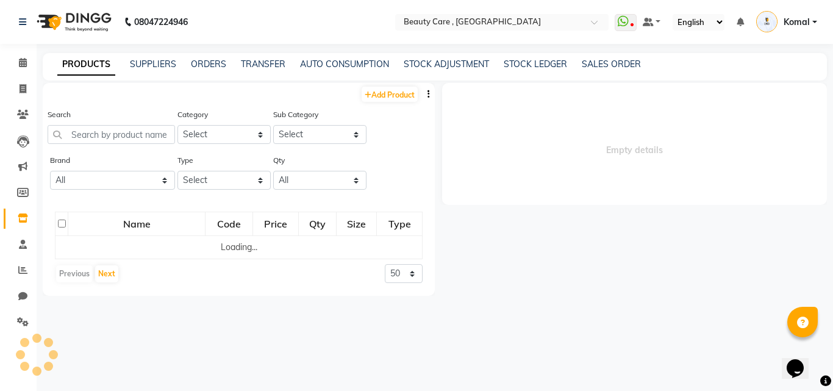
select select
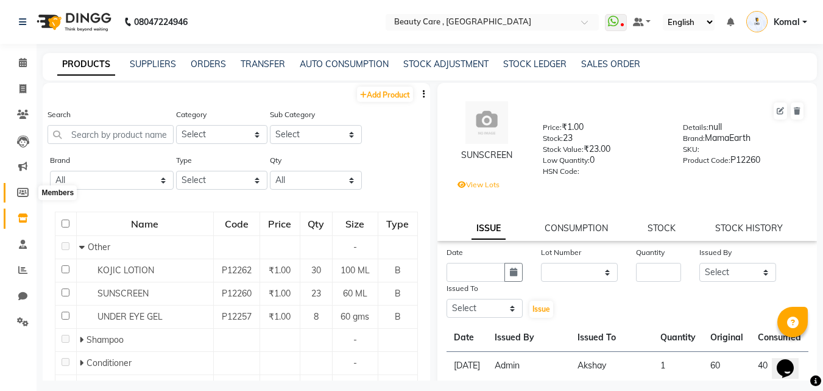
click at [18, 194] on icon at bounding box center [23, 192] width 12 height 9
select select
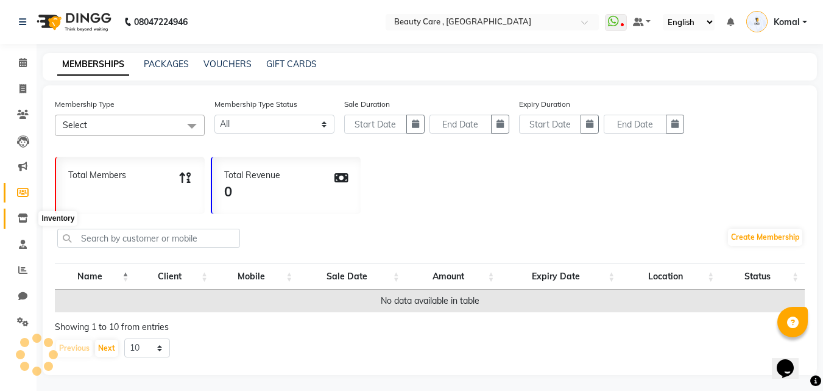
click at [24, 215] on icon at bounding box center [23, 217] width 10 height 9
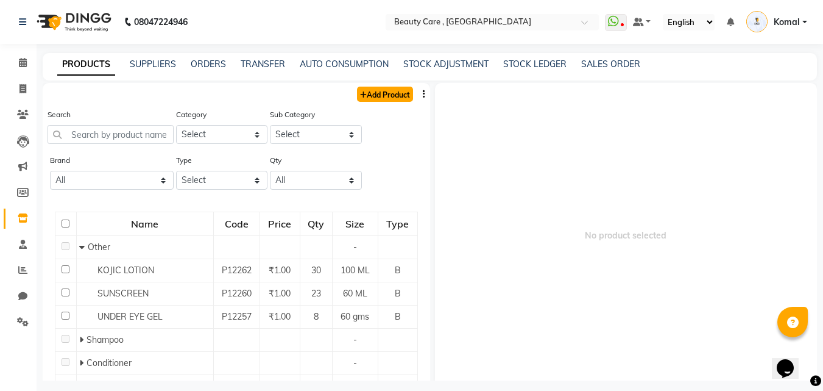
click at [370, 91] on link "Add Product" at bounding box center [385, 94] width 56 height 15
select select "true"
click at [153, 72] on div "PRODUCTS SUPPLIERS ORDERS TRANSFER AUTO CONSUMPTION STOCK ADJUSTMENT STOCK LEDG…" at bounding box center [430, 66] width 775 height 27
click at [153, 69] on link "SUPPLIERS" at bounding box center [153, 64] width 46 height 11
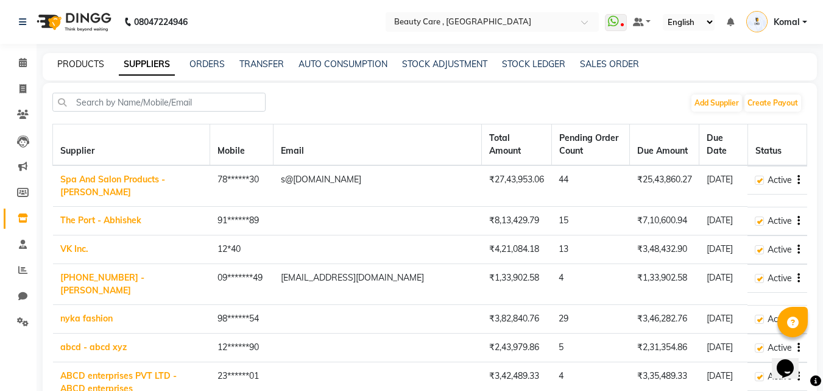
click at [76, 62] on link "PRODUCTS" at bounding box center [80, 64] width 47 height 11
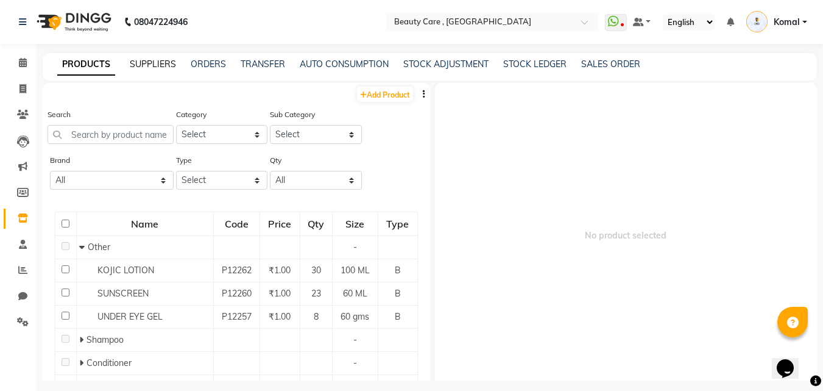
click at [161, 66] on link "SUPPLIERS" at bounding box center [153, 64] width 46 height 11
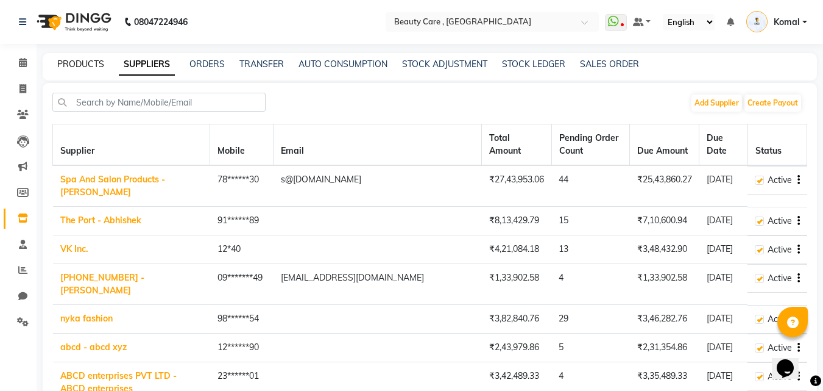
click at [69, 66] on link "PRODUCTS" at bounding box center [80, 64] width 47 height 11
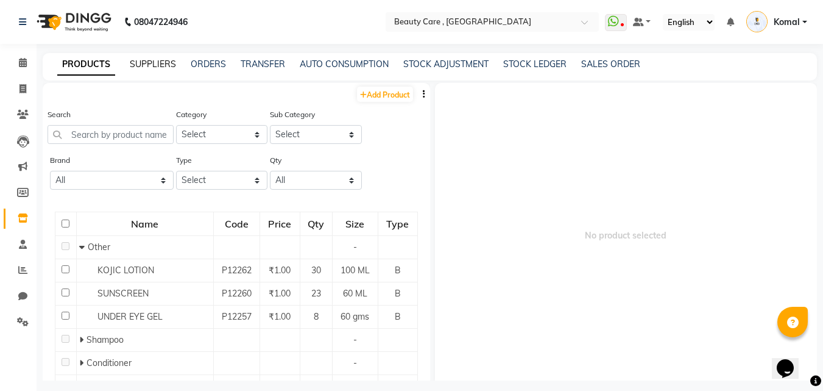
click at [151, 65] on link "SUPPLIERS" at bounding box center [153, 64] width 46 height 11
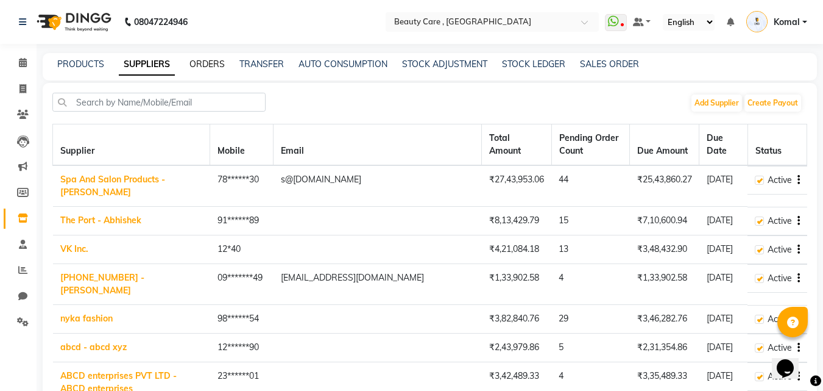
click at [210, 66] on link "ORDERS" at bounding box center [207, 64] width 35 height 11
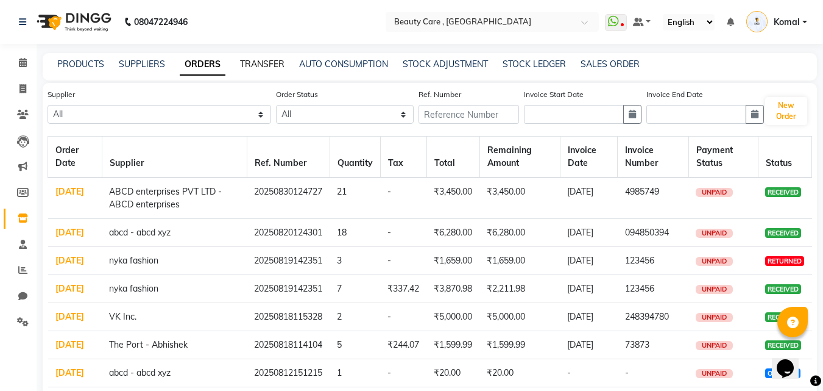
click at [259, 64] on link "TRANSFER" at bounding box center [262, 64] width 44 height 11
select select "sender"
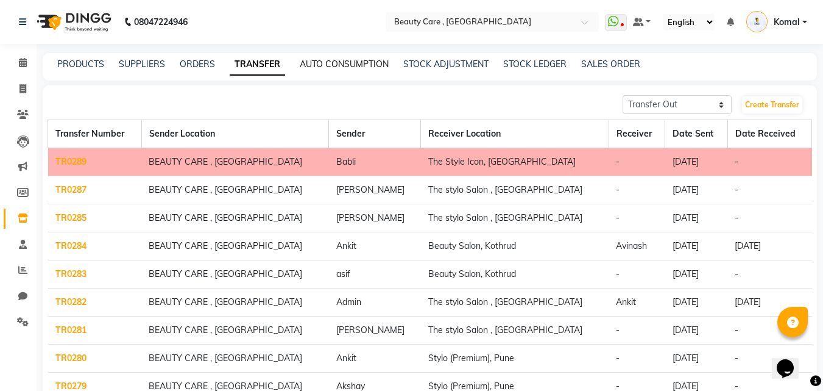
click at [327, 68] on link "AUTO CONSUMPTION" at bounding box center [344, 64] width 89 height 11
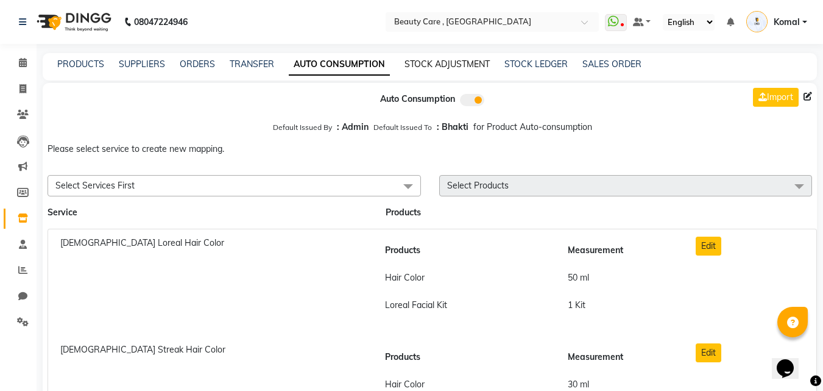
click at [425, 65] on link "STOCK ADJUSTMENT" at bounding box center [447, 64] width 85 height 11
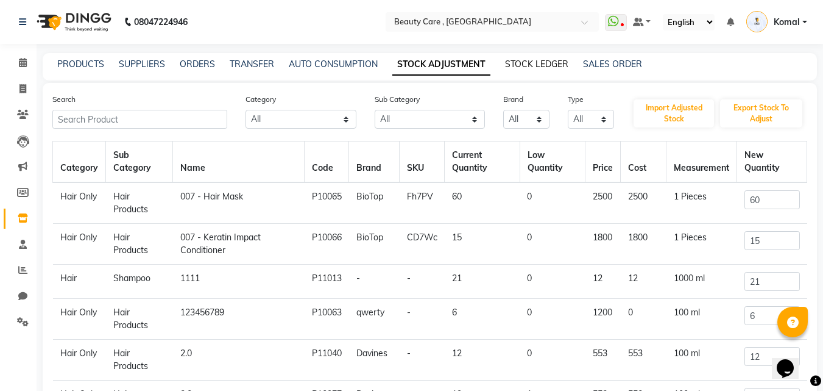
click at [520, 68] on link "STOCK LEDGER" at bounding box center [536, 64] width 63 height 11
select select "all"
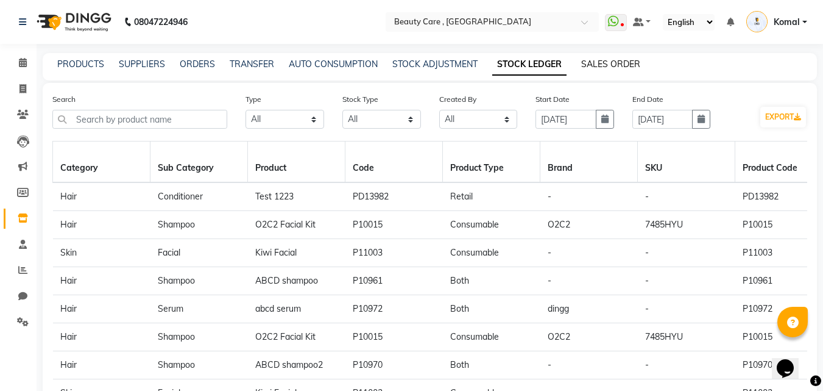
click at [603, 68] on link "SALES ORDER" at bounding box center [610, 64] width 59 height 11
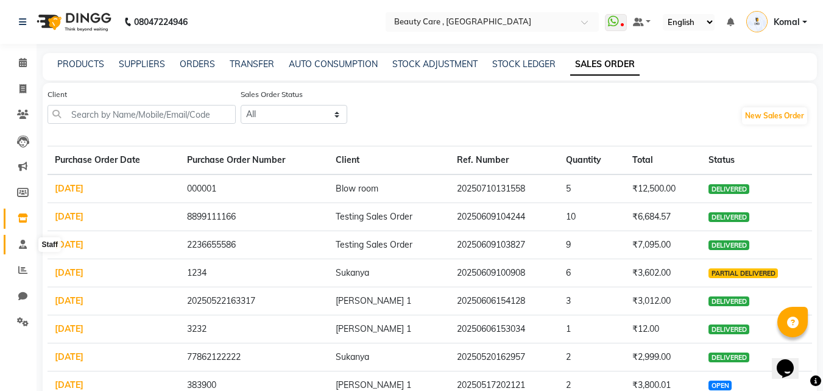
click at [19, 246] on icon at bounding box center [23, 244] width 8 height 9
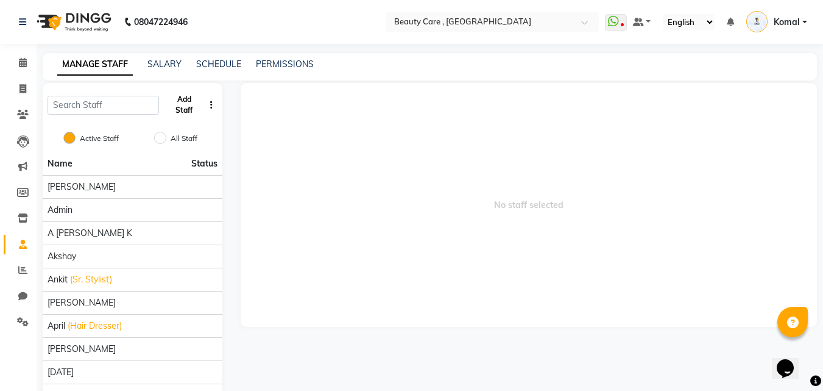
click at [179, 99] on button "Add Staff" at bounding box center [184, 105] width 40 height 32
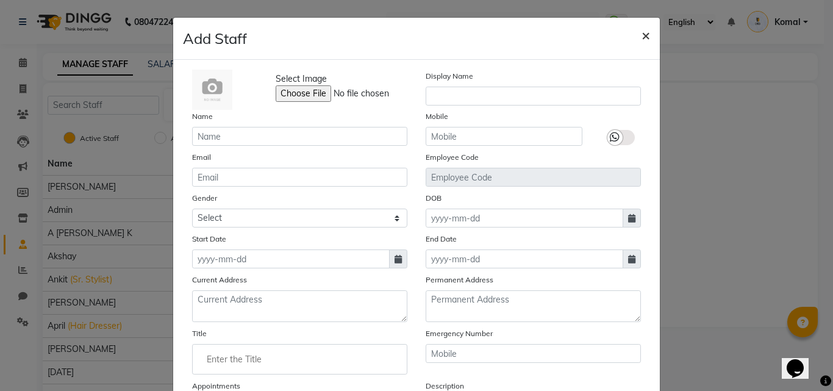
click at [647, 33] on button "×" at bounding box center [645, 35] width 28 height 34
checkbox input "false"
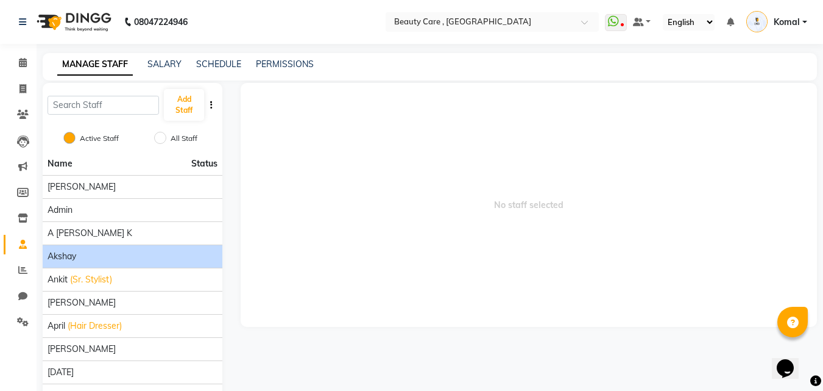
click at [119, 255] on div "Akshay" at bounding box center [133, 256] width 170 height 13
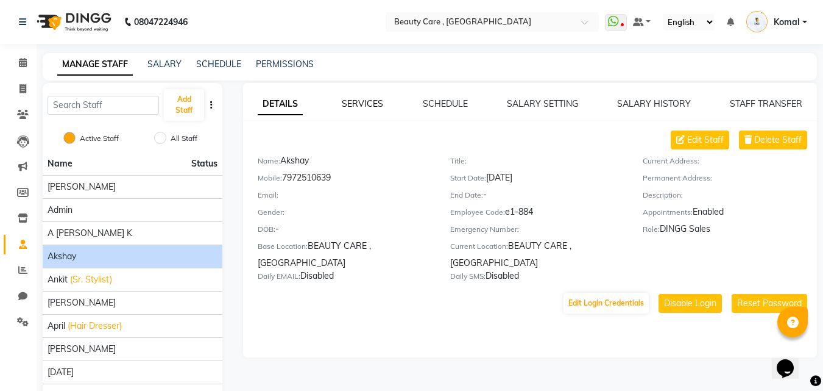
click at [355, 102] on link "SERVICES" at bounding box center [362, 103] width 41 height 11
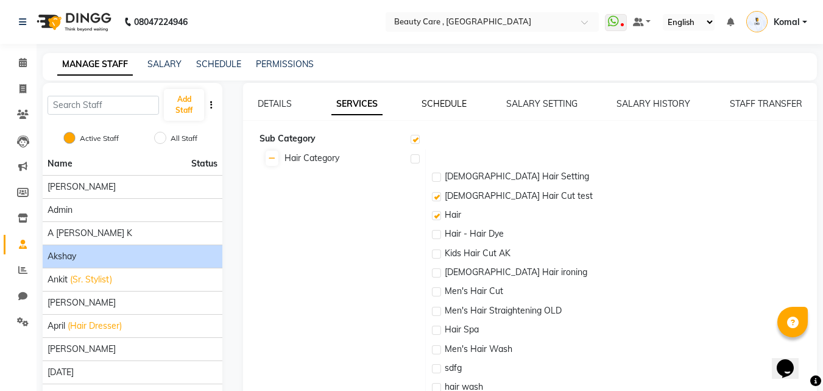
click at [439, 101] on link "SCHEDULE" at bounding box center [444, 103] width 45 height 11
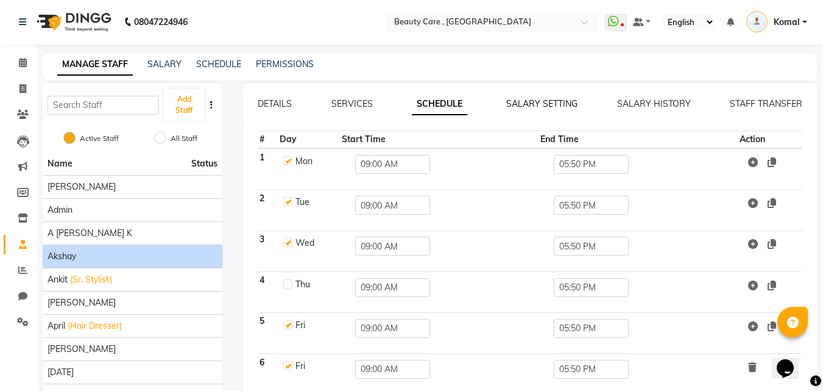
click at [545, 100] on link "SALARY SETTING" at bounding box center [541, 103] width 71 height 11
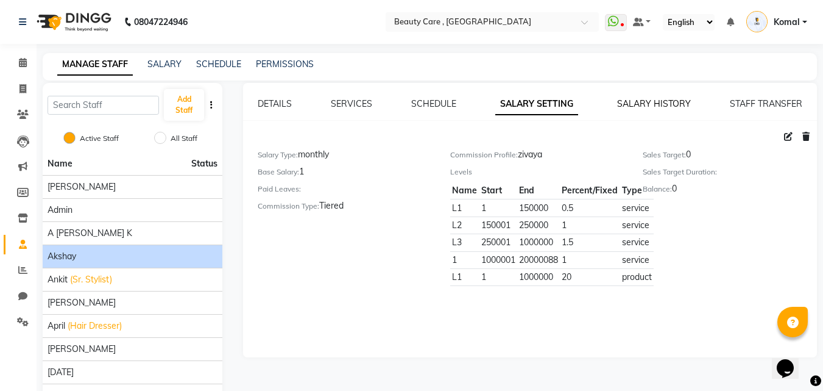
click at [659, 98] on link "SALARY HISTORY" at bounding box center [654, 103] width 74 height 11
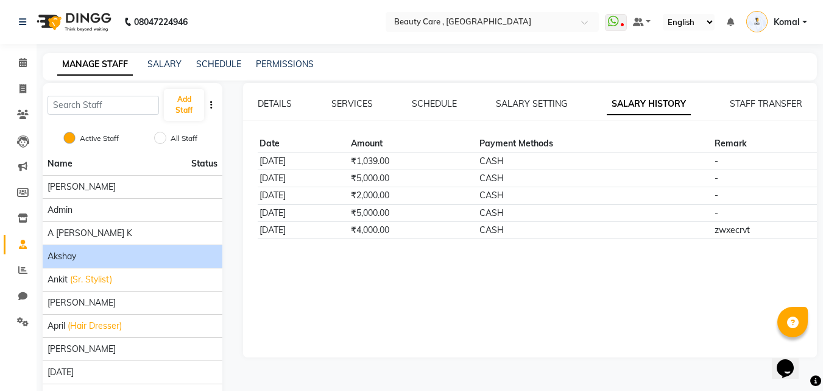
click at [756, 98] on div "STAFF TRANSFER" at bounding box center [766, 104] width 73 height 13
click at [756, 99] on link "STAFF TRANSFER" at bounding box center [766, 103] width 73 height 11
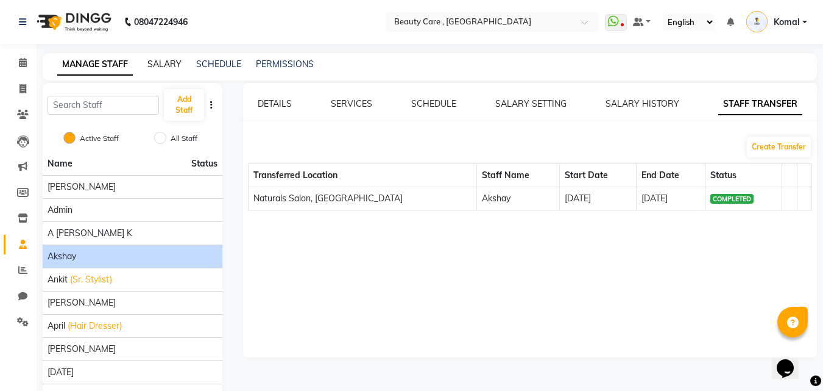
click at [171, 69] on link "SALARY" at bounding box center [164, 64] width 34 height 11
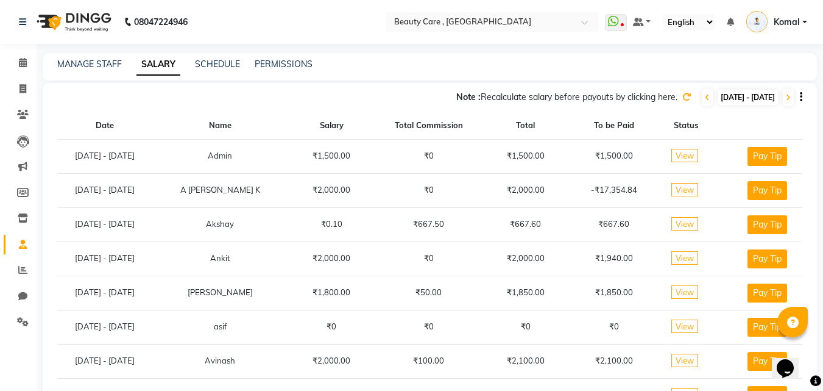
click at [759, 157] on button "Pay Tip" at bounding box center [768, 156] width 40 height 19
select select "1"
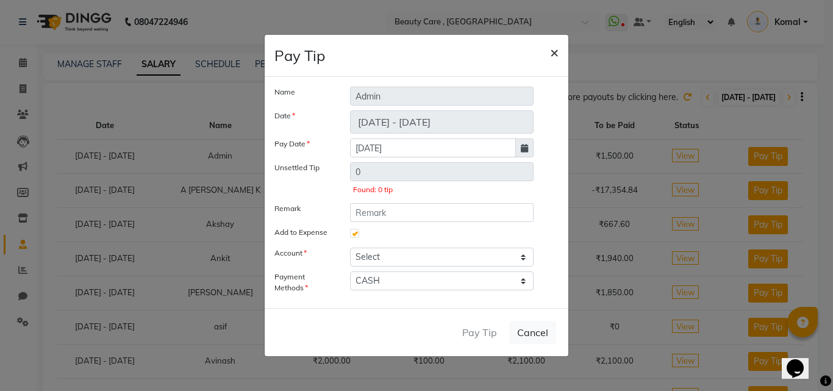
click at [554, 52] on span "×" at bounding box center [554, 52] width 9 height 18
checkbox input "false"
select select
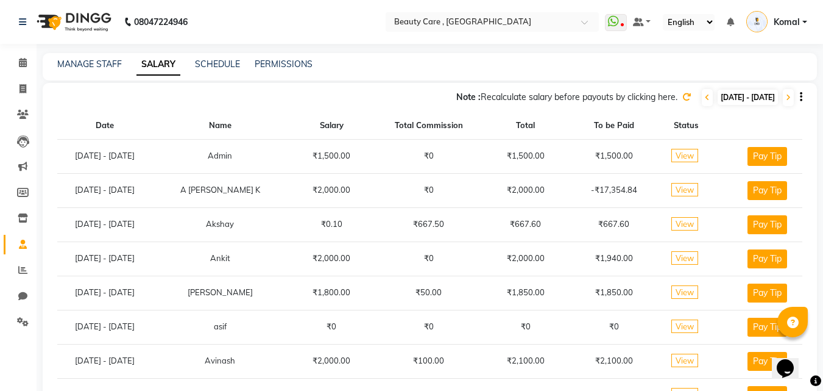
click at [685, 155] on span "View" at bounding box center [685, 155] width 27 height 13
click at [220, 64] on link "SCHEDULE" at bounding box center [217, 64] width 45 height 11
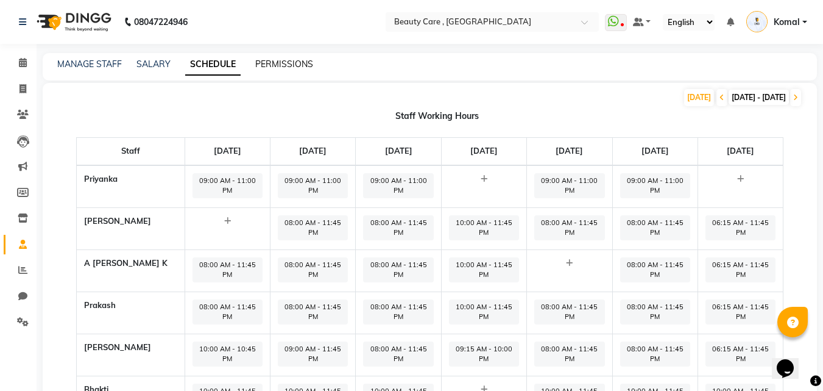
click at [285, 65] on link "PERMISSIONS" at bounding box center [284, 64] width 58 height 11
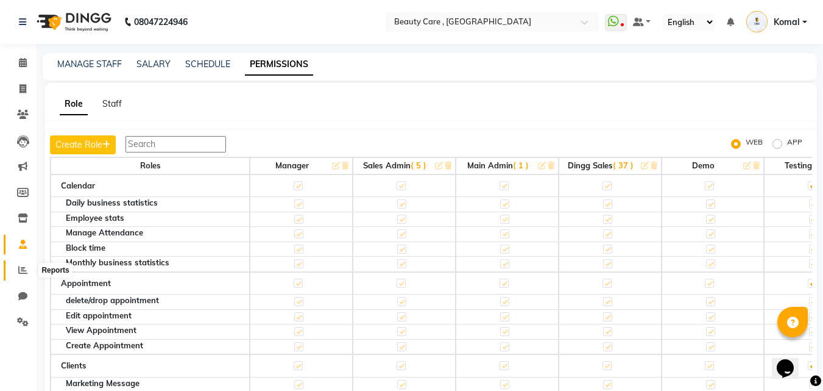
click at [21, 271] on icon at bounding box center [22, 269] width 9 height 9
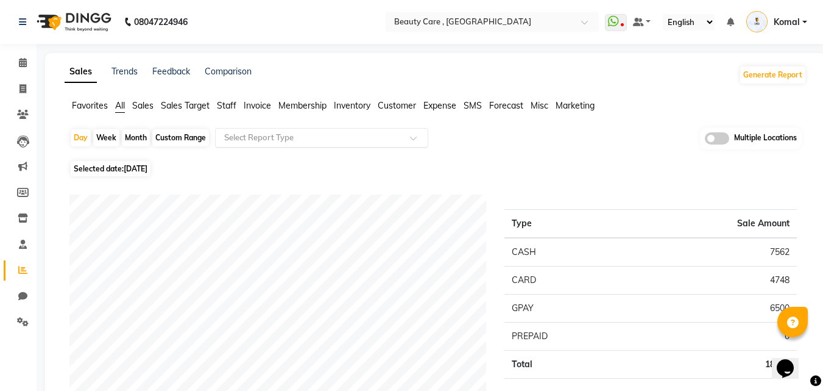
click at [257, 139] on input "text" at bounding box center [310, 138] width 176 height 12
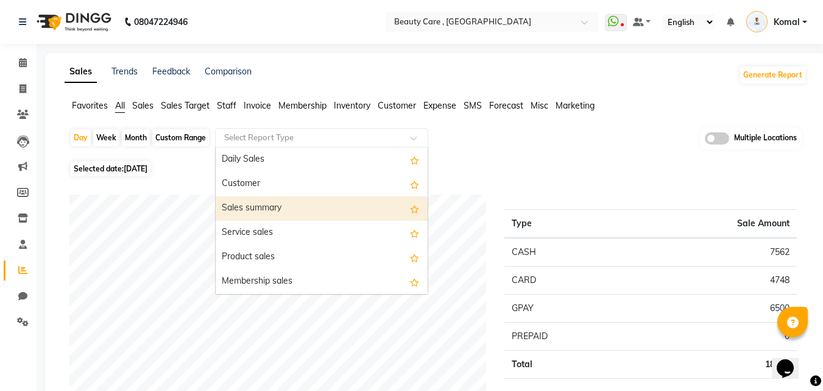
click at [292, 202] on div "Sales summary" at bounding box center [322, 208] width 212 height 24
select select "csv"
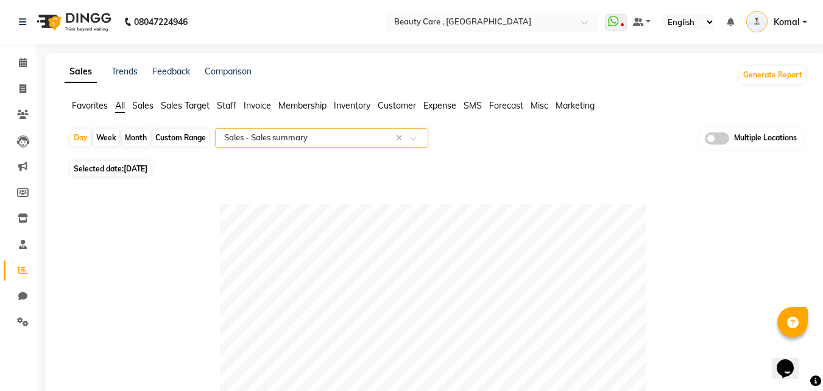
click at [324, 137] on input "text" at bounding box center [310, 138] width 176 height 12
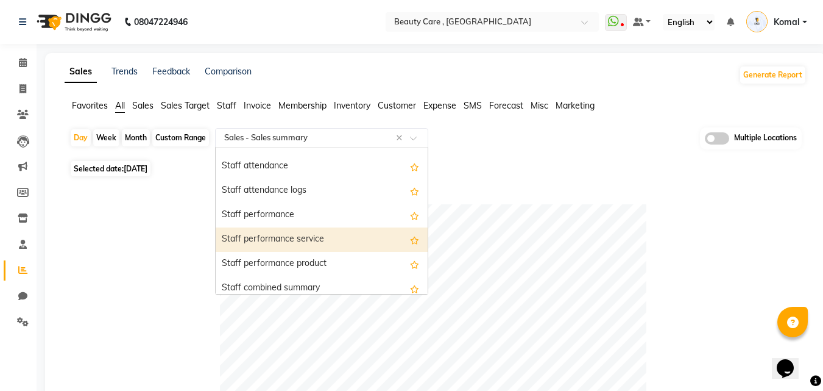
scroll to position [559, 0]
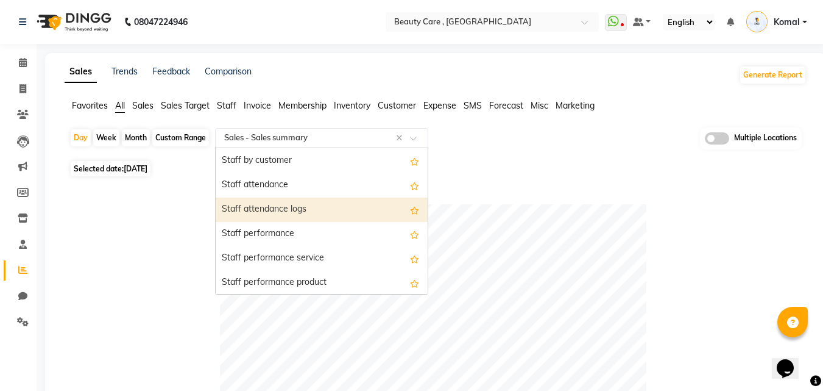
click at [279, 212] on div "Staff attendance logs" at bounding box center [322, 209] width 212 height 24
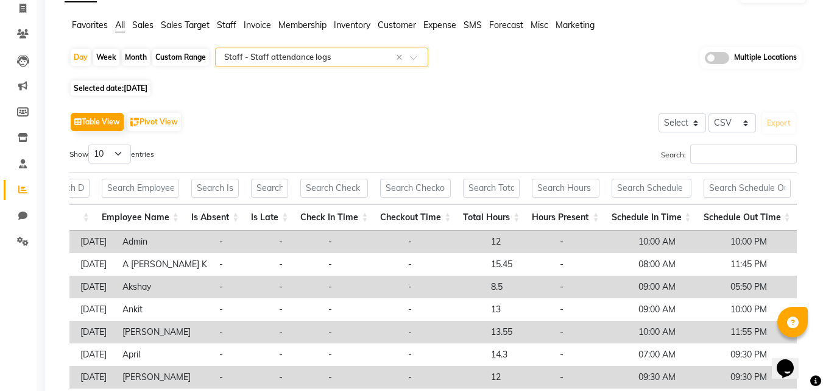
scroll to position [0, 0]
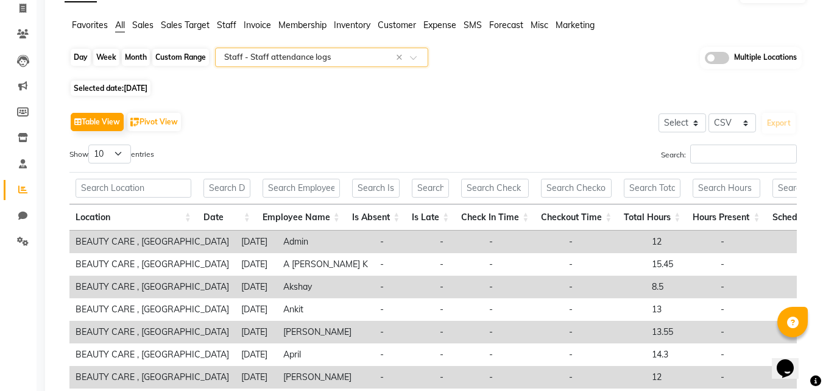
click at [82, 53] on div "Day" at bounding box center [81, 57] width 20 height 17
select select "9"
select select "2025"
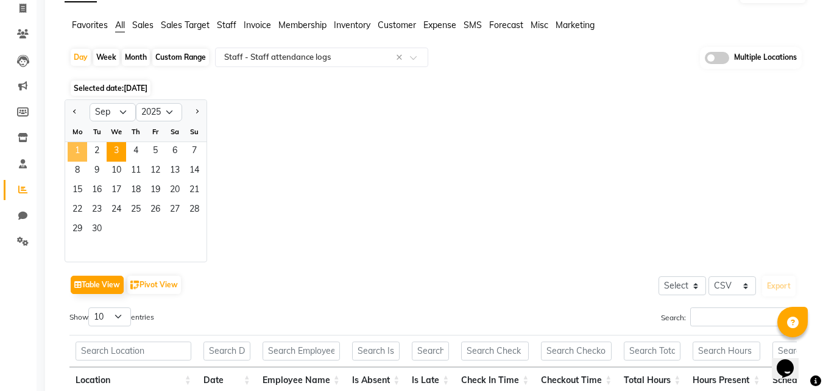
click at [72, 147] on span "1" at bounding box center [78, 152] width 20 height 20
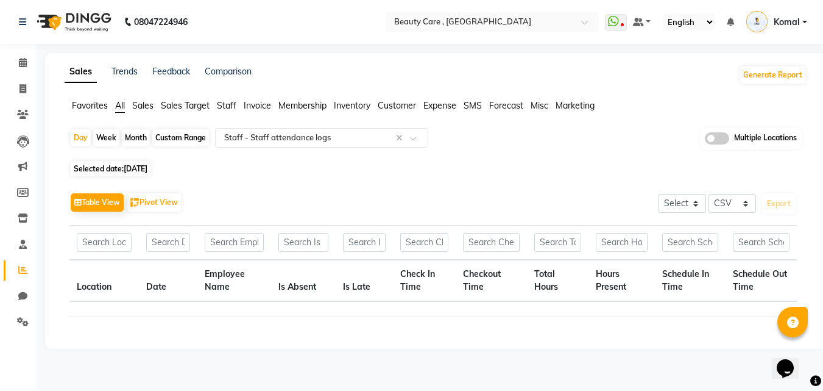
click at [234, 164] on div "Selected date: 01 September 2025" at bounding box center [437, 168] width 737 height 13
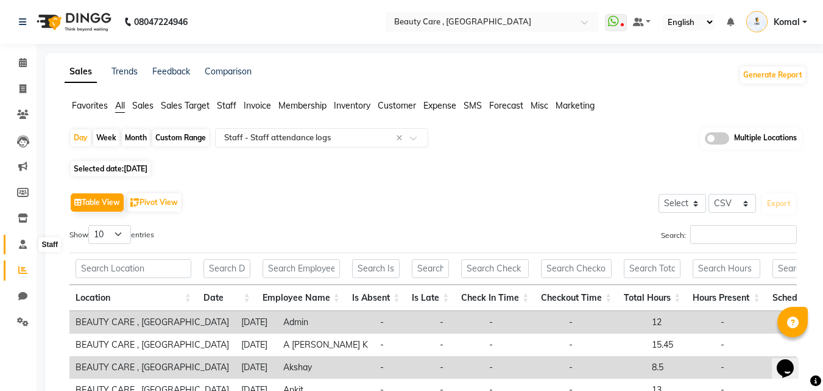
click at [22, 245] on icon at bounding box center [23, 244] width 8 height 9
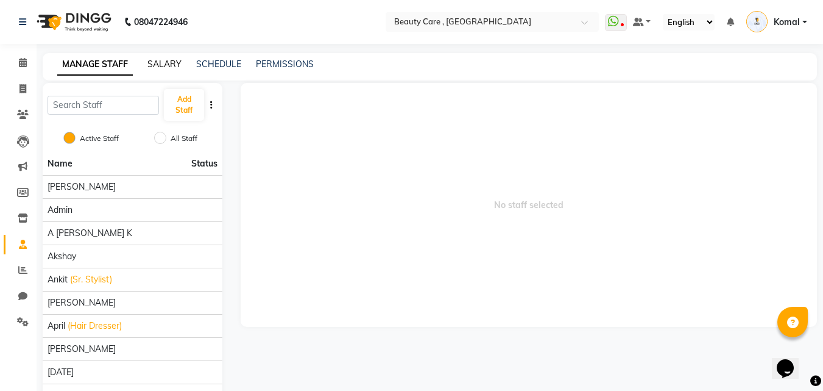
click at [169, 63] on link "SALARY" at bounding box center [164, 64] width 34 height 11
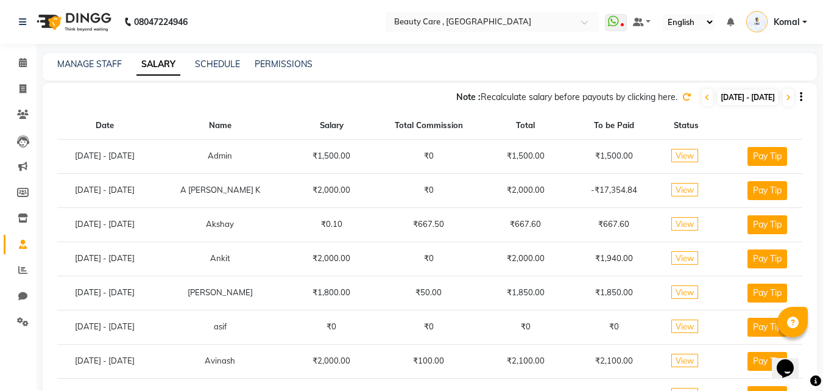
click at [697, 155] on span "View" at bounding box center [685, 155] width 27 height 13
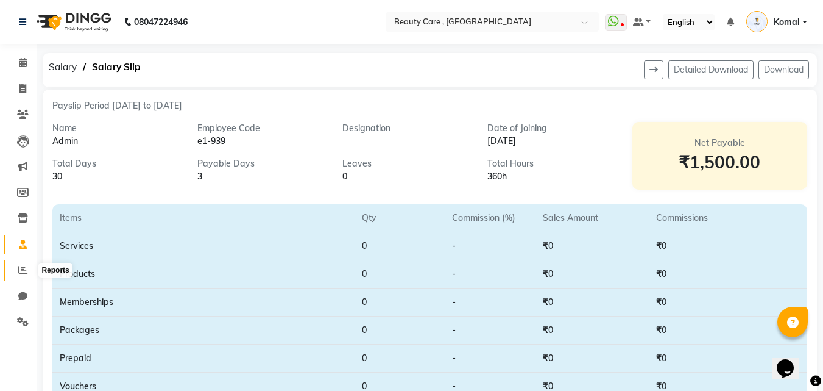
click at [24, 266] on icon at bounding box center [22, 269] width 9 height 9
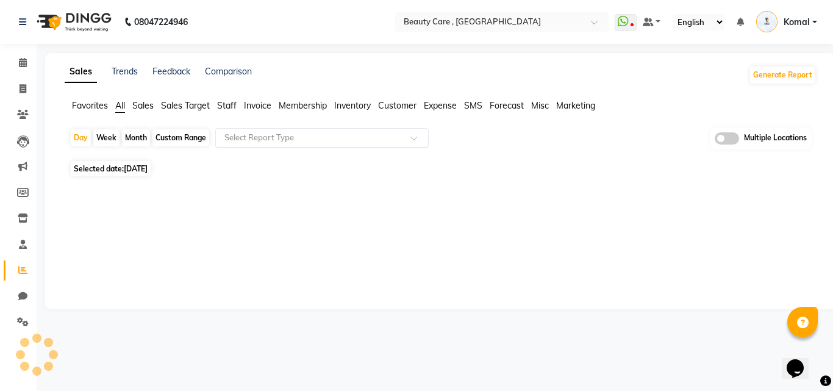
click at [241, 138] on input "text" at bounding box center [310, 138] width 176 height 12
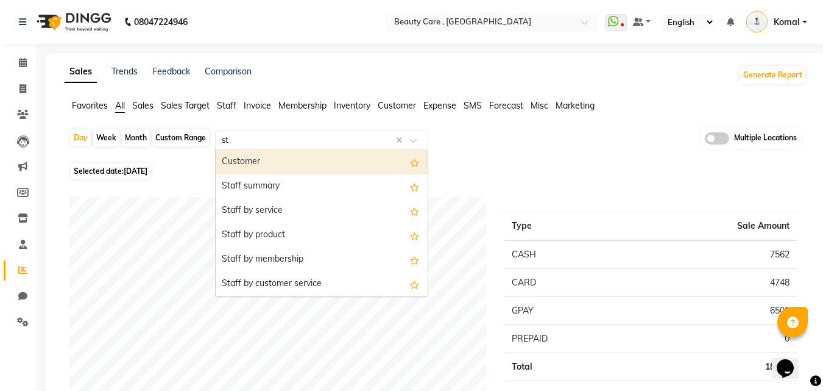
type input "sta"
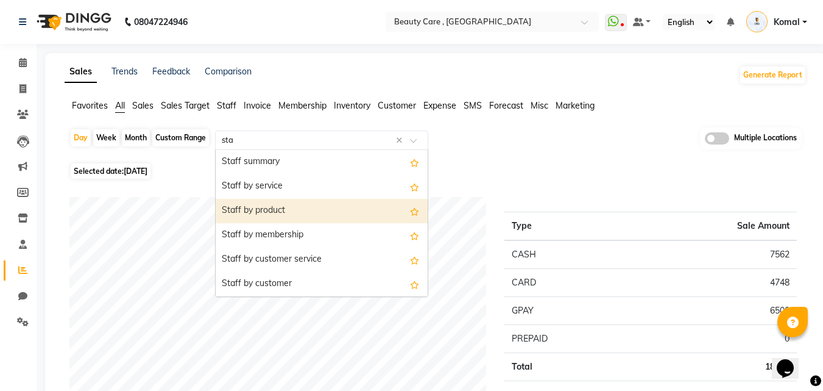
click at [275, 208] on div "Staff by product" at bounding box center [322, 211] width 212 height 24
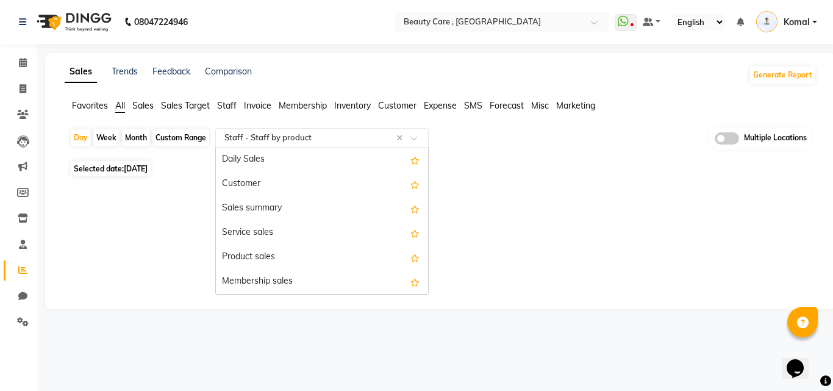
click at [335, 133] on input "text" at bounding box center [310, 138] width 176 height 12
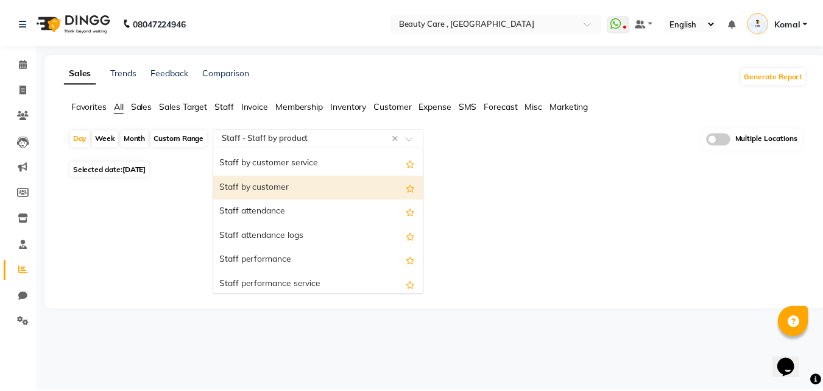
scroll to position [535, 0]
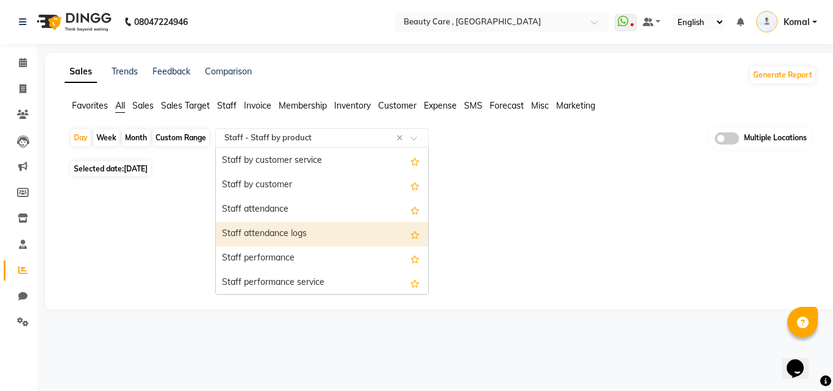
click at [311, 236] on div "Staff attendance logs" at bounding box center [322, 234] width 212 height 24
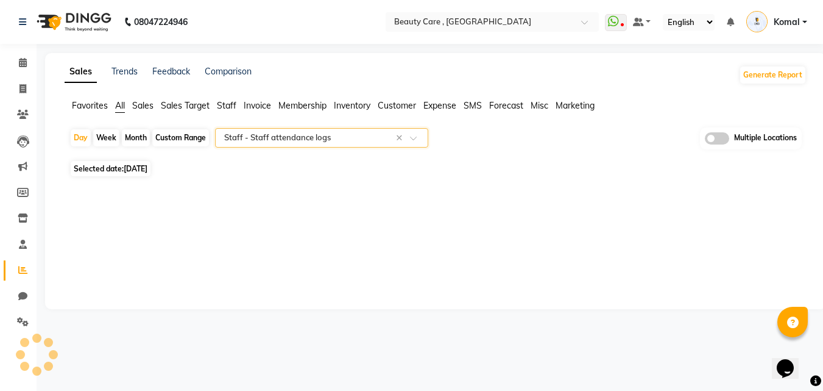
select select "csv"
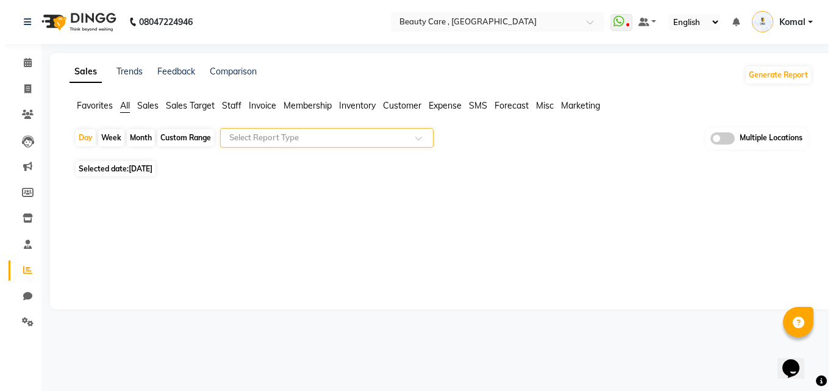
scroll to position [0, 0]
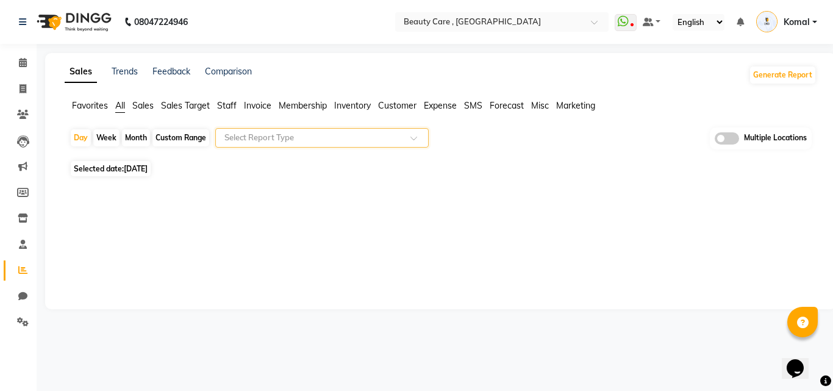
click at [322, 134] on input "text" at bounding box center [310, 138] width 176 height 12
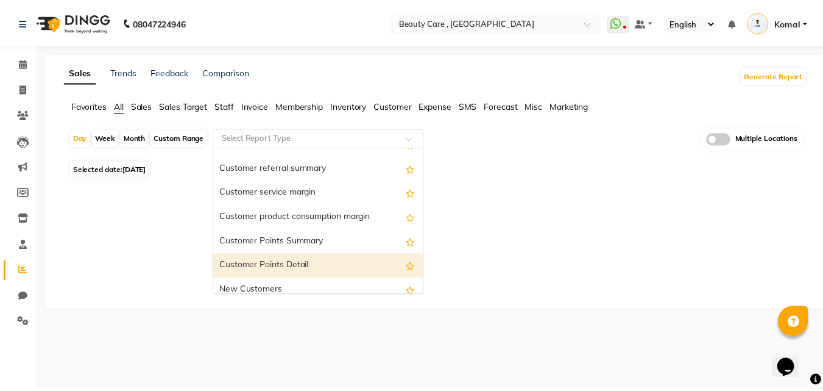
scroll to position [2609, 0]
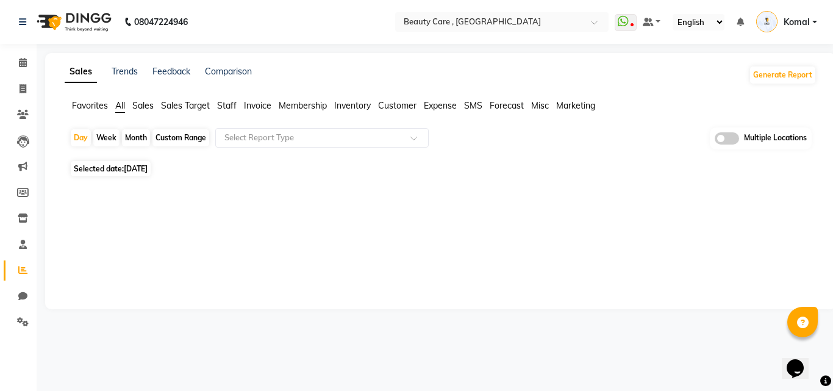
click at [519, 268] on div "Sales Trends Feedback Comparison Generate Report Favorites All Sales Sales Targ…" at bounding box center [440, 181] width 790 height 256
click at [99, 108] on span "Favorites" at bounding box center [90, 105] width 36 height 11
click at [232, 138] on input "text" at bounding box center [310, 138] width 176 height 12
click at [119, 107] on span "All" at bounding box center [120, 105] width 10 height 11
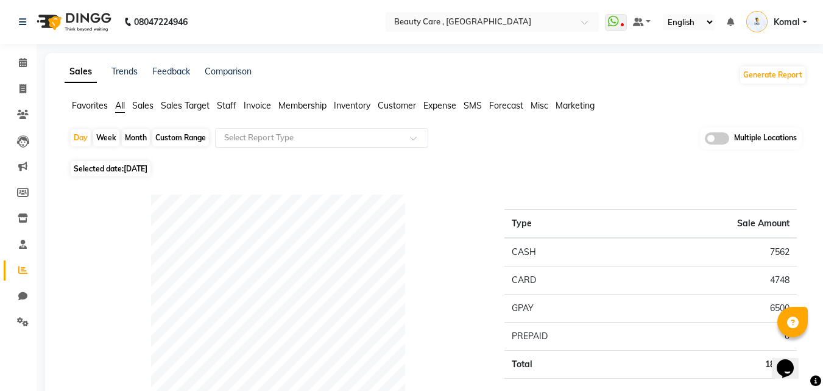
click at [227, 143] on input "text" at bounding box center [310, 138] width 176 height 12
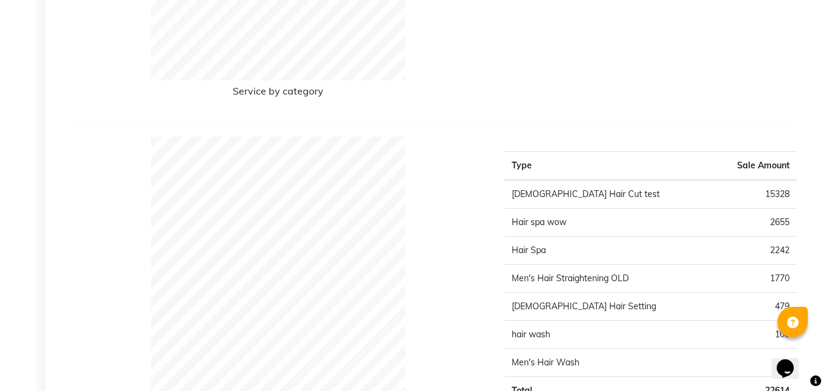
scroll to position [0, 0]
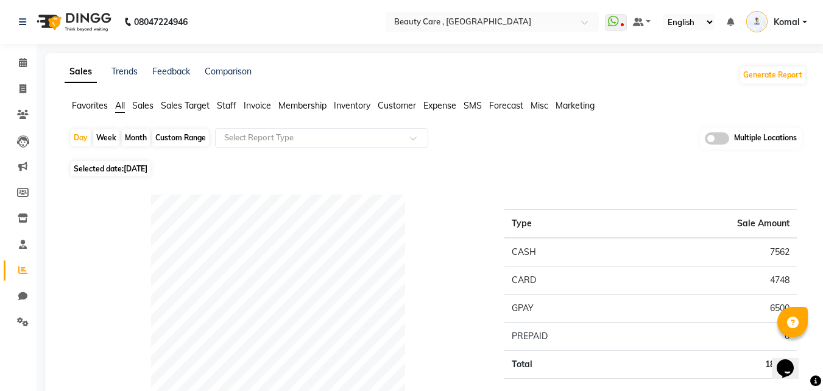
click at [149, 107] on span "Sales" at bounding box center [142, 105] width 21 height 11
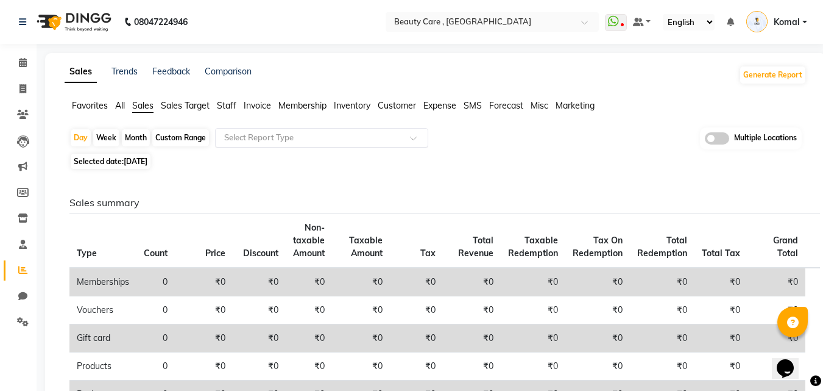
click at [267, 137] on input "text" at bounding box center [310, 138] width 176 height 12
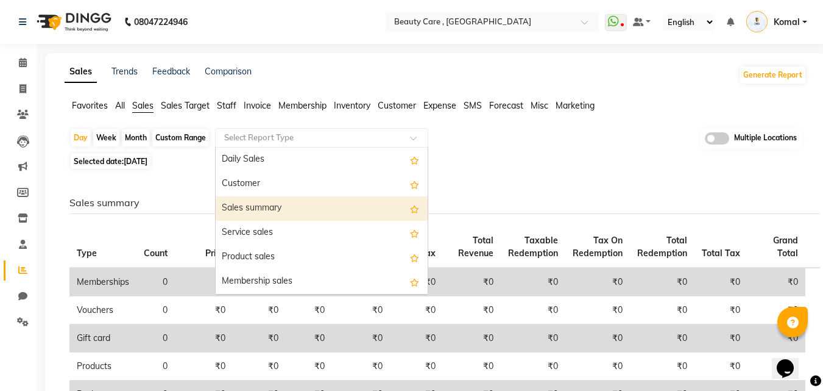
scroll to position [293, 0]
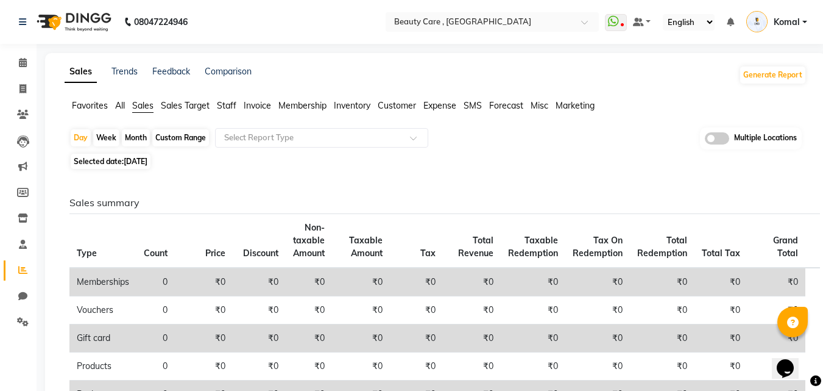
click at [183, 109] on span "Sales Target" at bounding box center [185, 105] width 49 height 11
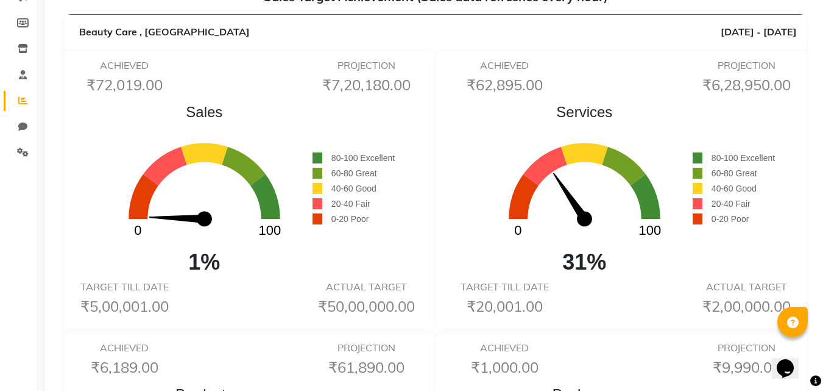
scroll to position [0, 0]
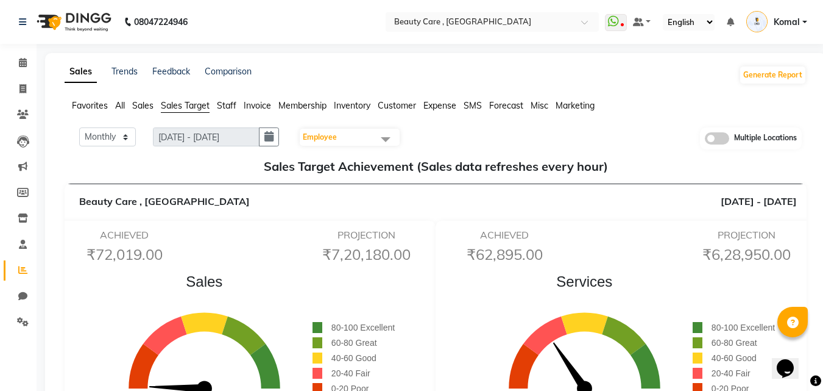
click at [224, 104] on span "Staff" at bounding box center [227, 105] width 20 height 11
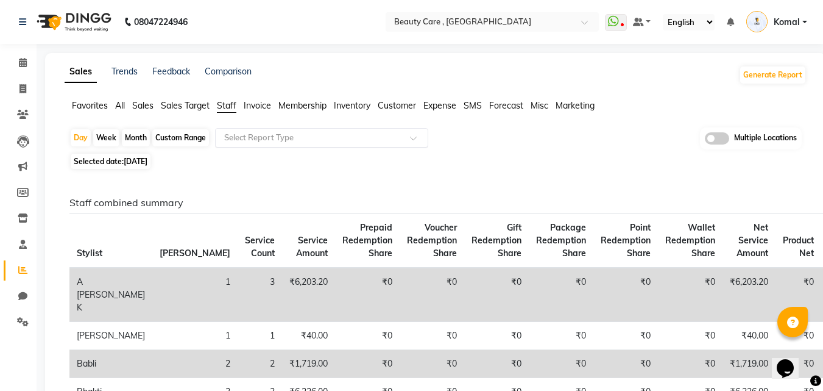
click at [257, 141] on input "text" at bounding box center [310, 138] width 176 height 12
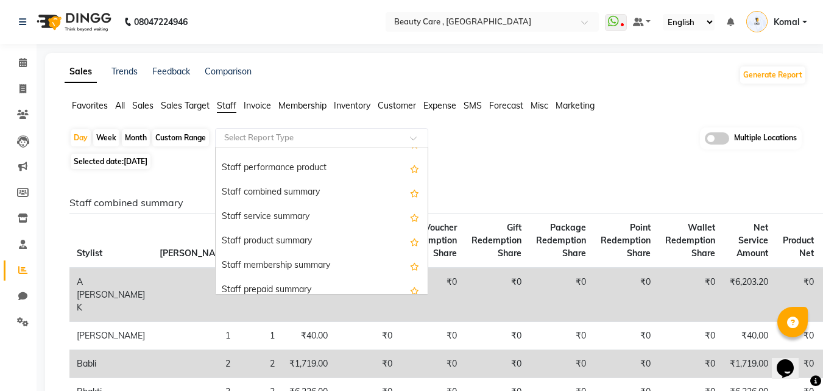
scroll to position [390, 0]
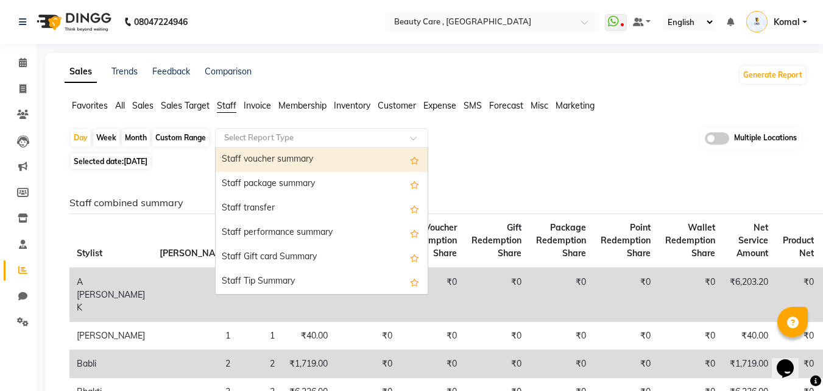
click at [269, 135] on input "text" at bounding box center [310, 138] width 176 height 12
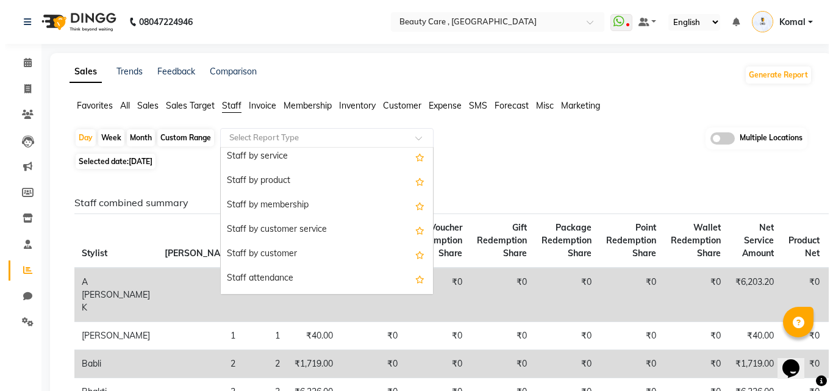
scroll to position [0, 0]
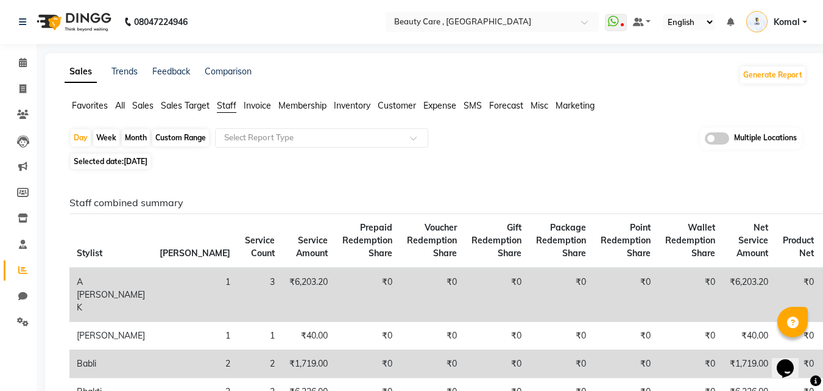
click at [259, 107] on span "Invoice" at bounding box center [257, 105] width 27 height 11
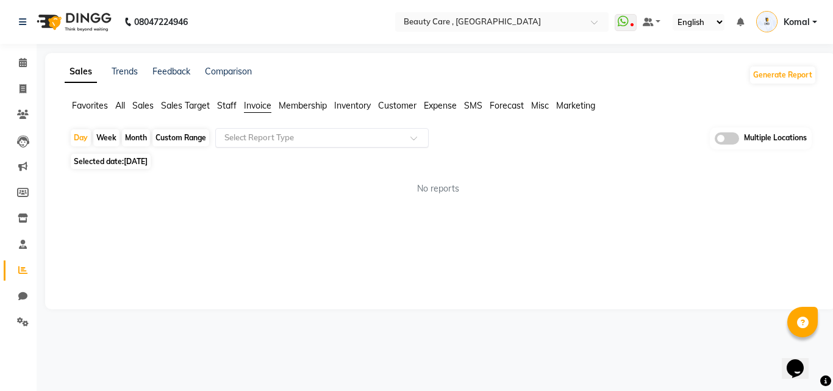
click at [262, 140] on input "text" at bounding box center [310, 138] width 176 height 12
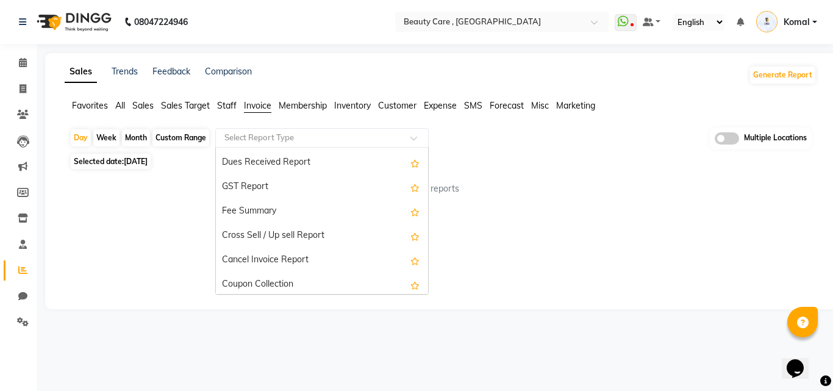
scroll to position [219, 0]
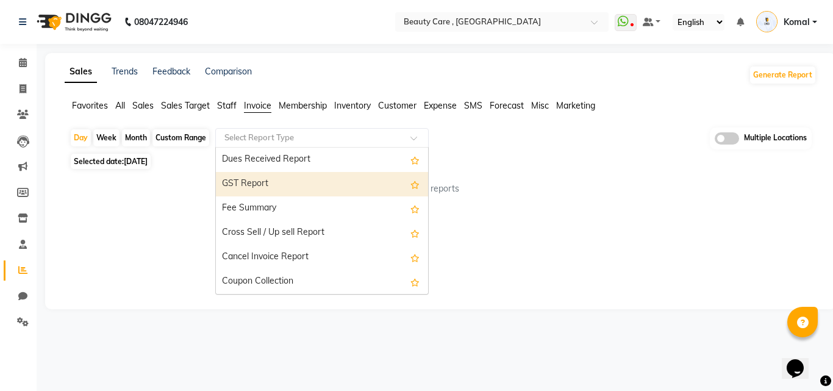
click at [296, 110] on span "Membership" at bounding box center [303, 105] width 48 height 11
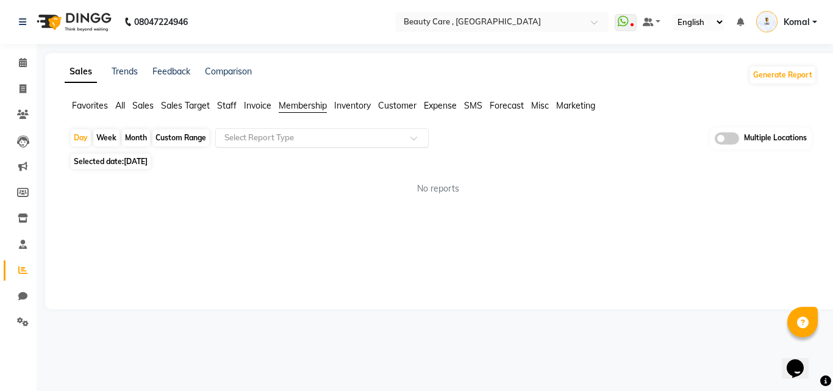
click at [291, 137] on input "text" at bounding box center [310, 138] width 176 height 12
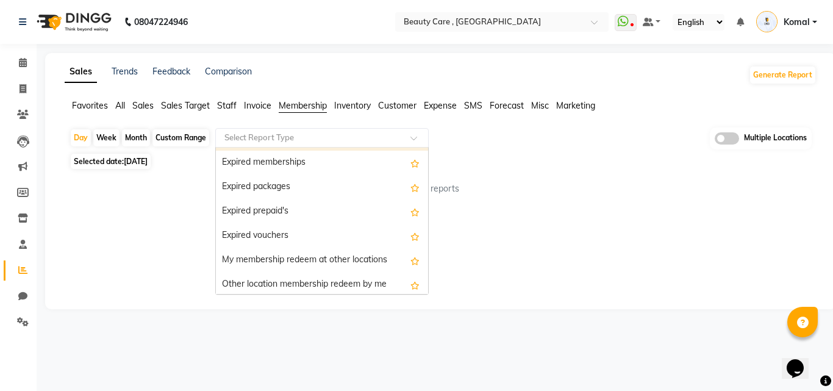
scroll to position [73, 0]
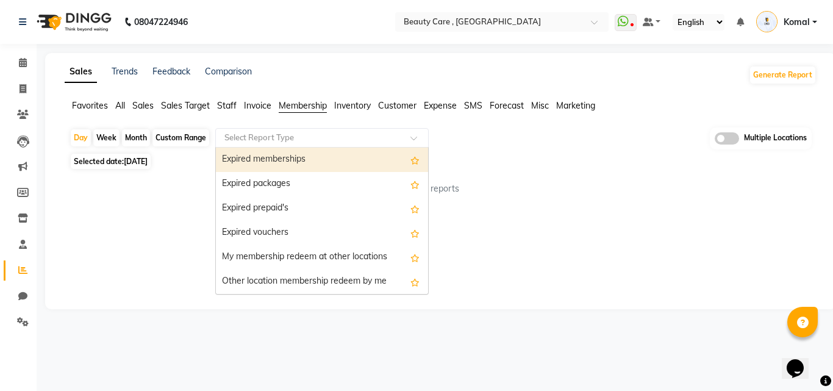
click at [347, 110] on span "Inventory" at bounding box center [352, 105] width 37 height 11
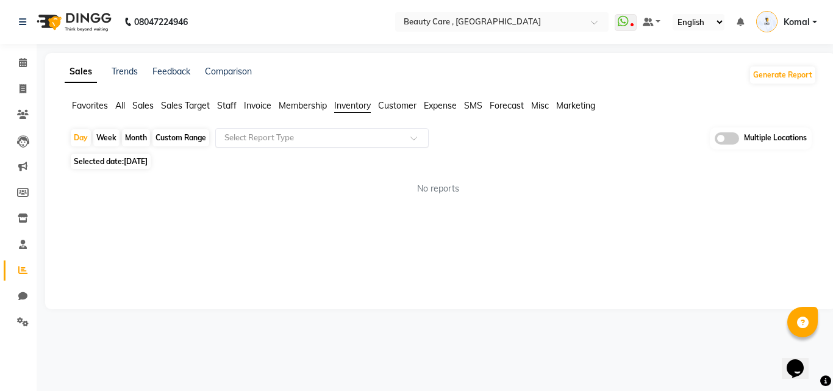
click at [327, 140] on input "text" at bounding box center [310, 138] width 176 height 12
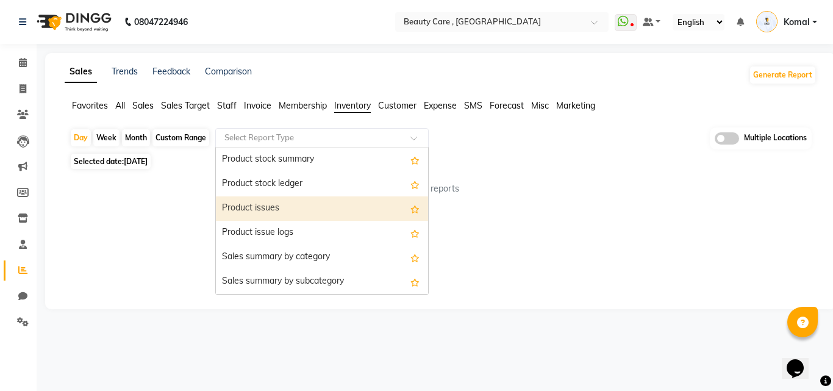
scroll to position [414, 0]
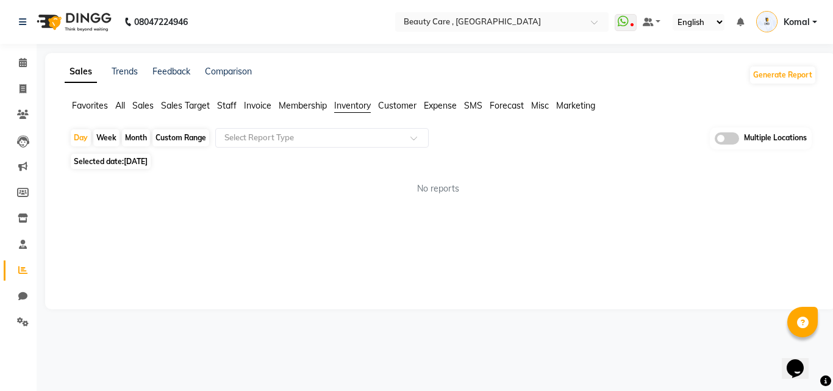
click at [393, 102] on span "Customer" at bounding box center [397, 105] width 38 height 11
click at [365, 140] on input "text" at bounding box center [310, 138] width 176 height 12
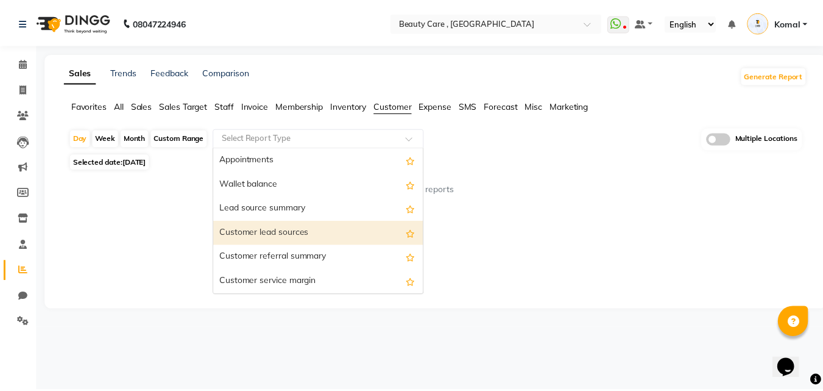
scroll to position [195, 0]
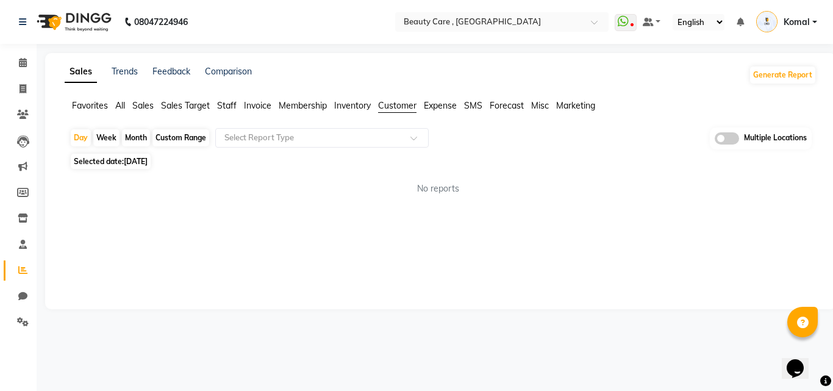
click at [441, 105] on span "Expense" at bounding box center [440, 105] width 33 height 11
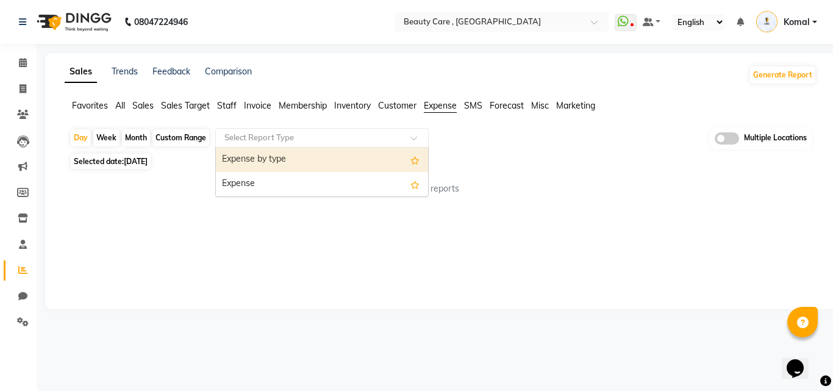
click at [335, 135] on input "text" at bounding box center [310, 138] width 176 height 12
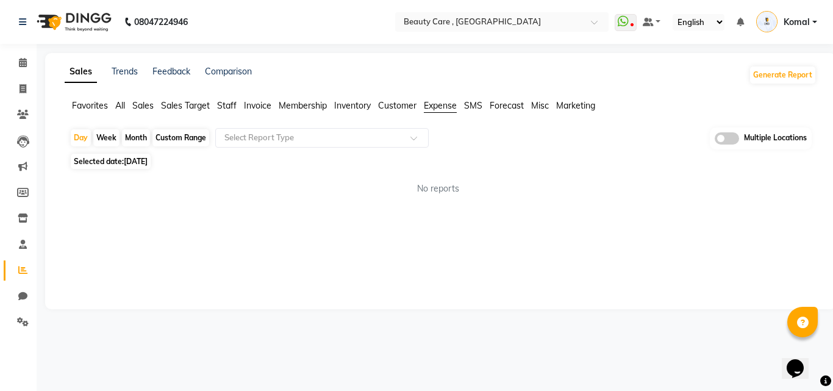
click at [477, 109] on span "SMS" at bounding box center [473, 105] width 18 height 11
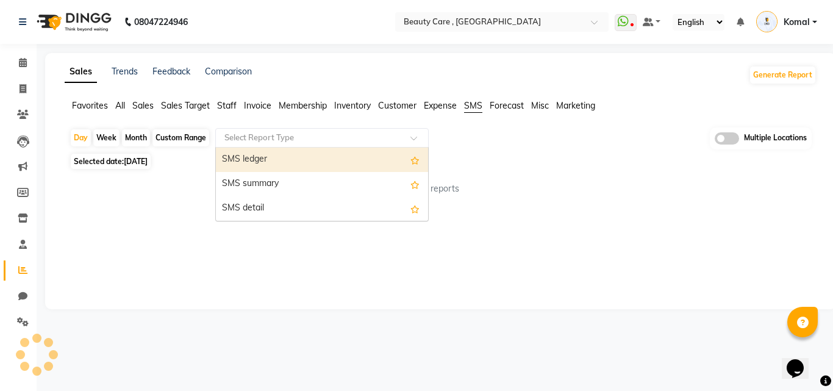
click at [319, 142] on input "text" at bounding box center [310, 138] width 176 height 12
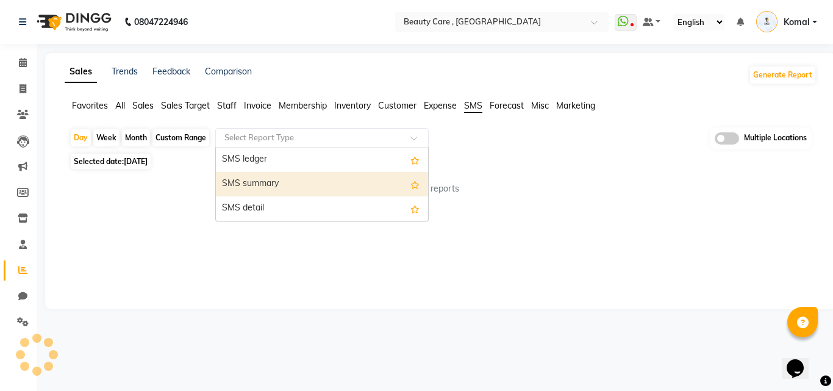
click at [512, 103] on span "Forecast" at bounding box center [506, 105] width 34 height 11
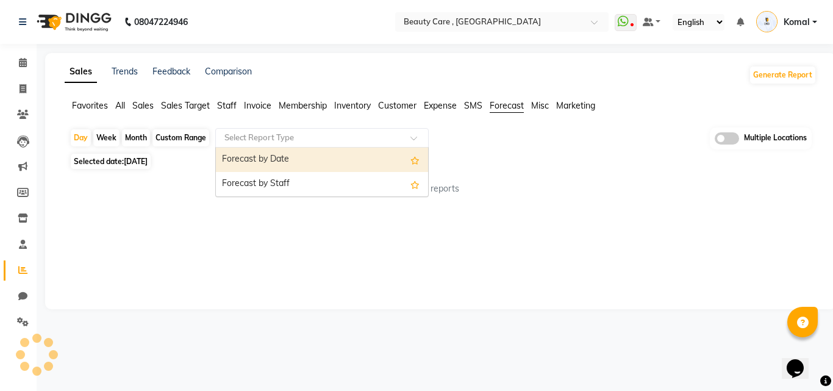
click at [352, 134] on input "text" at bounding box center [310, 138] width 176 height 12
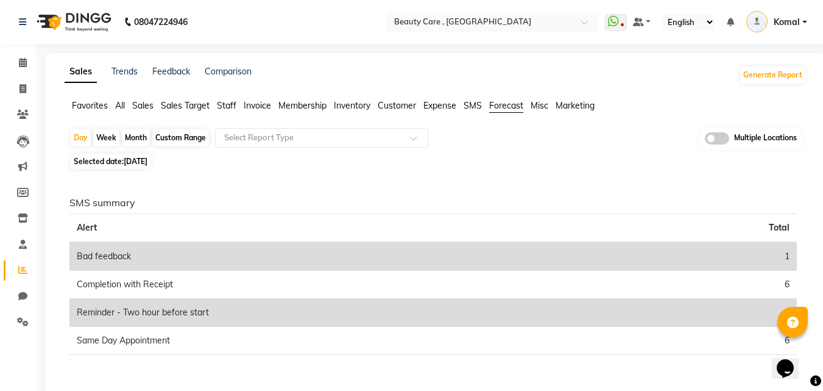
click at [543, 102] on span "Misc" at bounding box center [540, 105] width 18 height 11
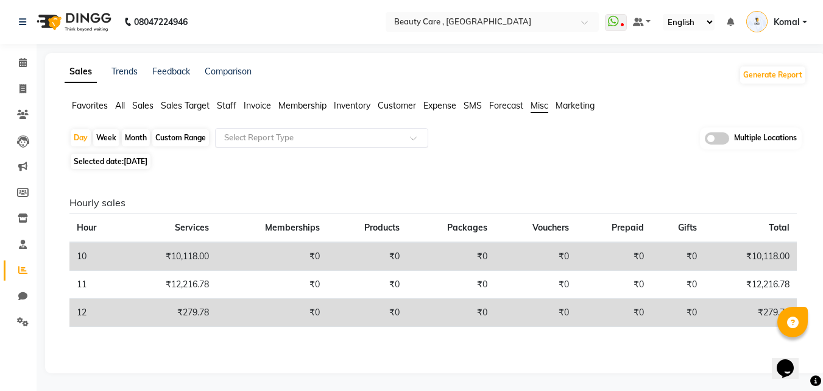
click at [336, 137] on input "text" at bounding box center [310, 138] width 176 height 12
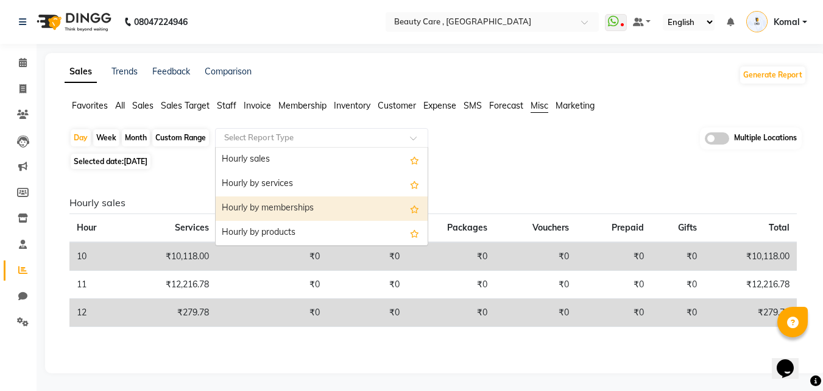
scroll to position [1, 0]
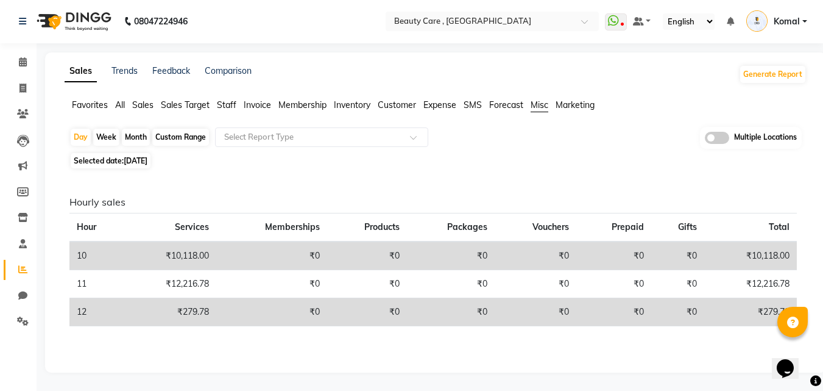
click at [573, 108] on span "Marketing" at bounding box center [575, 104] width 39 height 11
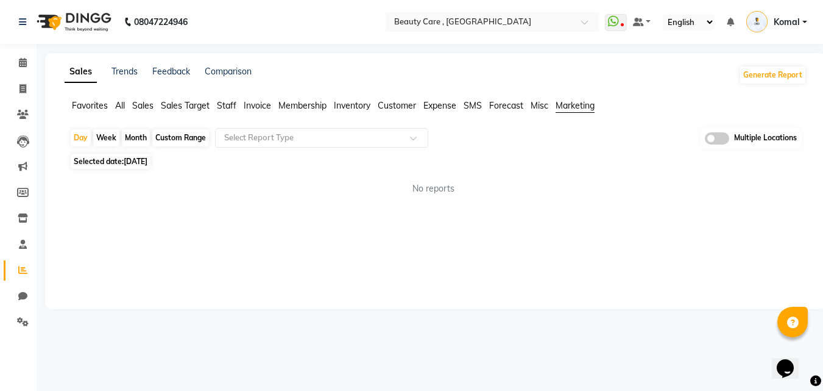
scroll to position [0, 0]
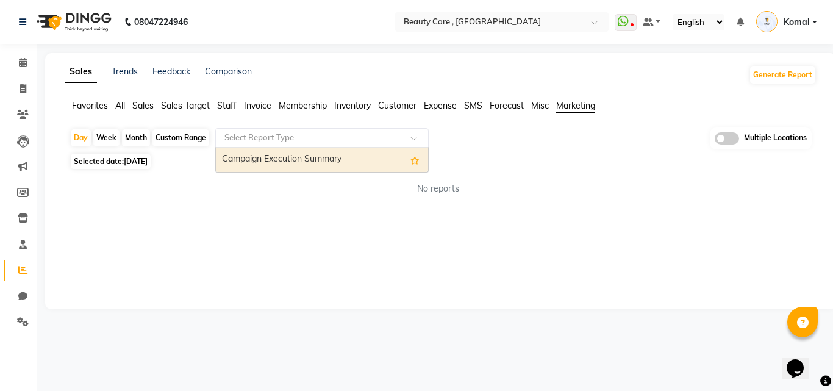
click at [369, 138] on input "text" at bounding box center [310, 138] width 176 height 12
click at [121, 77] on div "Trends" at bounding box center [125, 75] width 26 height 20
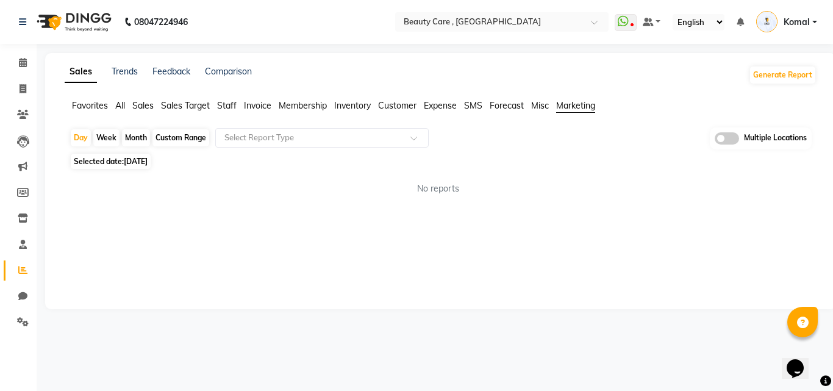
click at [129, 65] on div "Sales Trends Feedback Comparison Generate Report Favorites All Sales Sales Targ…" at bounding box center [440, 181] width 790 height 256
click at [129, 68] on link "Trends" at bounding box center [125, 71] width 26 height 11
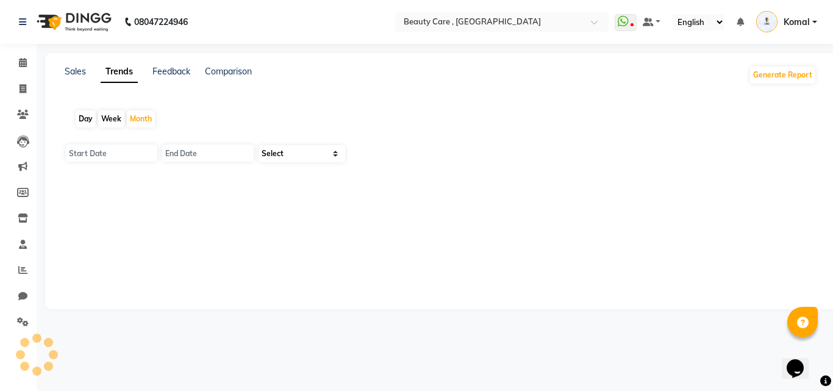
type input "[DATE]"
select select "by_client"
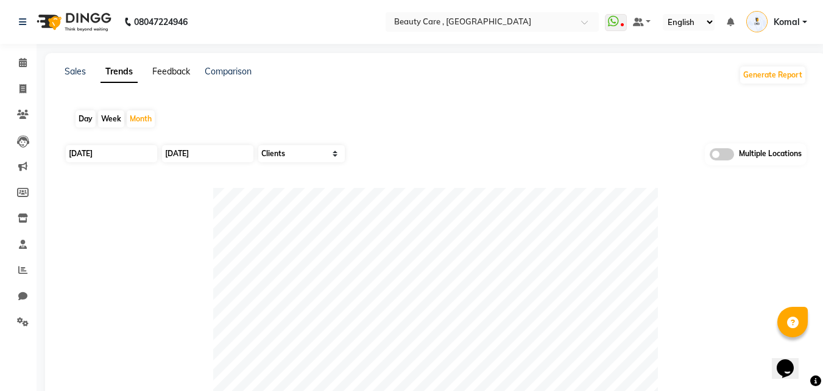
click at [170, 69] on link "Feedback" at bounding box center [171, 71] width 38 height 11
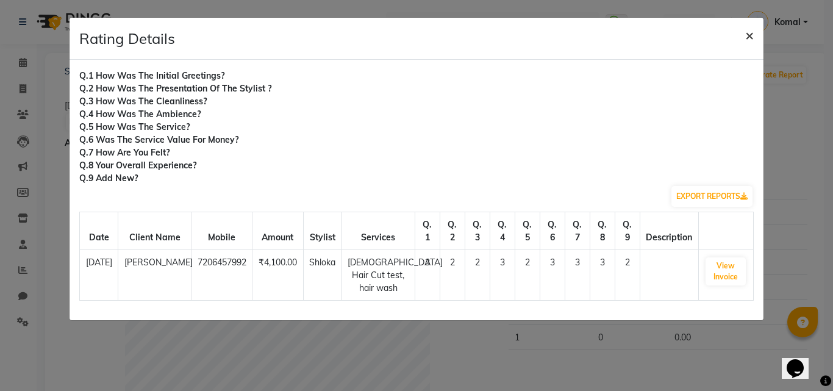
click at [748, 35] on span "×" at bounding box center [749, 35] width 9 height 18
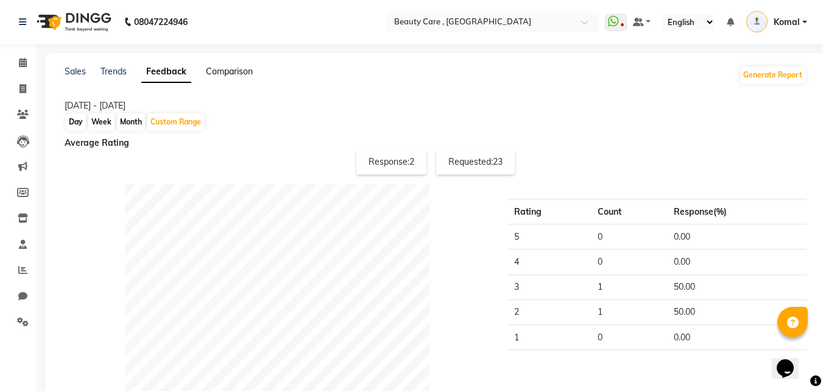
click at [235, 71] on link "Comparison" at bounding box center [229, 71] width 47 height 11
select select "single_date"
select select "single_date_dash"
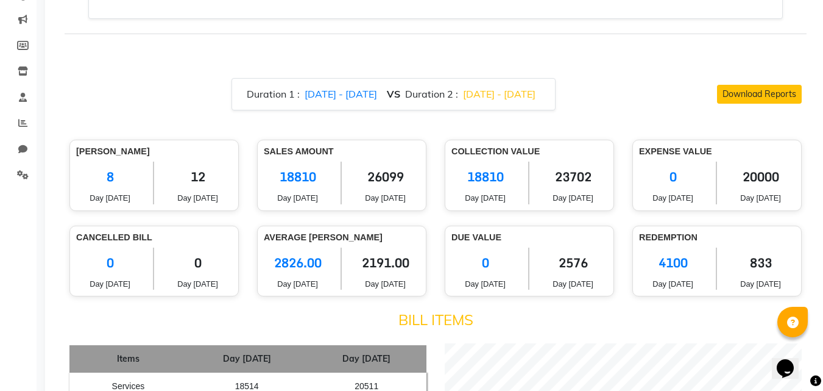
scroll to position [10, 0]
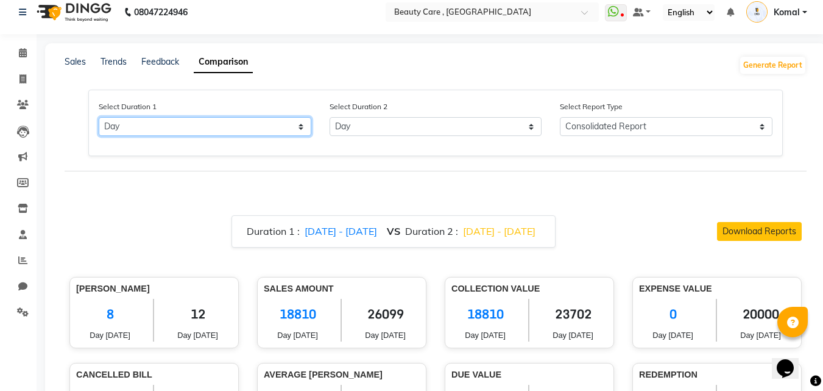
click at [294, 131] on select "Select Day Month Week Custom" at bounding box center [205, 126] width 213 height 19
select select "month"
click at [99, 117] on select "Select Day Month Week Custom" at bounding box center [205, 126] width 213 height 19
select select "9"
select select "2025"
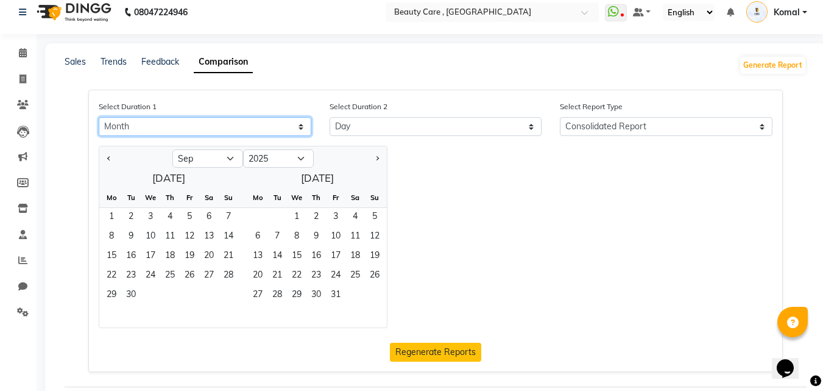
scroll to position [43, 0]
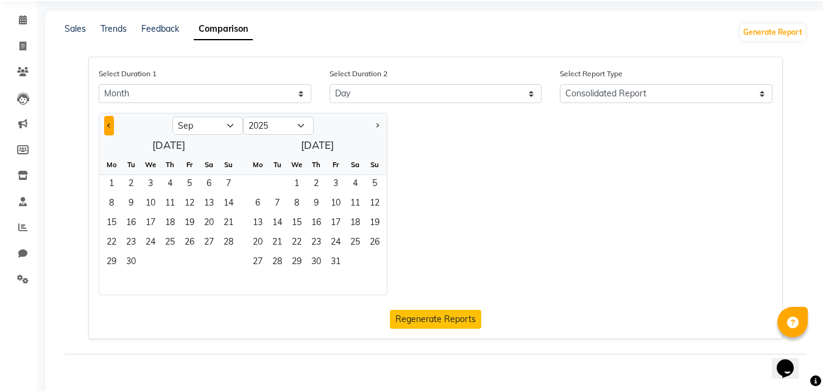
click at [110, 124] on span "Previous month" at bounding box center [109, 125] width 4 height 4
click at [108, 128] on button "Previous month" at bounding box center [109, 126] width 10 height 20
select select "6"
click at [224, 184] on span "1" at bounding box center [229, 185] width 20 height 20
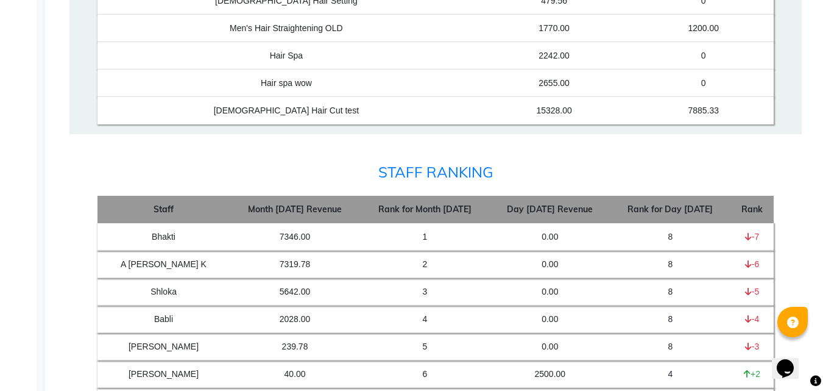
scroll to position [0, 0]
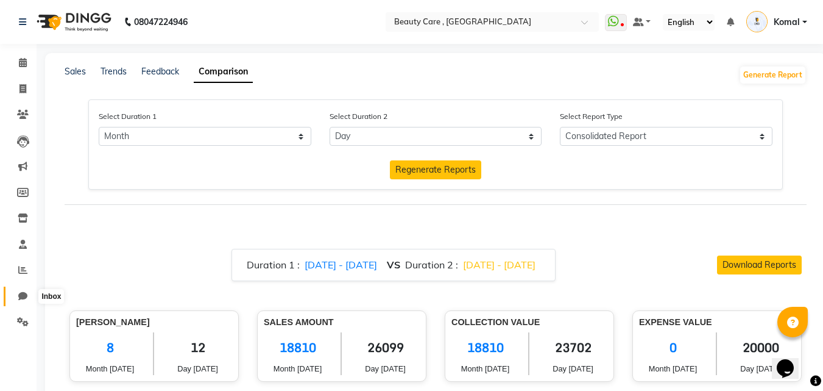
click at [21, 298] on icon at bounding box center [22, 295] width 9 height 9
select select "100"
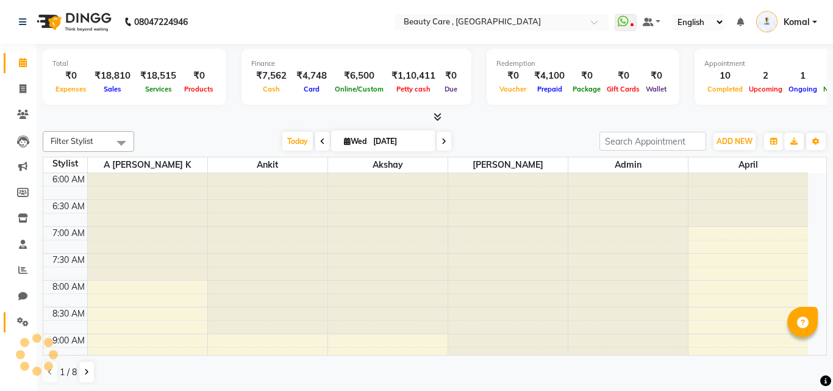
click at [24, 319] on icon at bounding box center [23, 321] width 12 height 9
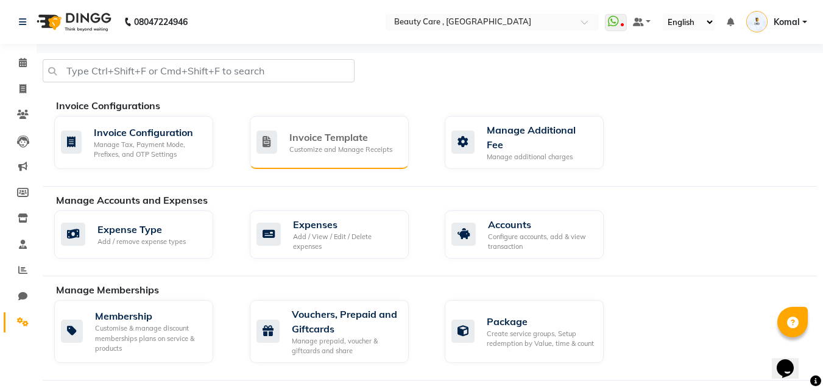
click at [354, 138] on div "Invoice Template" at bounding box center [341, 137] width 103 height 15
select select "A5"
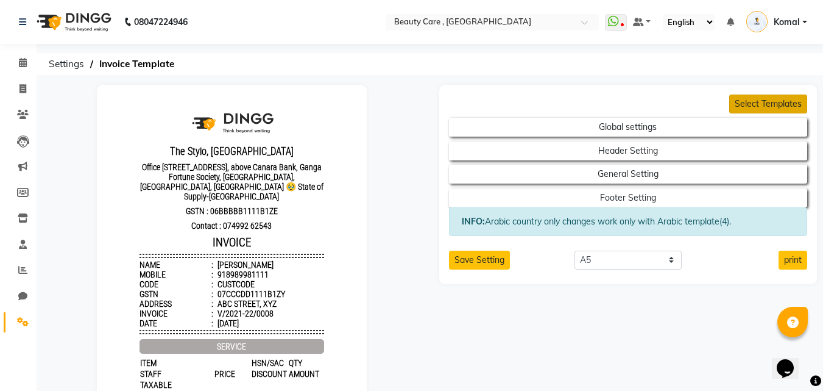
click at [745, 106] on button "Select Templates" at bounding box center [769, 103] width 78 height 19
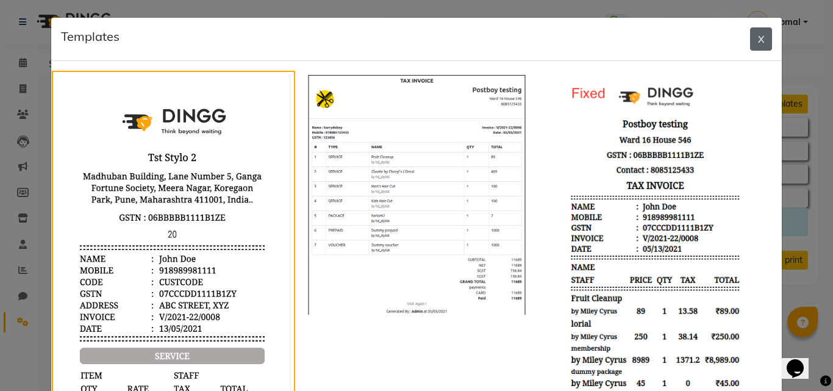
click at [758, 38] on button "X" at bounding box center [761, 38] width 22 height 23
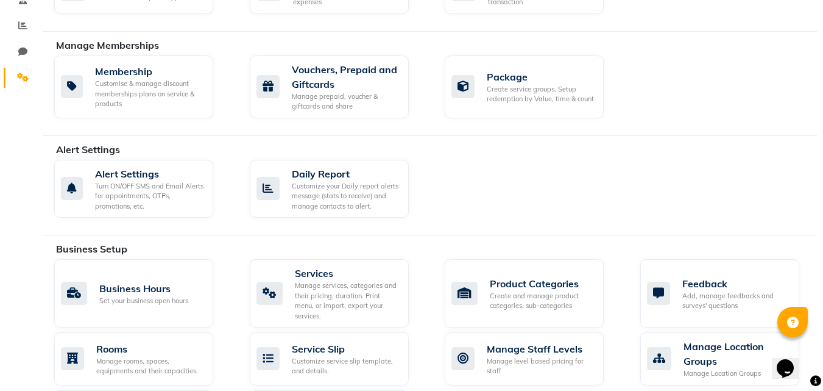
scroll to position [313, 0]
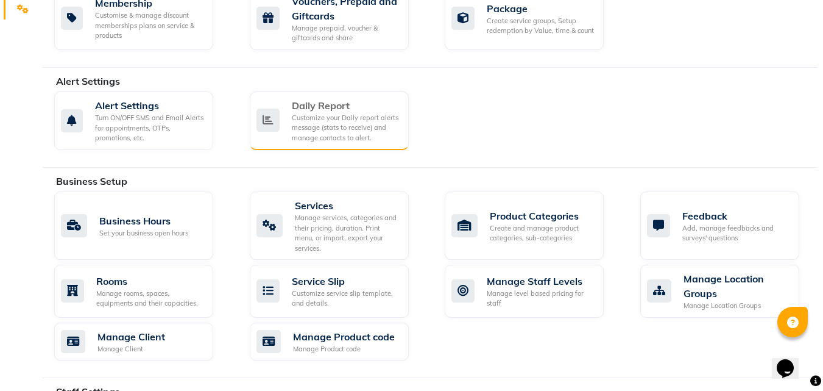
click at [358, 121] on div "Customize your Daily report alerts message (stats to receive) and manage contac…" at bounding box center [345, 128] width 107 height 30
select select "1380"
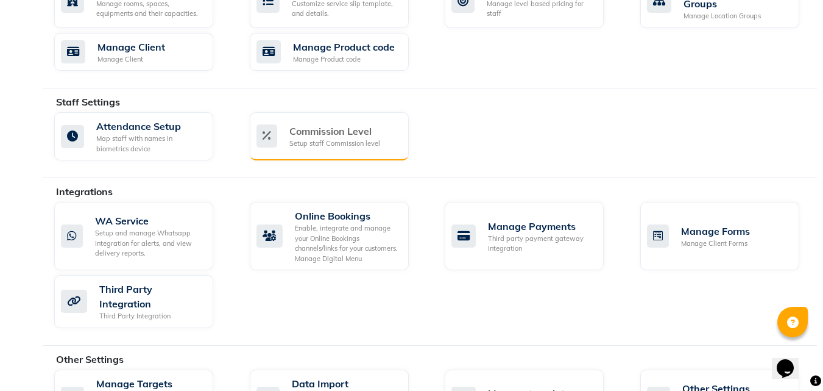
click at [305, 141] on div "Commission Level Setup staff Commission level" at bounding box center [329, 136] width 159 height 48
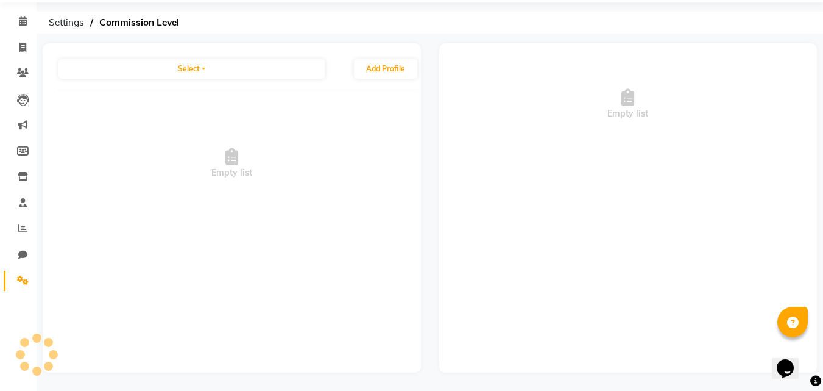
scroll to position [41, 0]
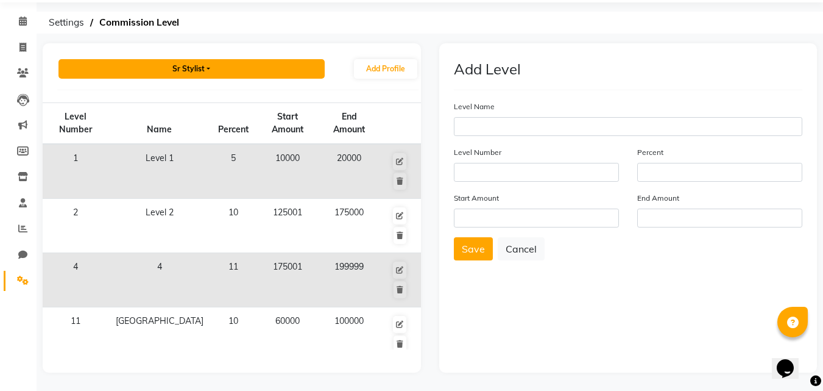
click at [205, 71] on button "Sr Stylist" at bounding box center [192, 69] width 266 height 20
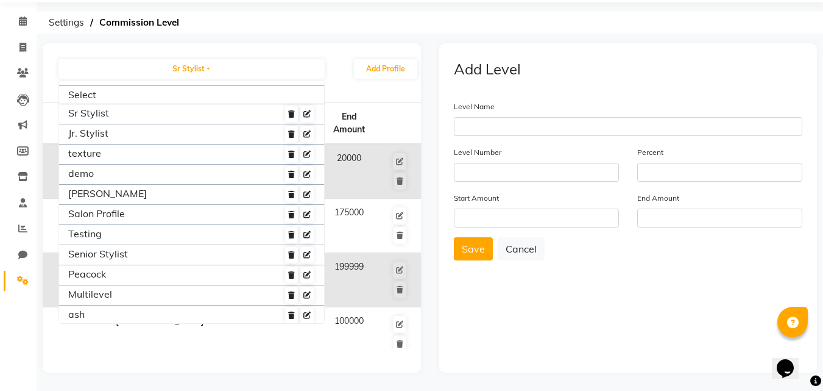
click at [543, 82] on div "Add Level Level Name Level Number Percent Start Amount End Amount Save Cancel" at bounding box center [628, 164] width 349 height 212
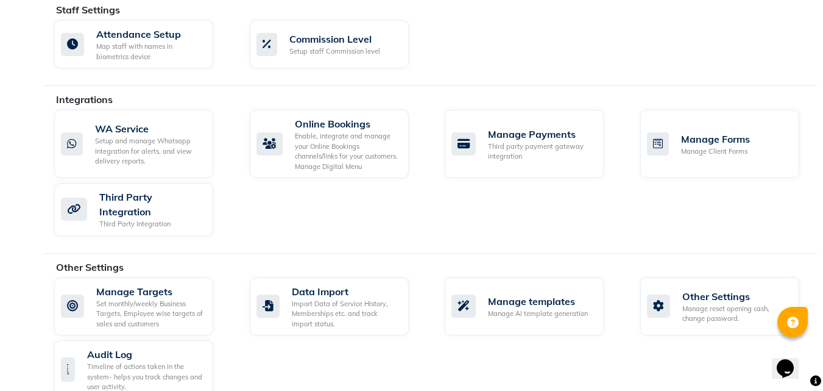
scroll to position [704, 0]
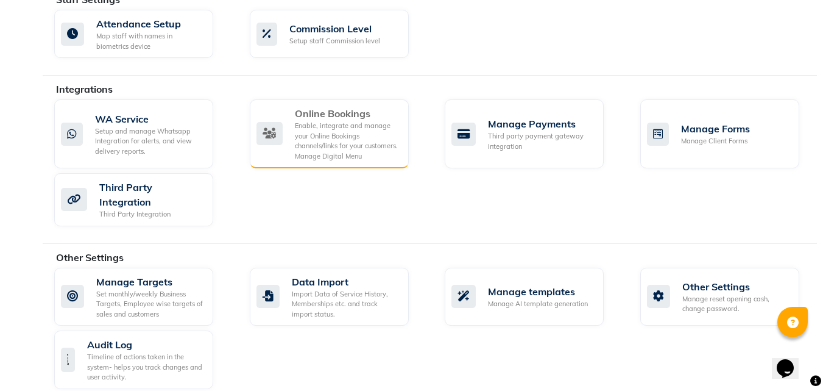
click at [325, 106] on div "Online Bookings" at bounding box center [347, 113] width 104 height 15
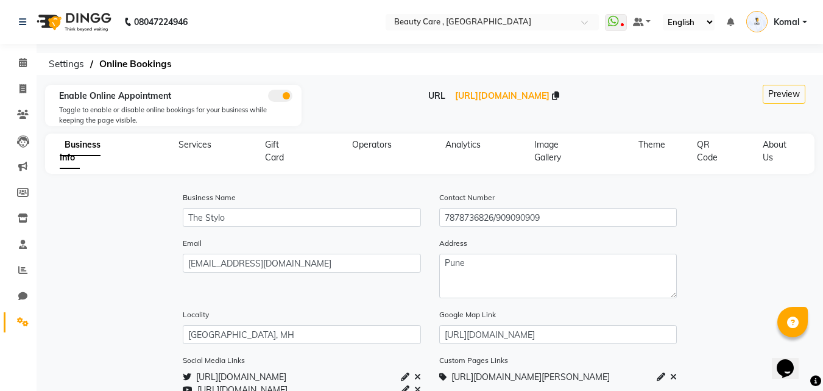
click at [701, 151] on div "QR Code" at bounding box center [707, 151] width 49 height 26
click at [704, 162] on span "QR Code" at bounding box center [707, 151] width 21 height 24
select select "256"
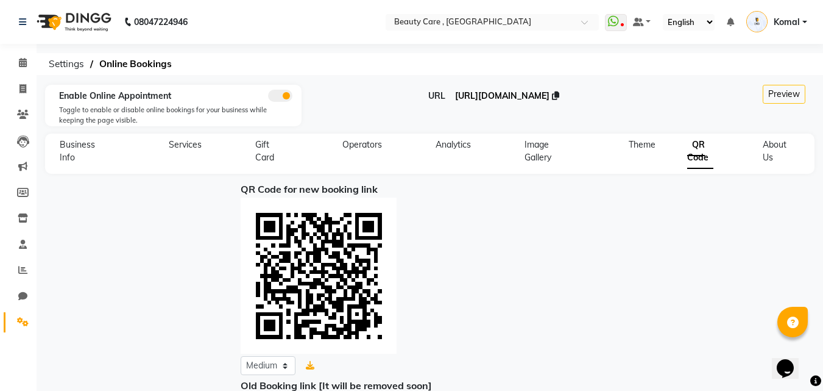
click at [466, 99] on span "https://dingg.app/booking/the-stylo-park-street" at bounding box center [502, 95] width 94 height 11
click at [23, 60] on icon at bounding box center [23, 62] width 8 height 9
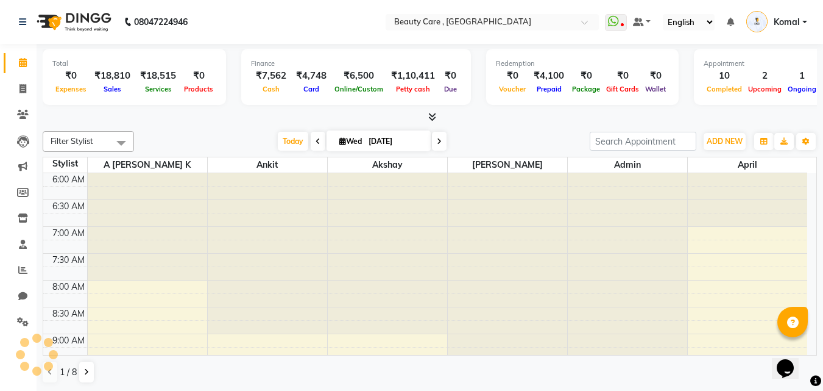
click at [432, 115] on icon at bounding box center [432, 116] width 8 height 9
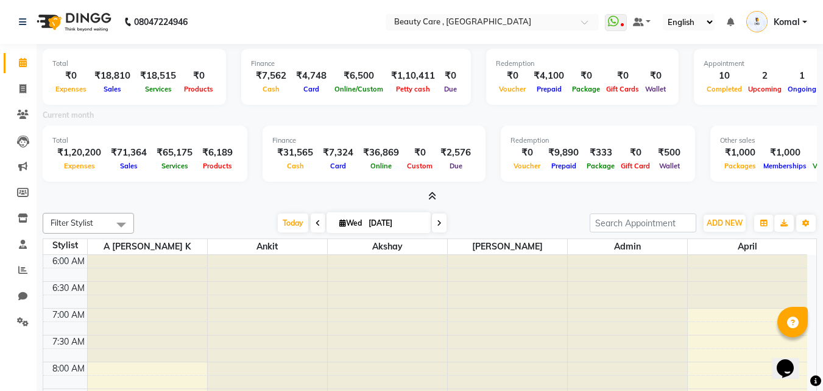
click at [733, 24] on icon at bounding box center [730, 22] width 7 height 9
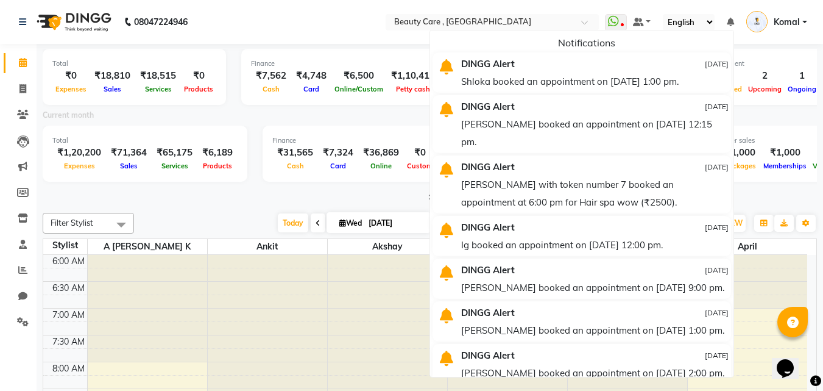
click at [385, 123] on div "Current month" at bounding box center [430, 116] width 793 height 17
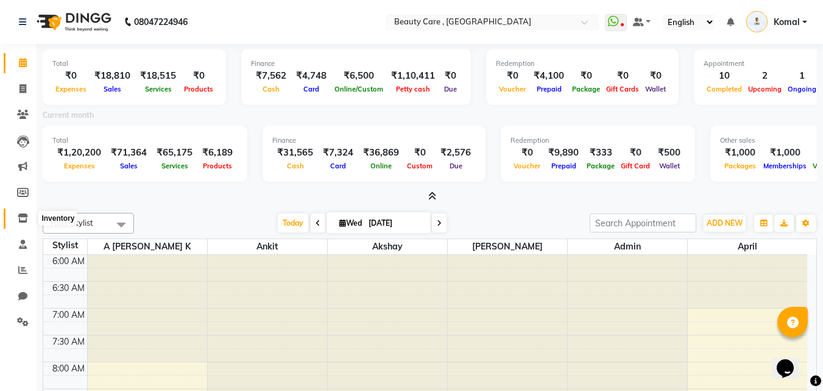
click at [23, 218] on icon at bounding box center [23, 217] width 10 height 9
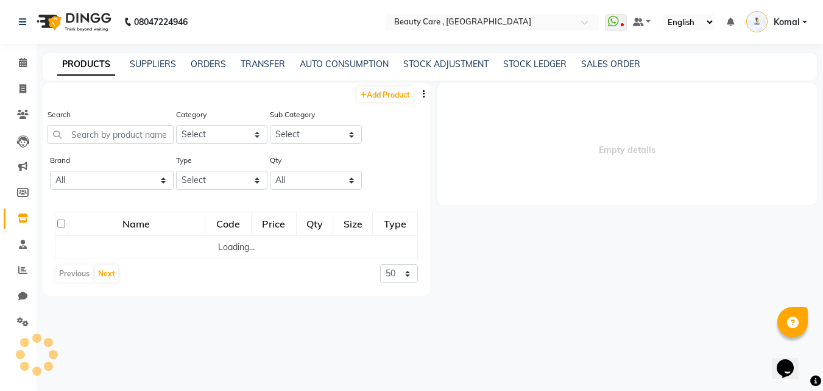
select select
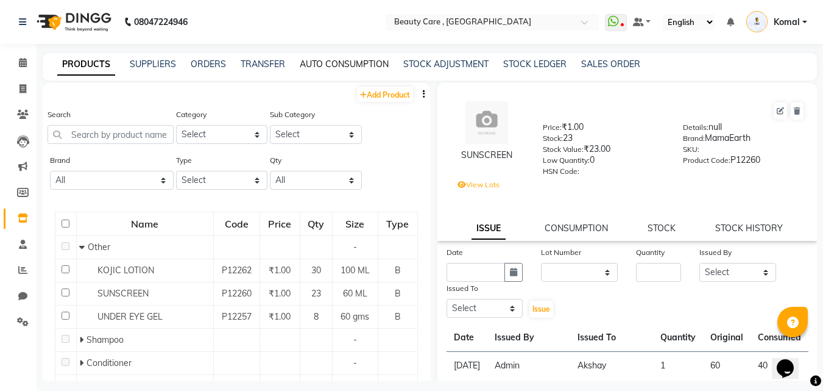
click at [330, 68] on link "AUTO CONSUMPTION" at bounding box center [344, 64] width 89 height 11
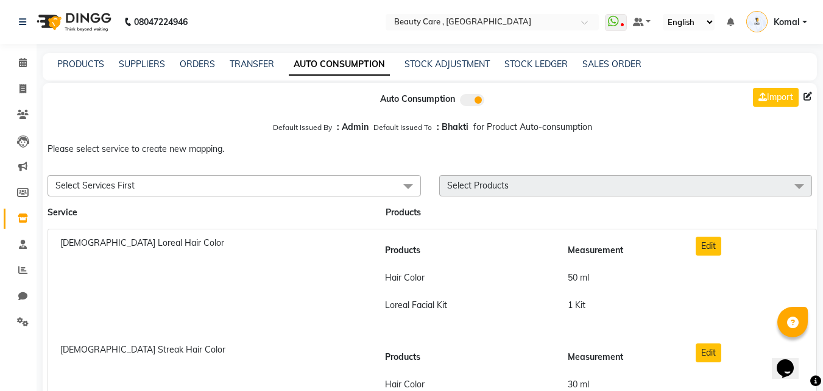
click at [480, 188] on span "Select Products" at bounding box center [478, 185] width 62 height 11
click at [767, 187] on span "Select Products" at bounding box center [626, 185] width 374 height 21
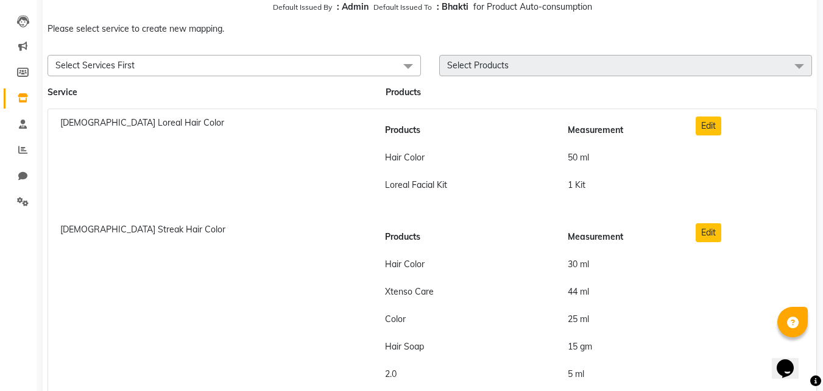
scroll to position [133, 0]
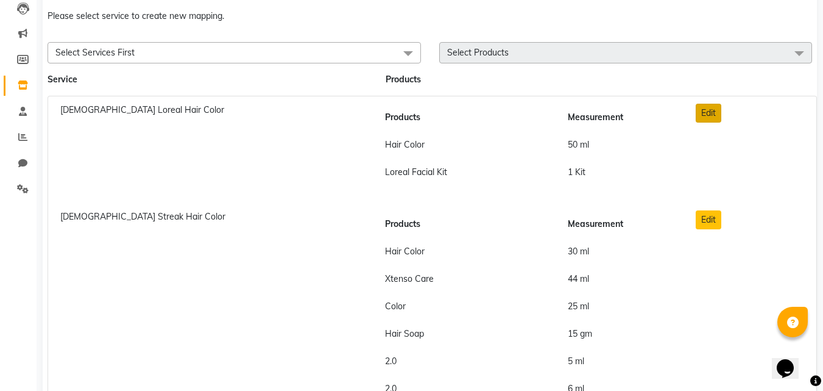
click at [710, 115] on button "Edit" at bounding box center [709, 113] width 26 height 19
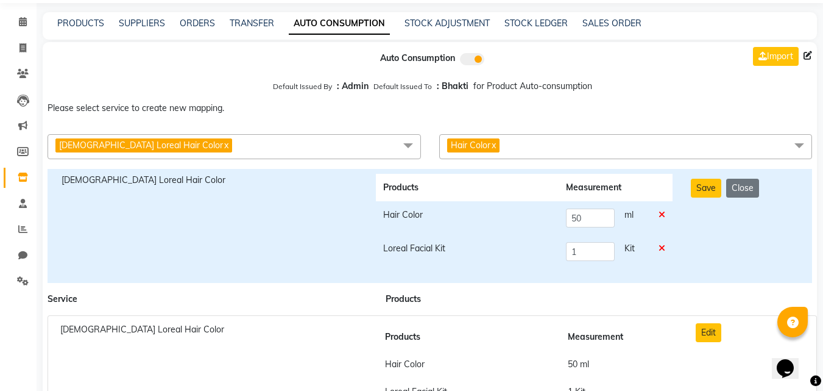
scroll to position [0, 0]
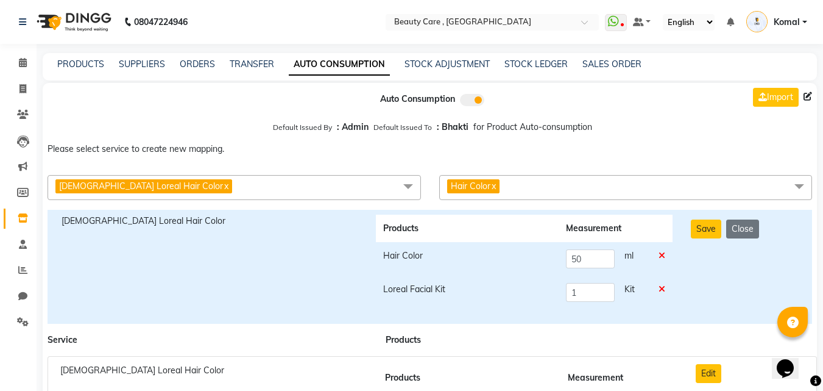
click at [95, 69] on div "PRODUCTS" at bounding box center [80, 64] width 47 height 13
click at [90, 61] on link "PRODUCTS" at bounding box center [80, 64] width 47 height 11
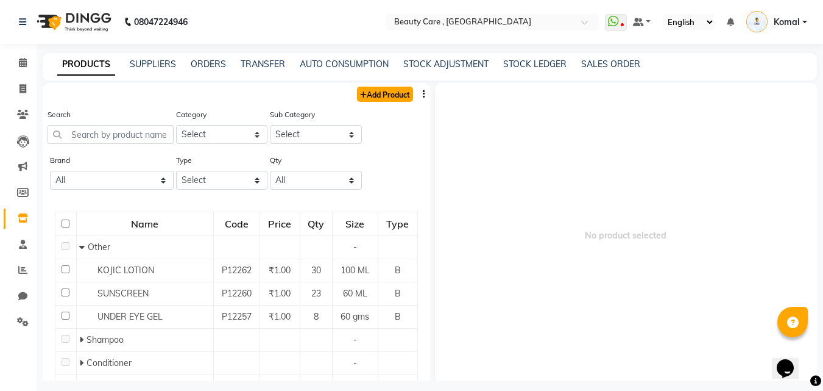
click at [377, 98] on link "Add Product" at bounding box center [385, 94] width 56 height 15
select select "true"
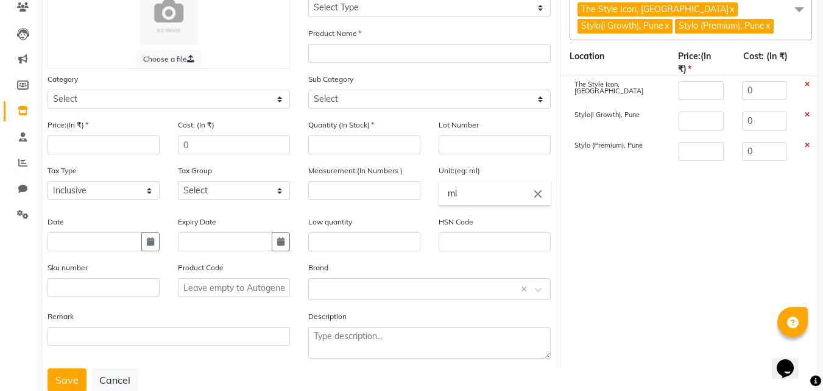
scroll to position [143, 0]
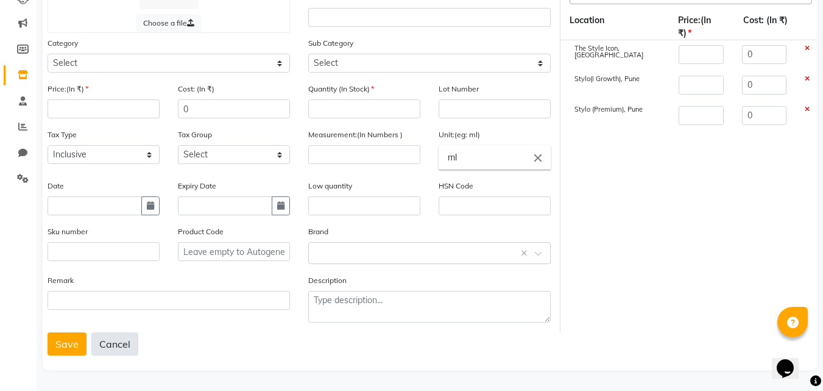
click at [124, 343] on button "Cancel" at bounding box center [114, 343] width 47 height 23
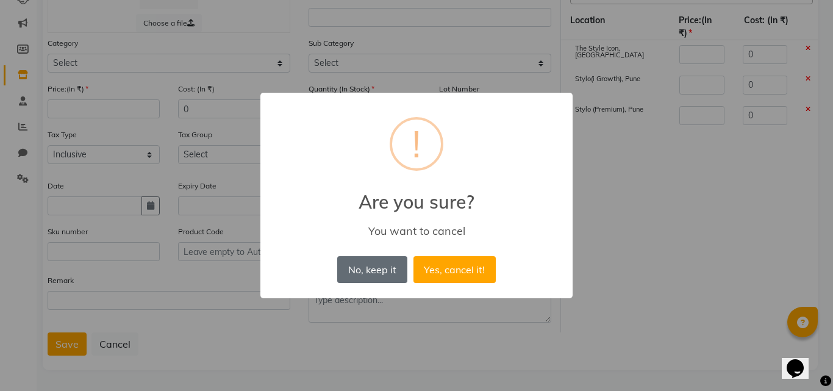
click at [381, 268] on button "No, keep it" at bounding box center [371, 269] width 69 height 27
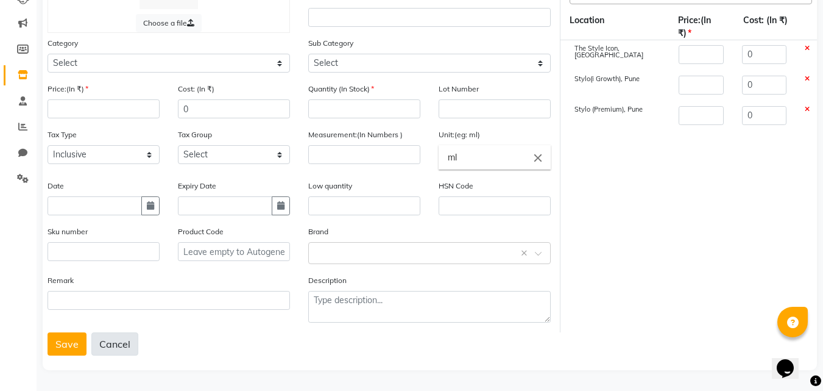
click at [125, 347] on button "Cancel" at bounding box center [114, 343] width 47 height 23
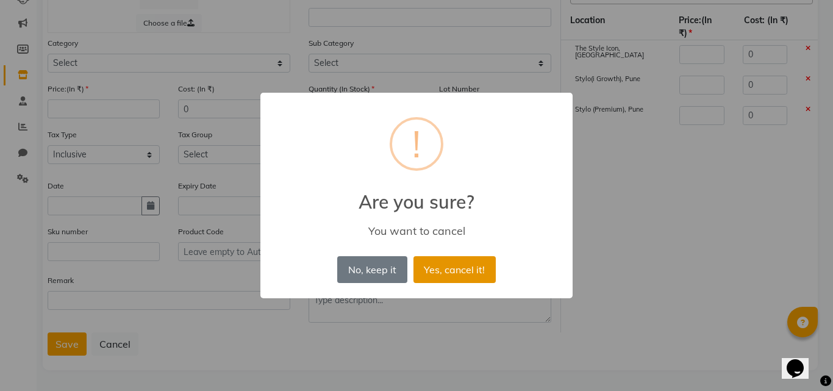
click at [442, 270] on button "Yes, cancel it!" at bounding box center [454, 269] width 82 height 27
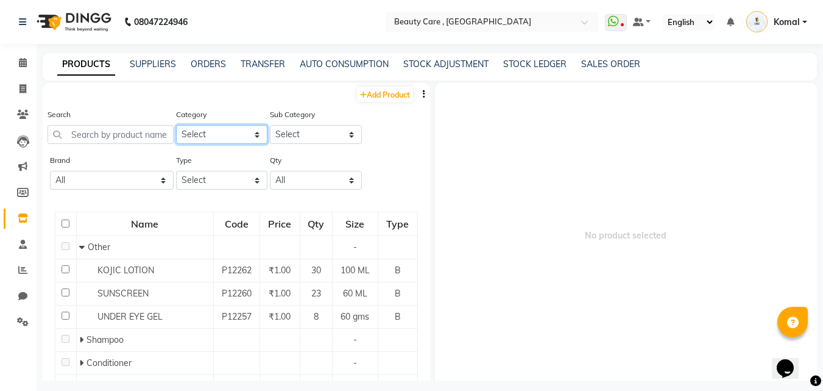
click at [228, 138] on select "Select Hair Personal Care Appliances Makeup Skin Beard Waxing Disposable Thread…" at bounding box center [222, 134] width 92 height 19
click at [312, 135] on select "Select" at bounding box center [316, 134] width 92 height 19
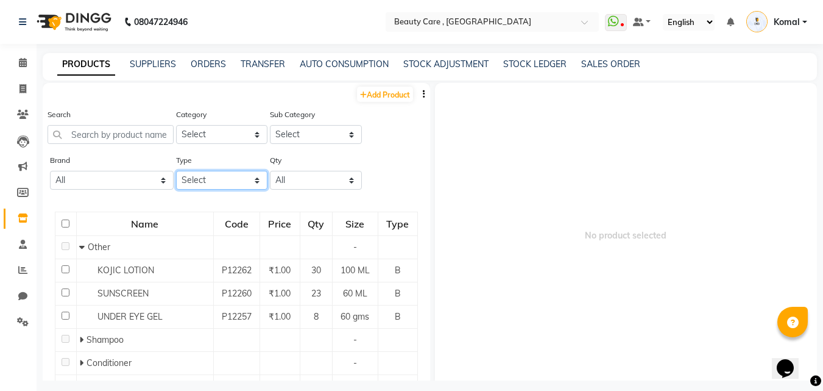
click at [226, 177] on select "Select Both Retail Consumable" at bounding box center [222, 180] width 92 height 19
click at [291, 178] on select "All Low Out Of Stock" at bounding box center [316, 180] width 92 height 19
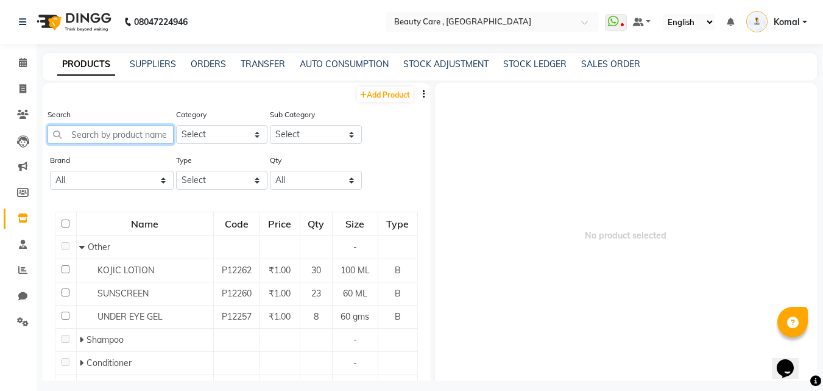
click at [140, 130] on input "text" at bounding box center [111, 134] width 126 height 19
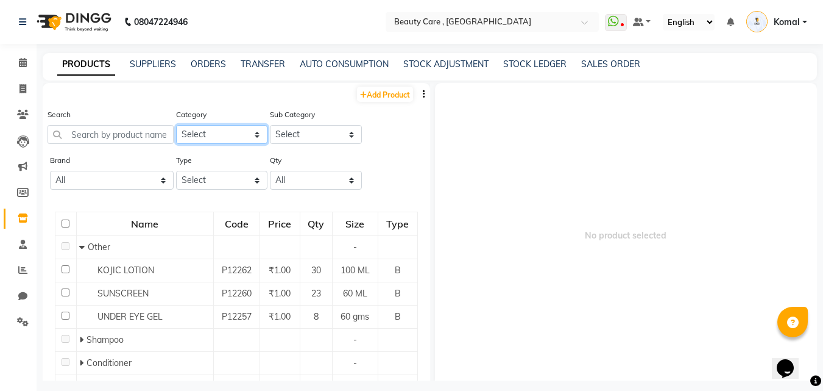
click at [185, 137] on select "Select Hair Personal Care Appliances Makeup Skin Beard Waxing Disposable Thread…" at bounding box center [222, 134] width 92 height 19
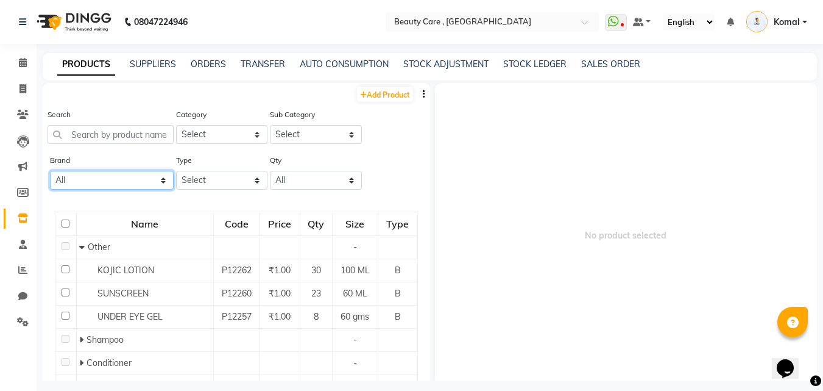
click at [105, 172] on select "All Aaa Abcd Al Hair Shampoo Amazon Series Asdf Bbbb Bd Biotop Brandroot Brand'…" at bounding box center [112, 180] width 124 height 19
click at [236, 162] on div "Type Select Both Retail Consumable" at bounding box center [222, 172] width 92 height 36
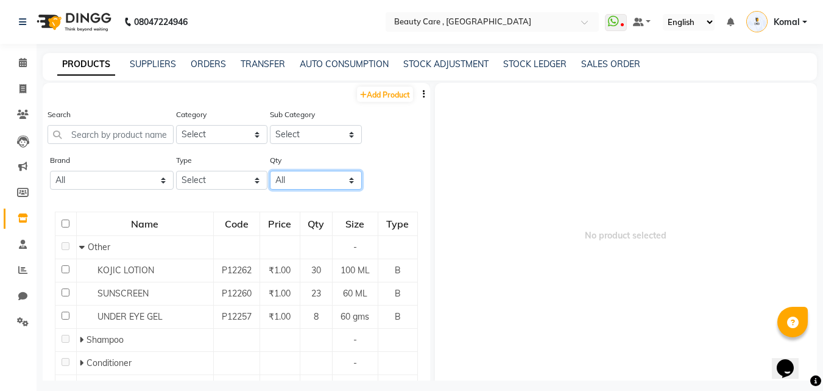
click at [295, 186] on select "All Low Out Of Stock" at bounding box center [316, 180] width 92 height 19
click at [374, 183] on div "Brand All Aaa Abcd Al Hair Shampoo Amazon Series Asdf Bbbb Bd Biotop Brandroot …" at bounding box center [237, 177] width 388 height 46
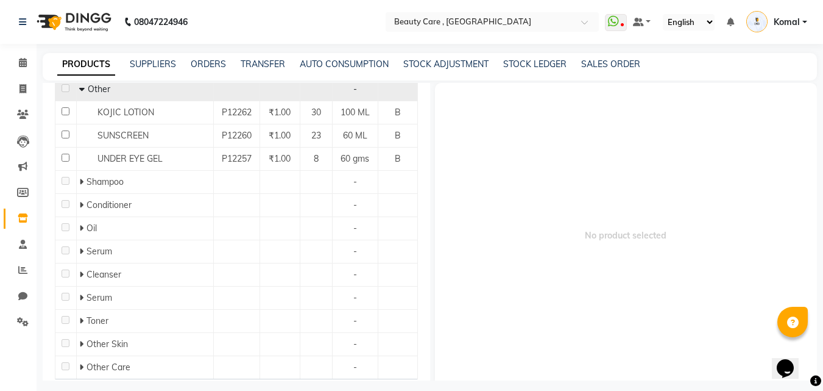
scroll to position [118, 0]
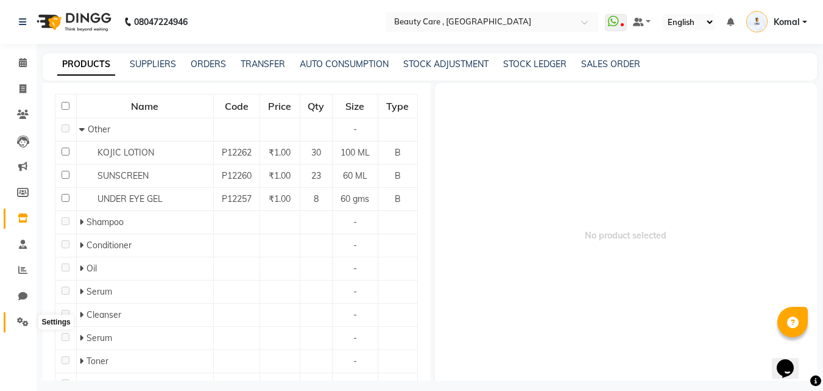
click at [21, 321] on icon at bounding box center [23, 321] width 12 height 9
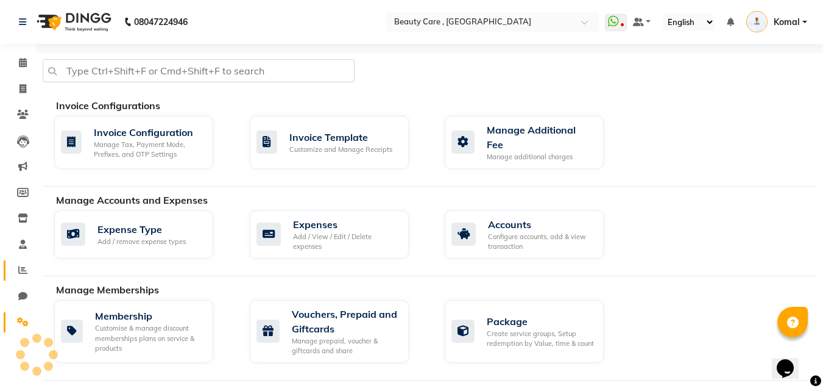
click at [23, 269] on icon at bounding box center [22, 269] width 9 height 9
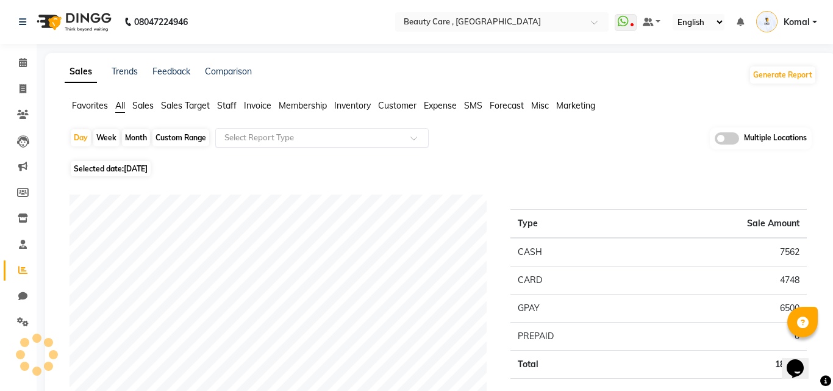
click at [260, 134] on input "text" at bounding box center [310, 138] width 176 height 12
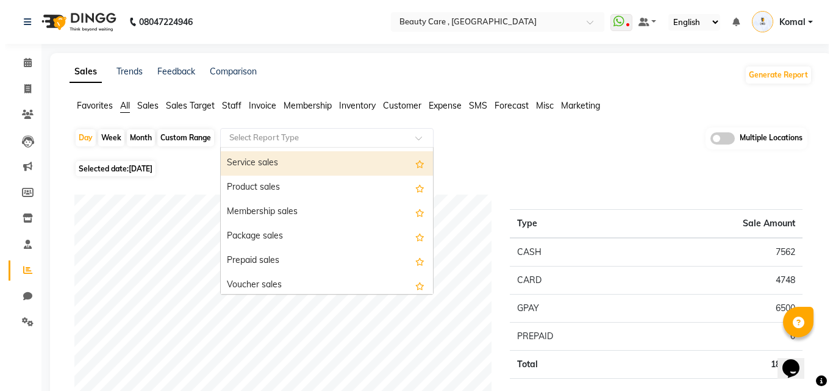
scroll to position [71, 0]
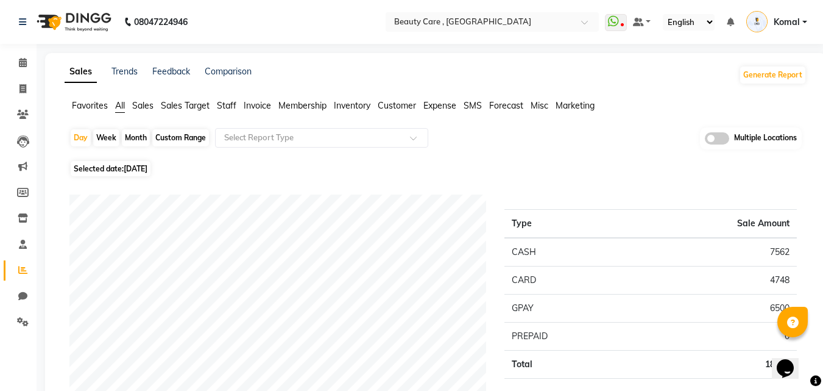
click at [260, 103] on span "Invoice" at bounding box center [257, 105] width 27 height 11
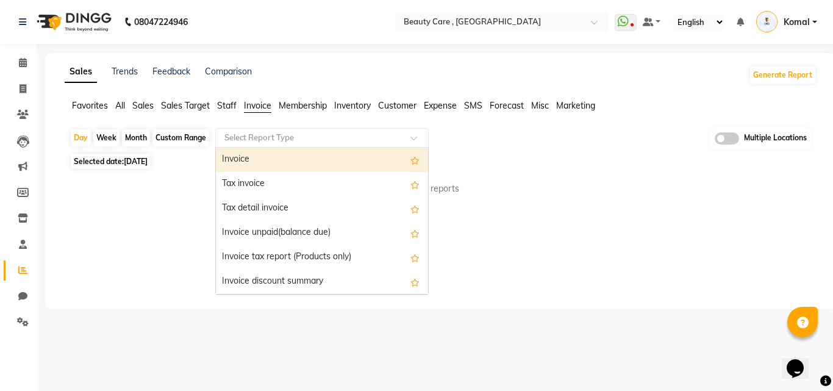
click at [266, 137] on input "text" at bounding box center [310, 138] width 176 height 12
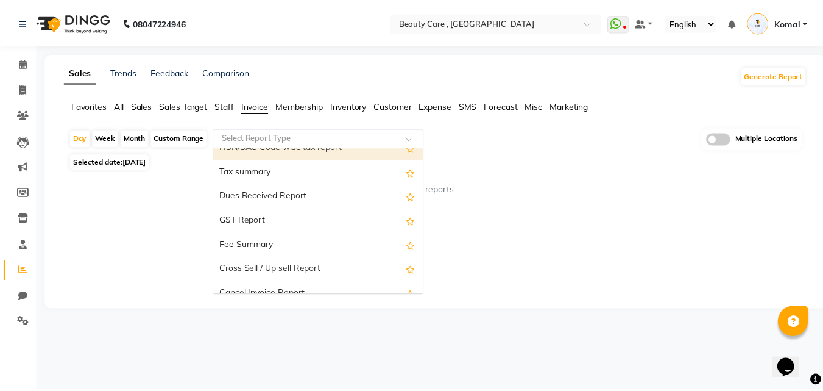
scroll to position [190, 0]
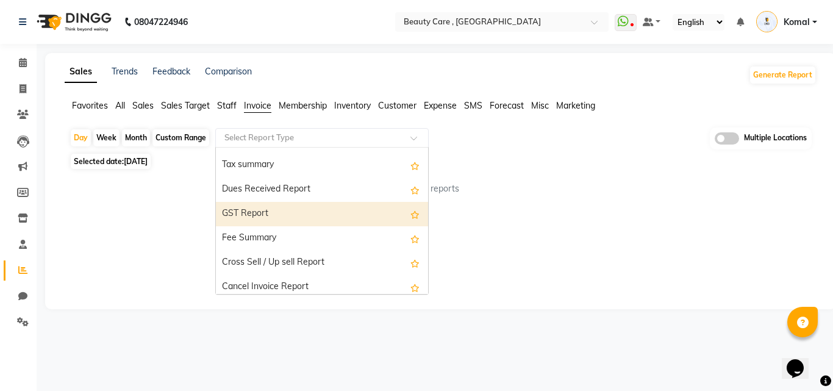
click at [262, 215] on div "GST Report" at bounding box center [322, 214] width 212 height 24
select select "csv"
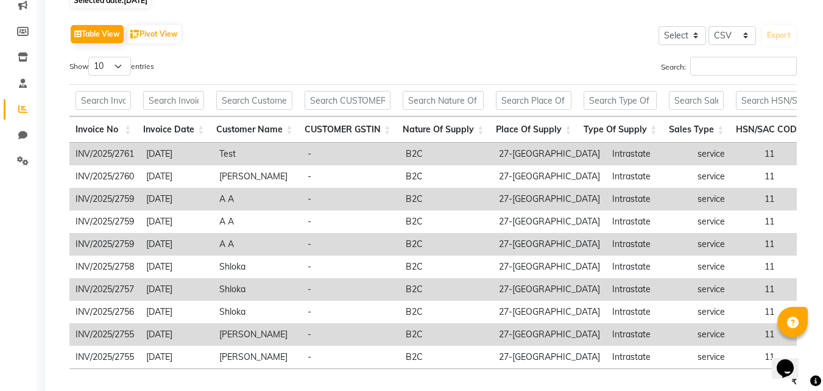
scroll to position [0, 0]
